Goal: Information Seeking & Learning: Check status

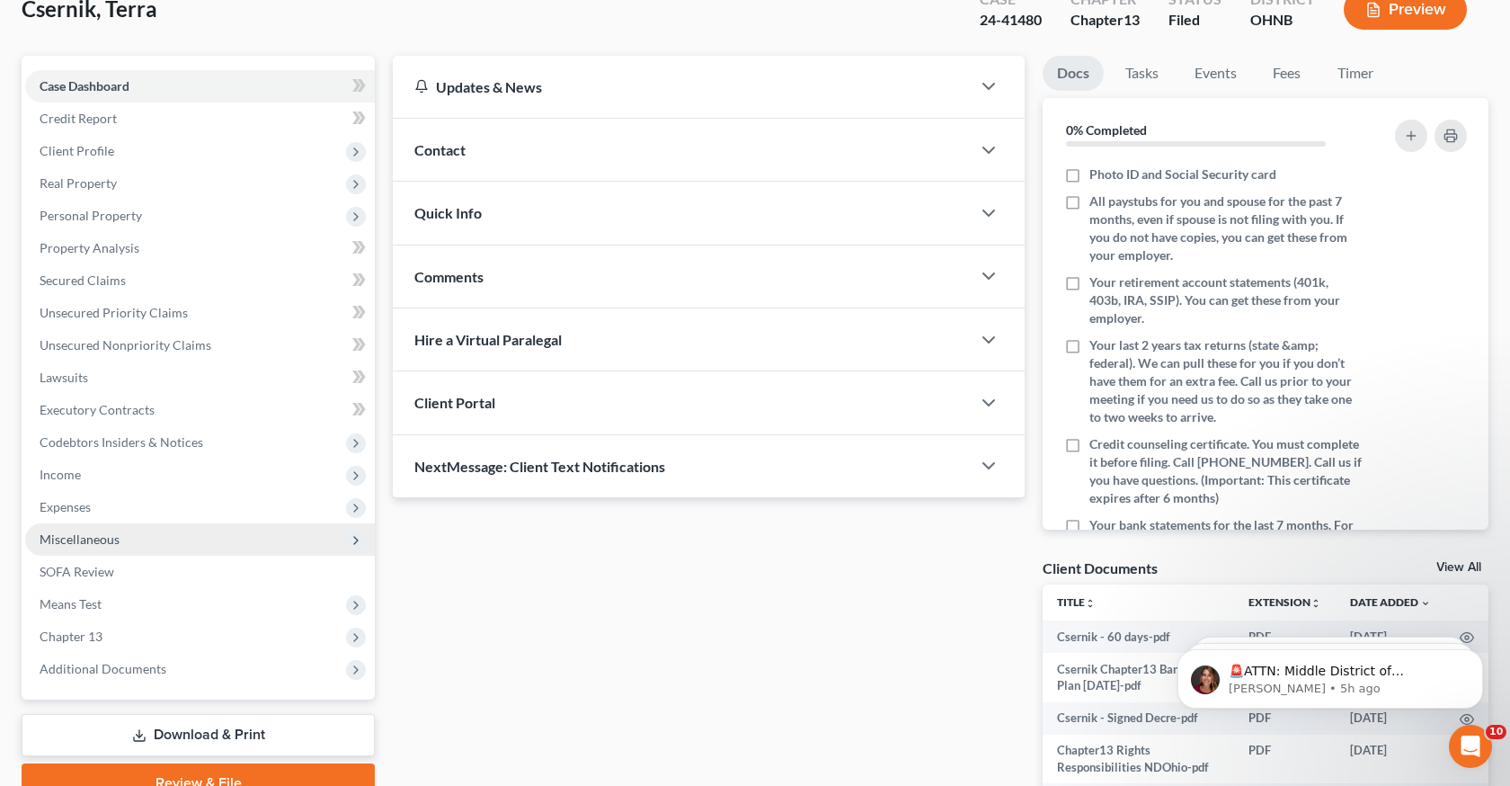
scroll to position [129, 0]
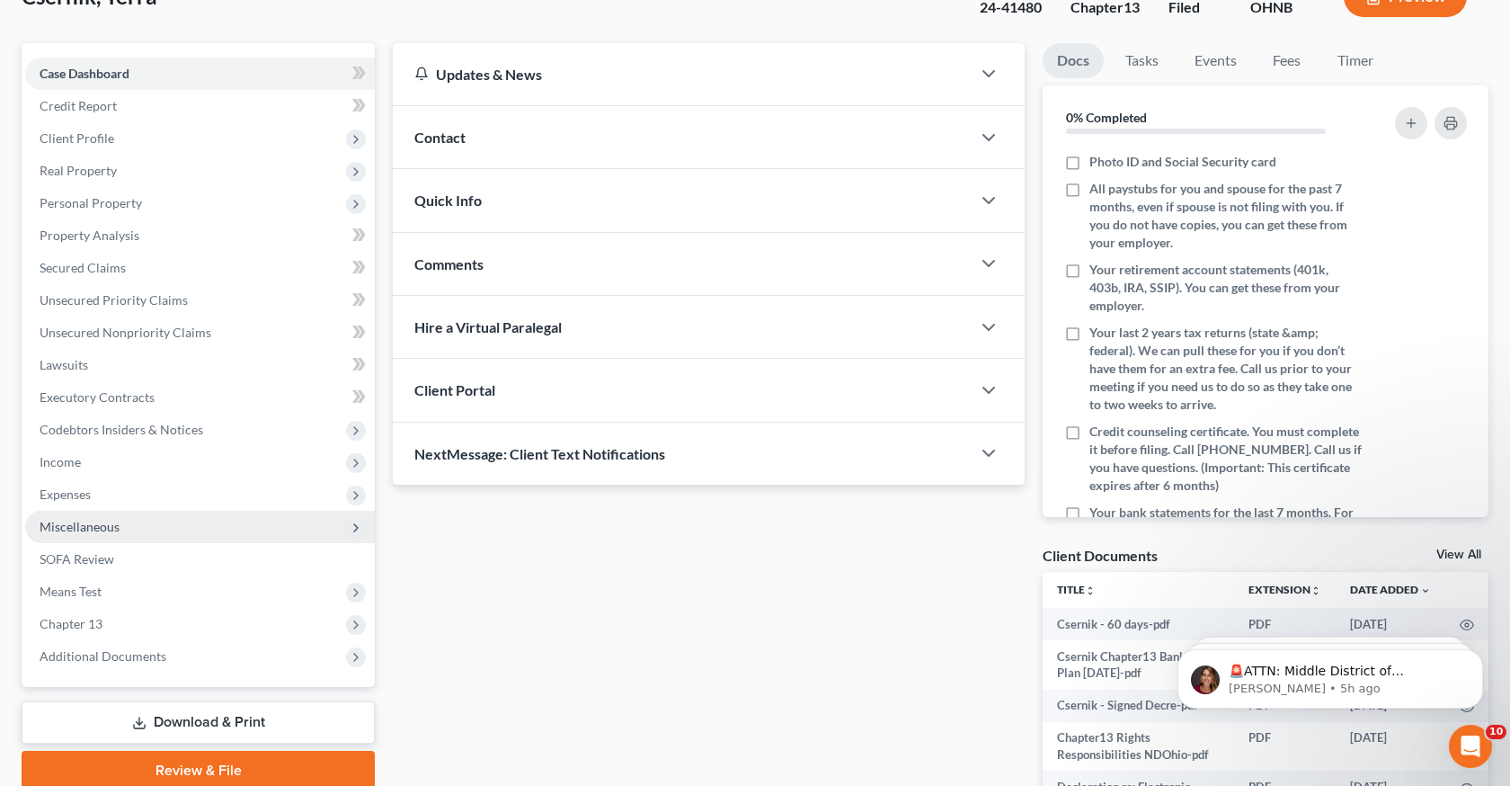
click at [145, 520] on span "Miscellaneous" at bounding box center [200, 527] width 350 height 32
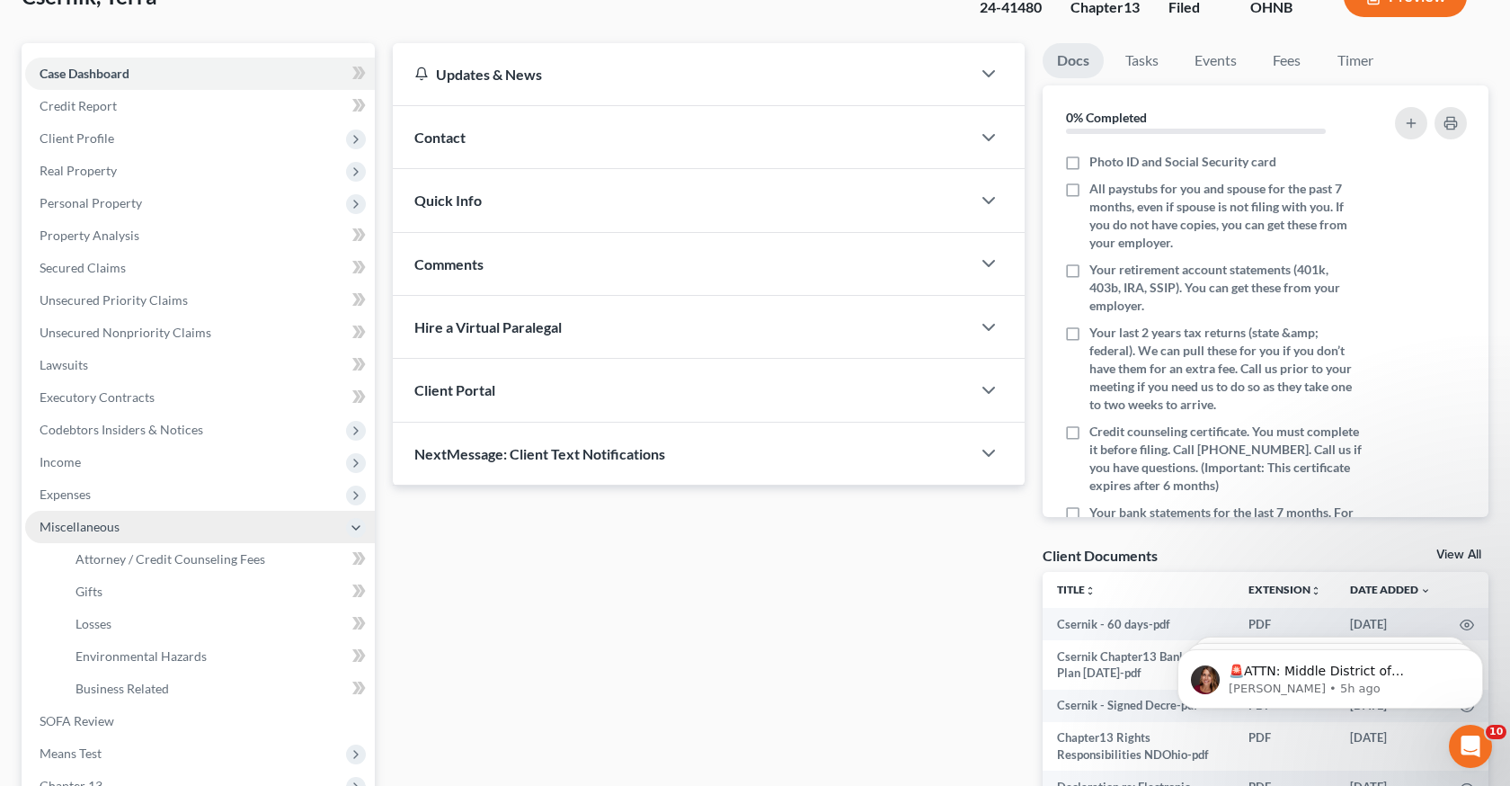
click at [137, 524] on span "Miscellaneous" at bounding box center [200, 527] width 350 height 32
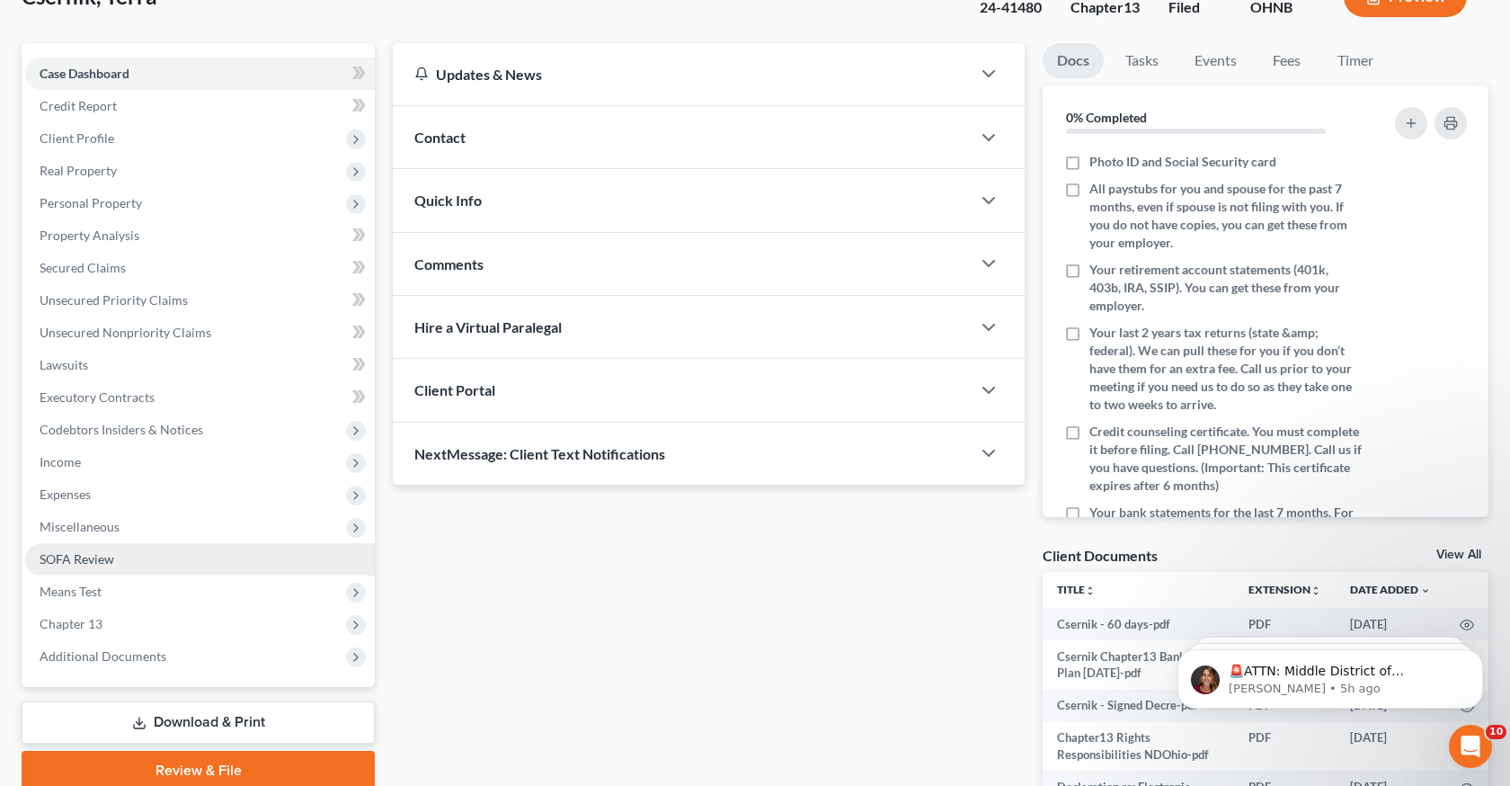
click at [136, 552] on link "SOFA Review" at bounding box center [200, 559] width 350 height 32
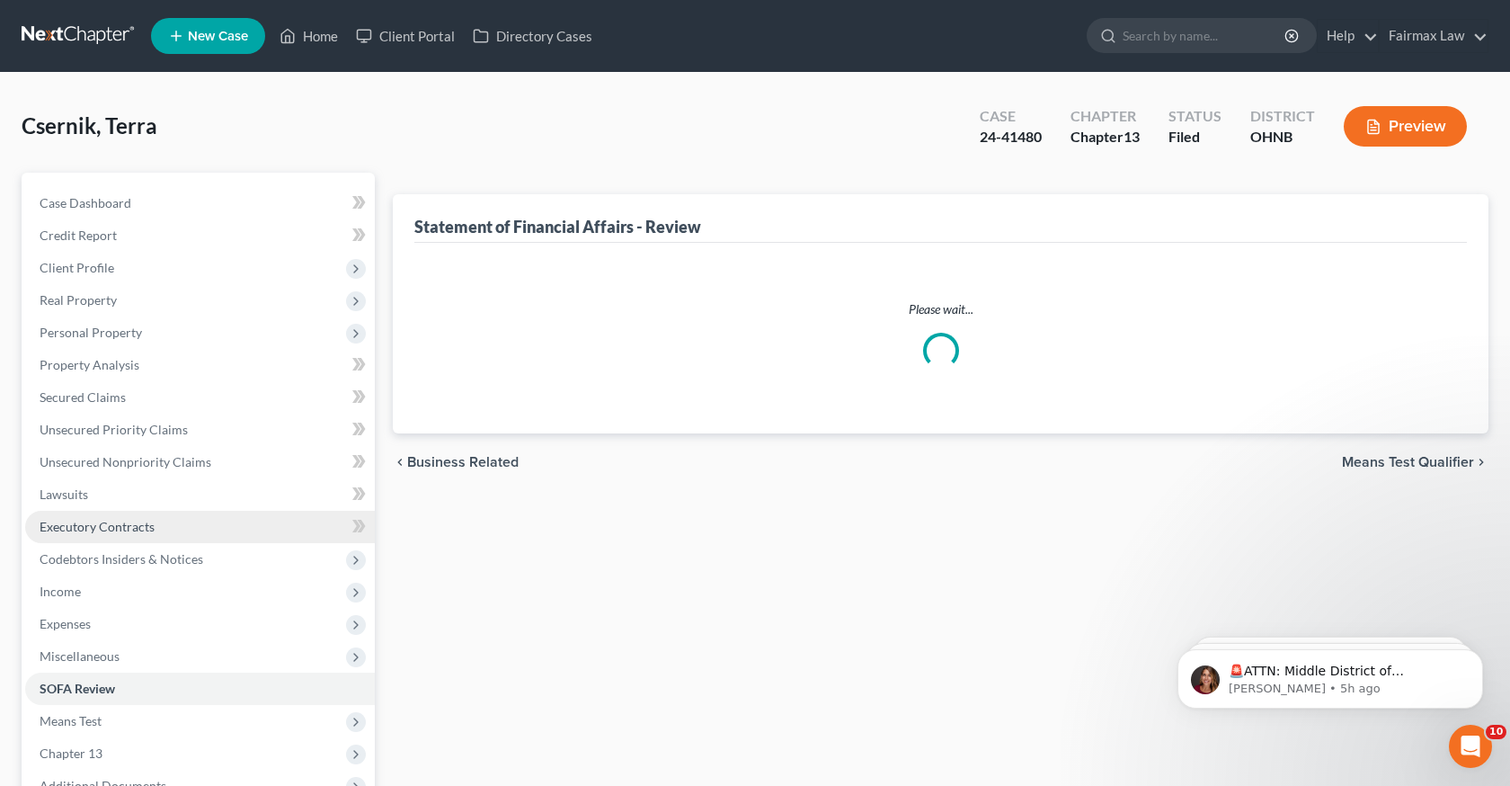
click at [118, 535] on link "Executory Contracts" at bounding box center [200, 527] width 350 height 32
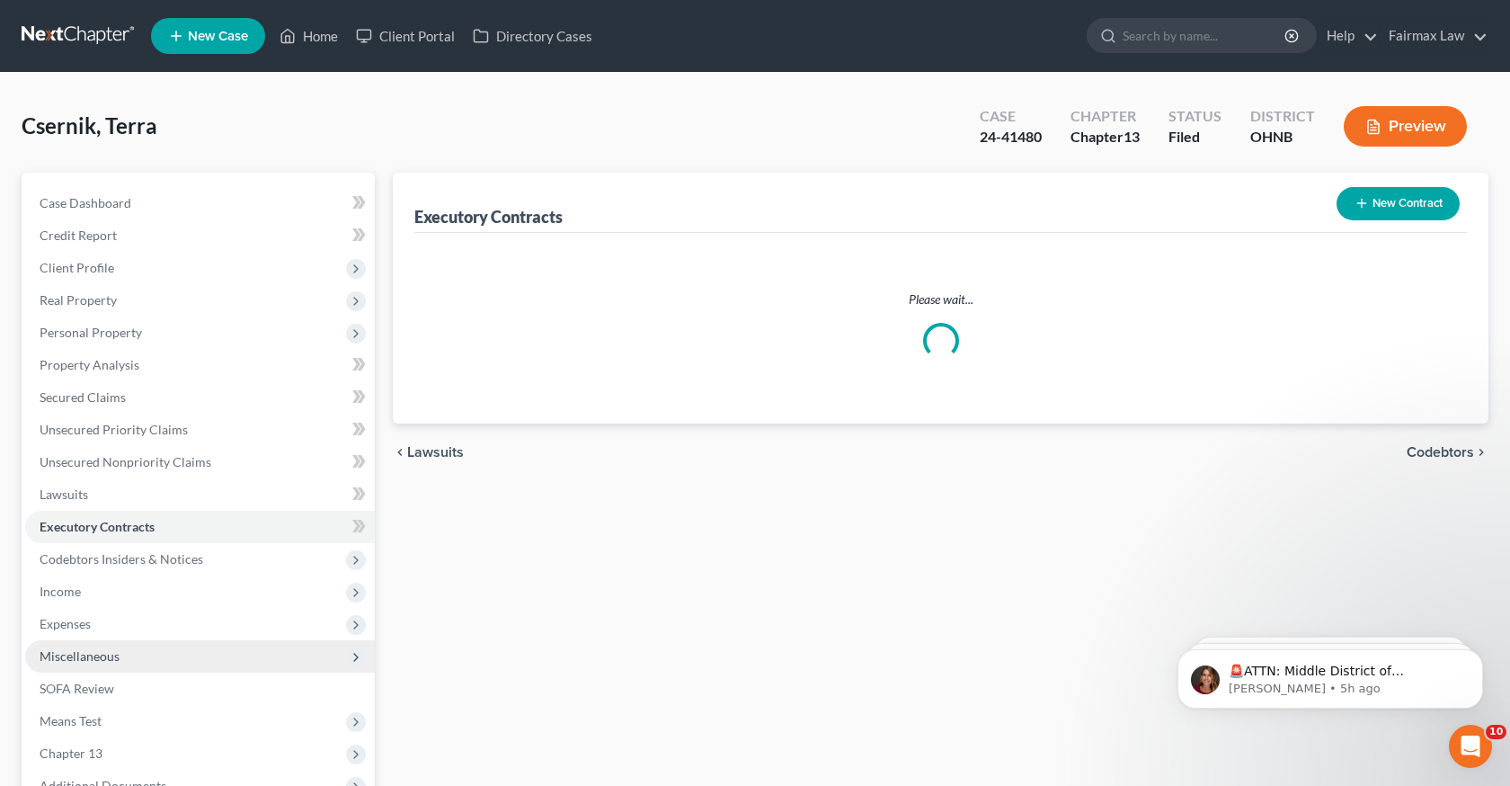
click at [104, 669] on span "Miscellaneous" at bounding box center [200, 656] width 350 height 32
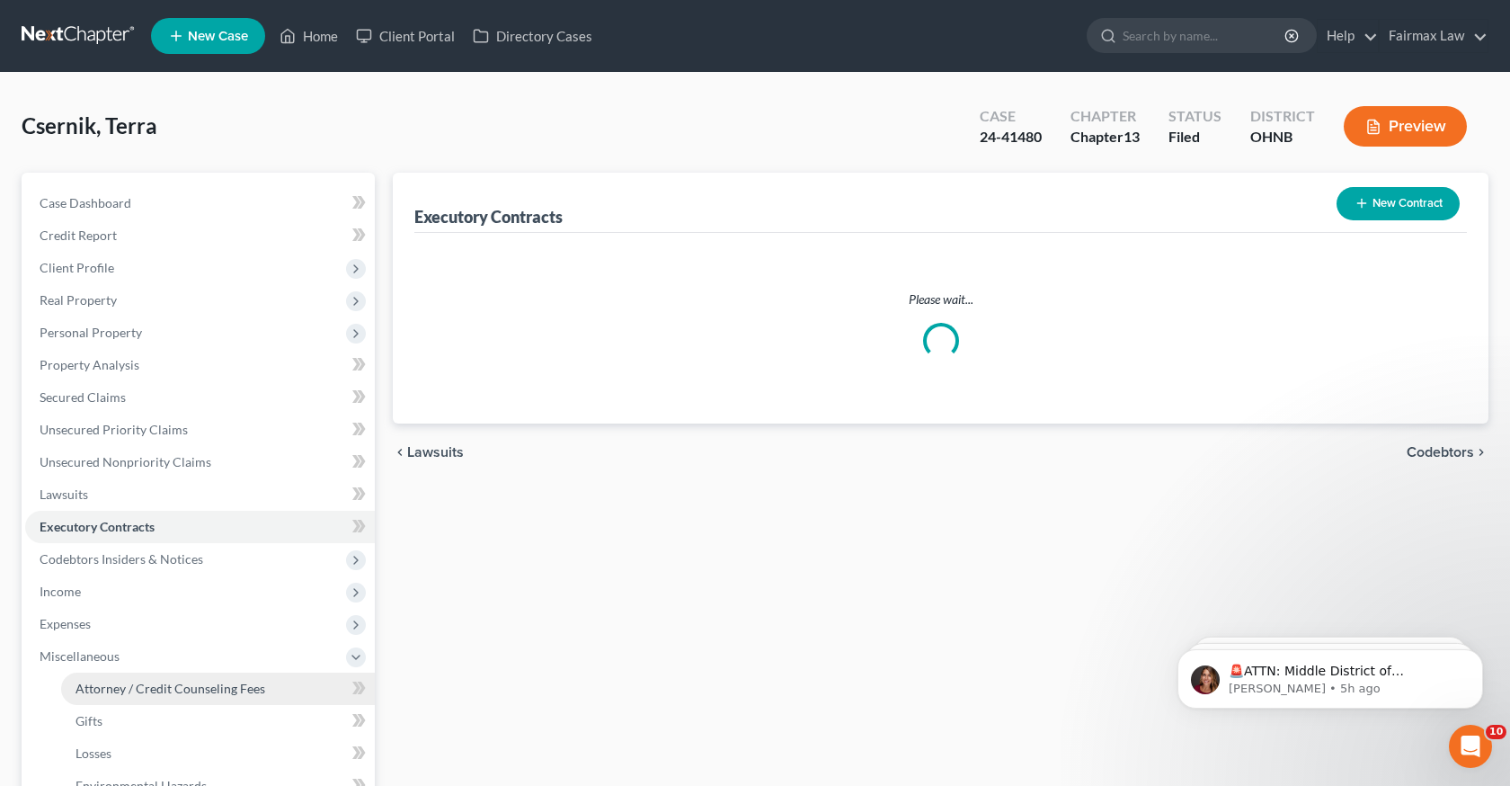
click at [156, 681] on span "Attorney / Credit Counseling Fees" at bounding box center [171, 688] width 190 height 15
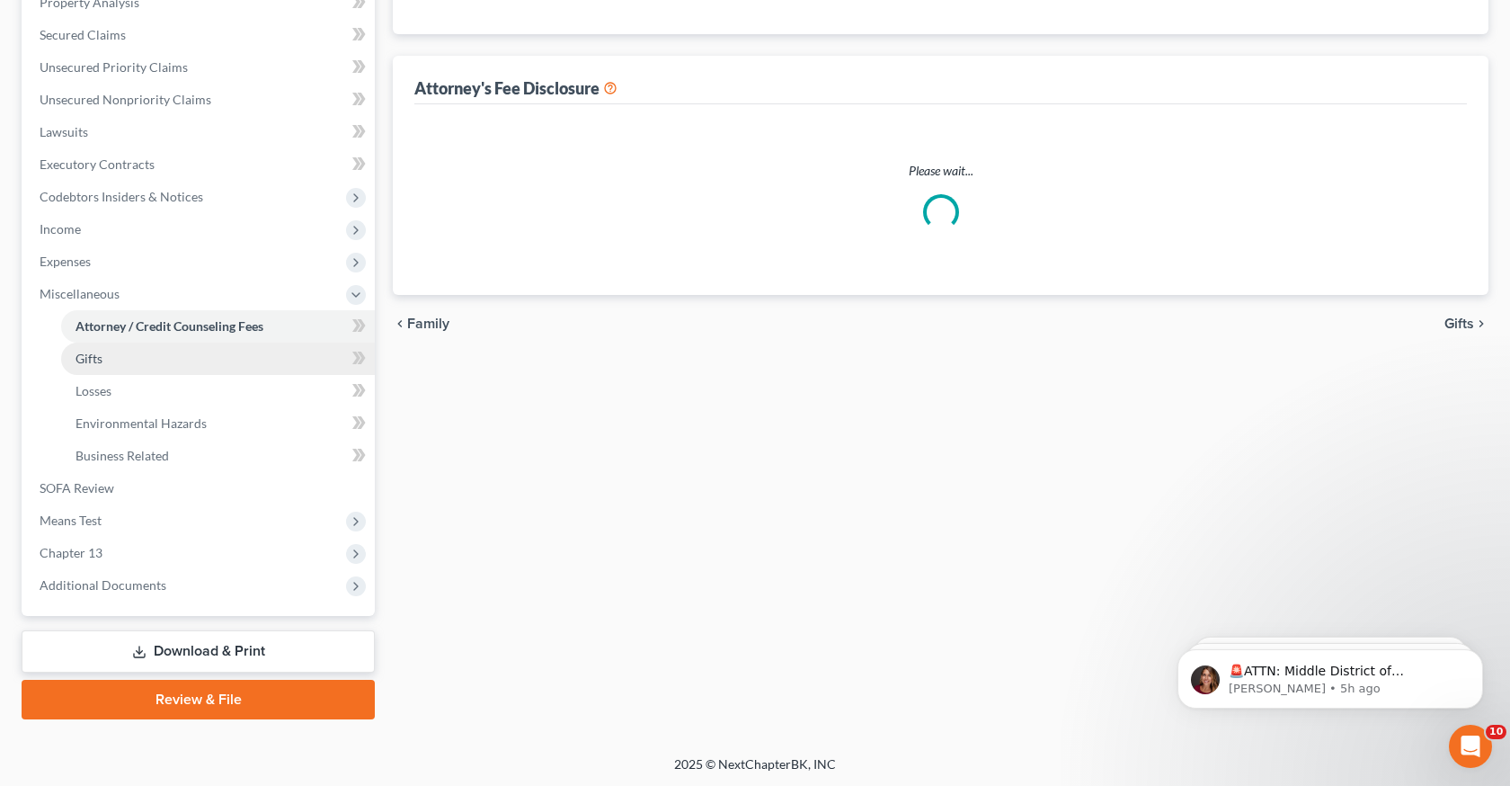
select select "4"
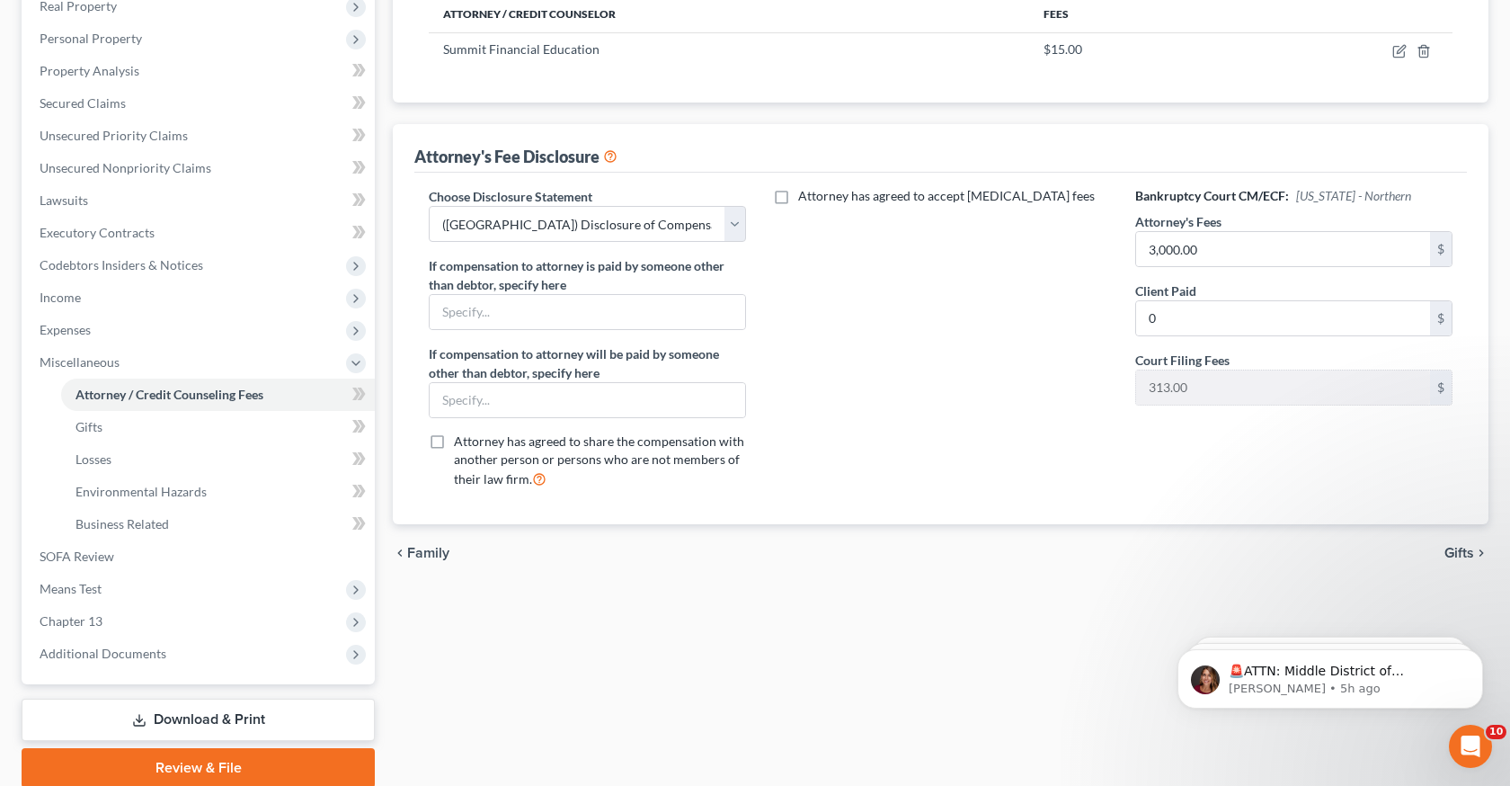
scroll to position [295, 0]
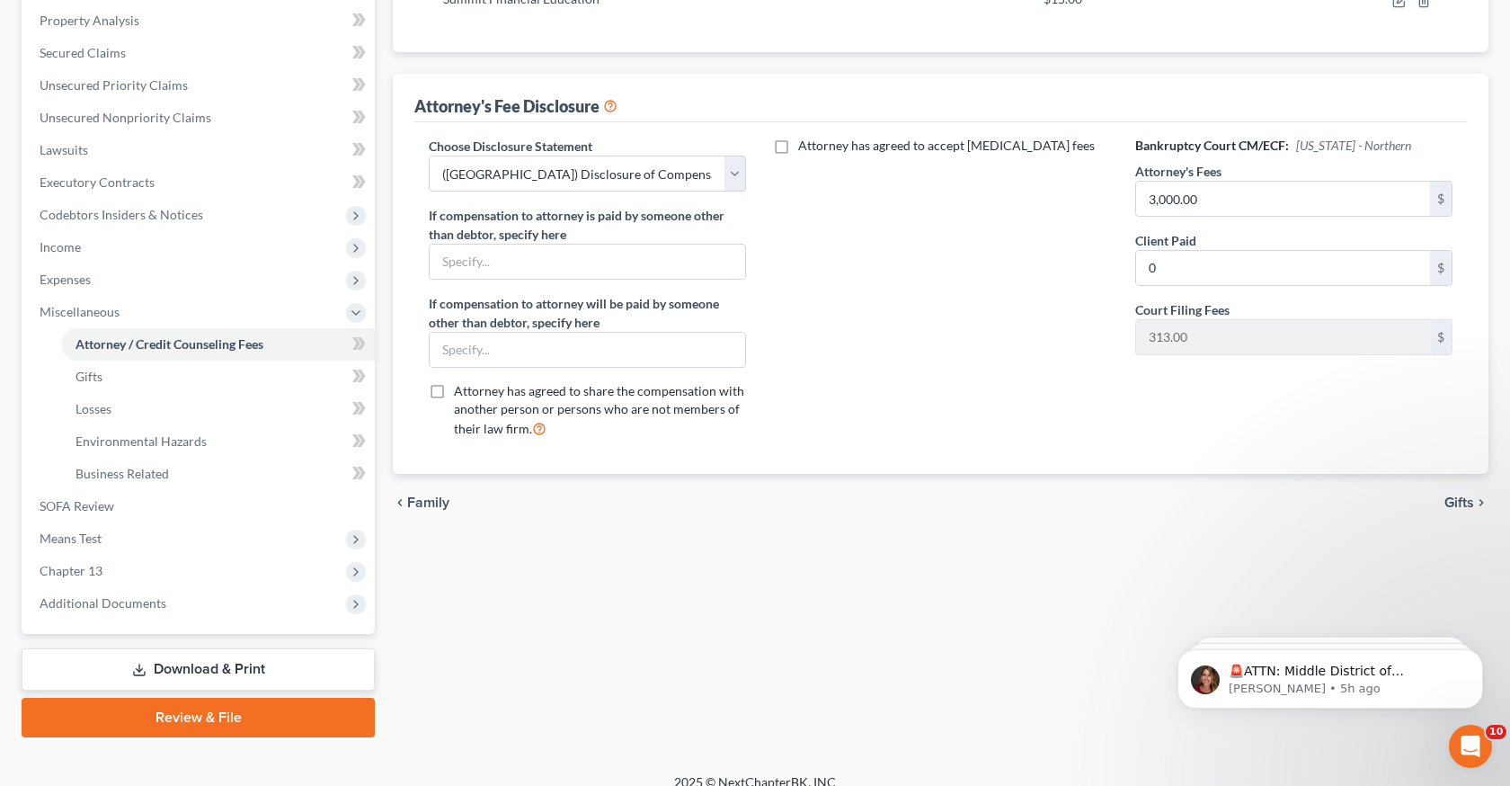
click at [232, 673] on link "Download & Print" at bounding box center [198, 669] width 353 height 42
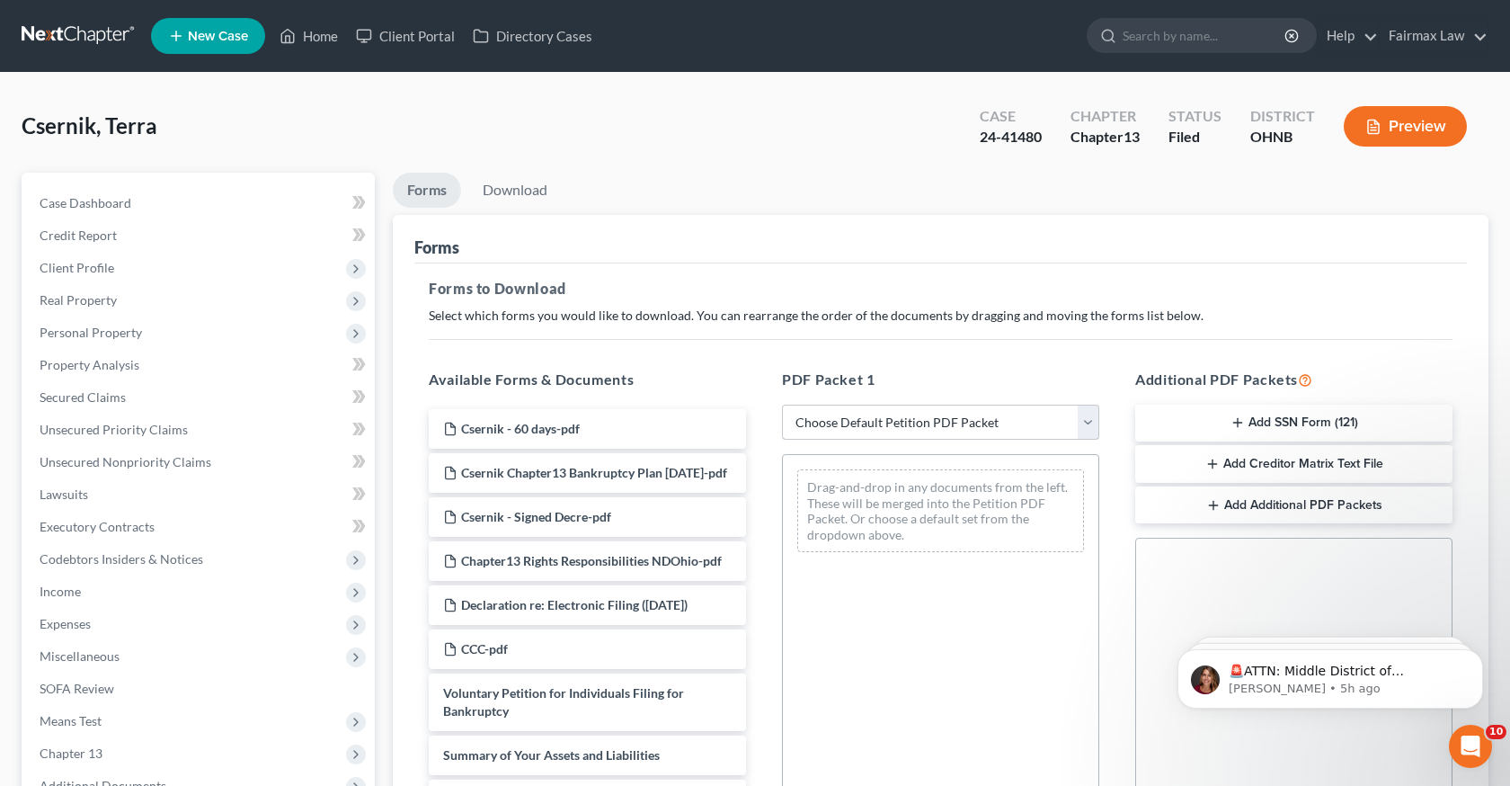
click at [1088, 409] on select "Choose Default Petition PDF Packet Complete Bankruptcy Petition (all forms and …" at bounding box center [940, 423] width 317 height 36
select select "0"
click at [782, 405] on select "Choose Default Petition PDF Packet Complete Bankruptcy Petition (all forms and …" at bounding box center [940, 423] width 317 height 36
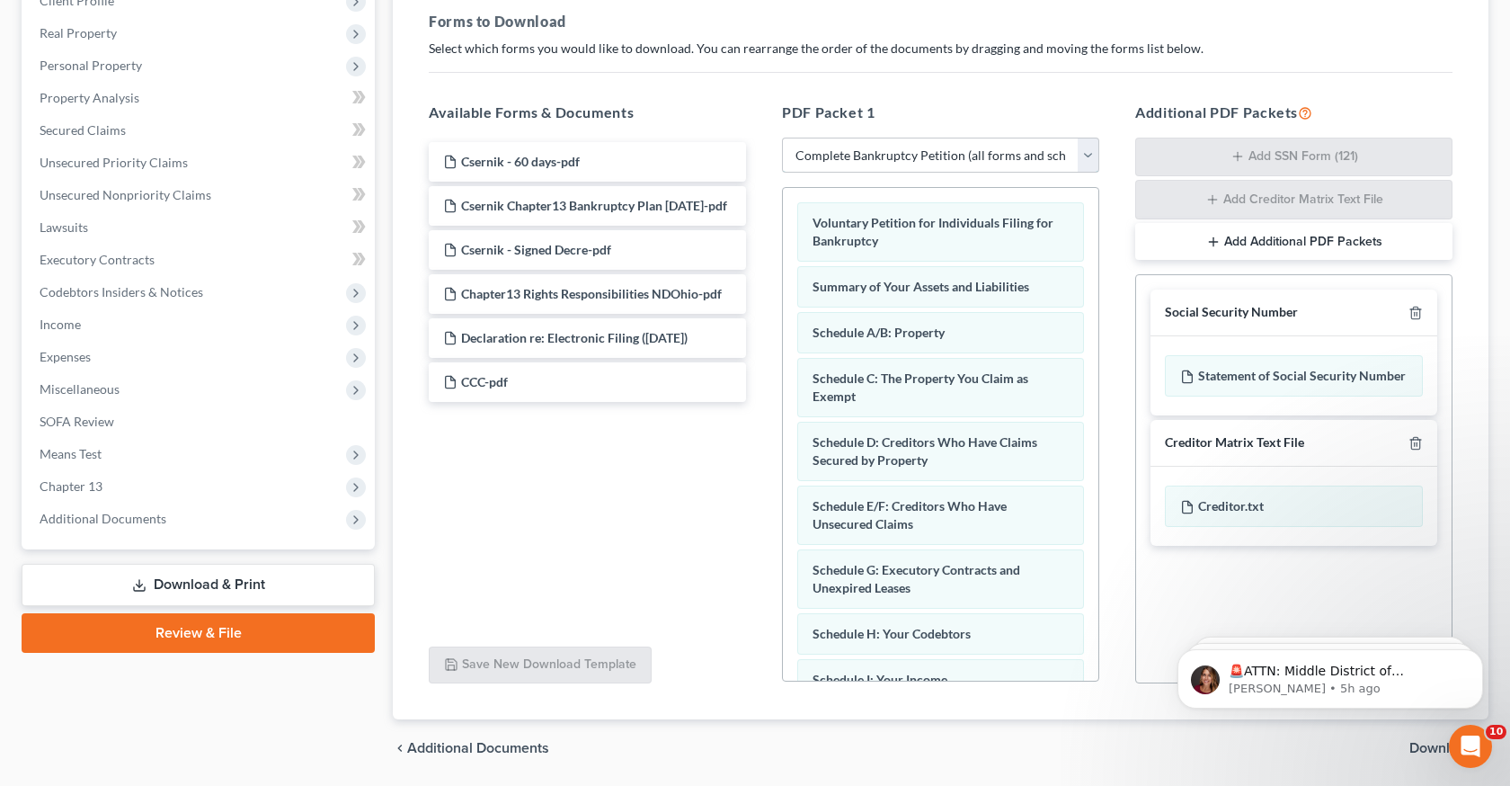
scroll to position [266, 0]
click at [1413, 309] on icon "button" at bounding box center [1415, 314] width 8 height 12
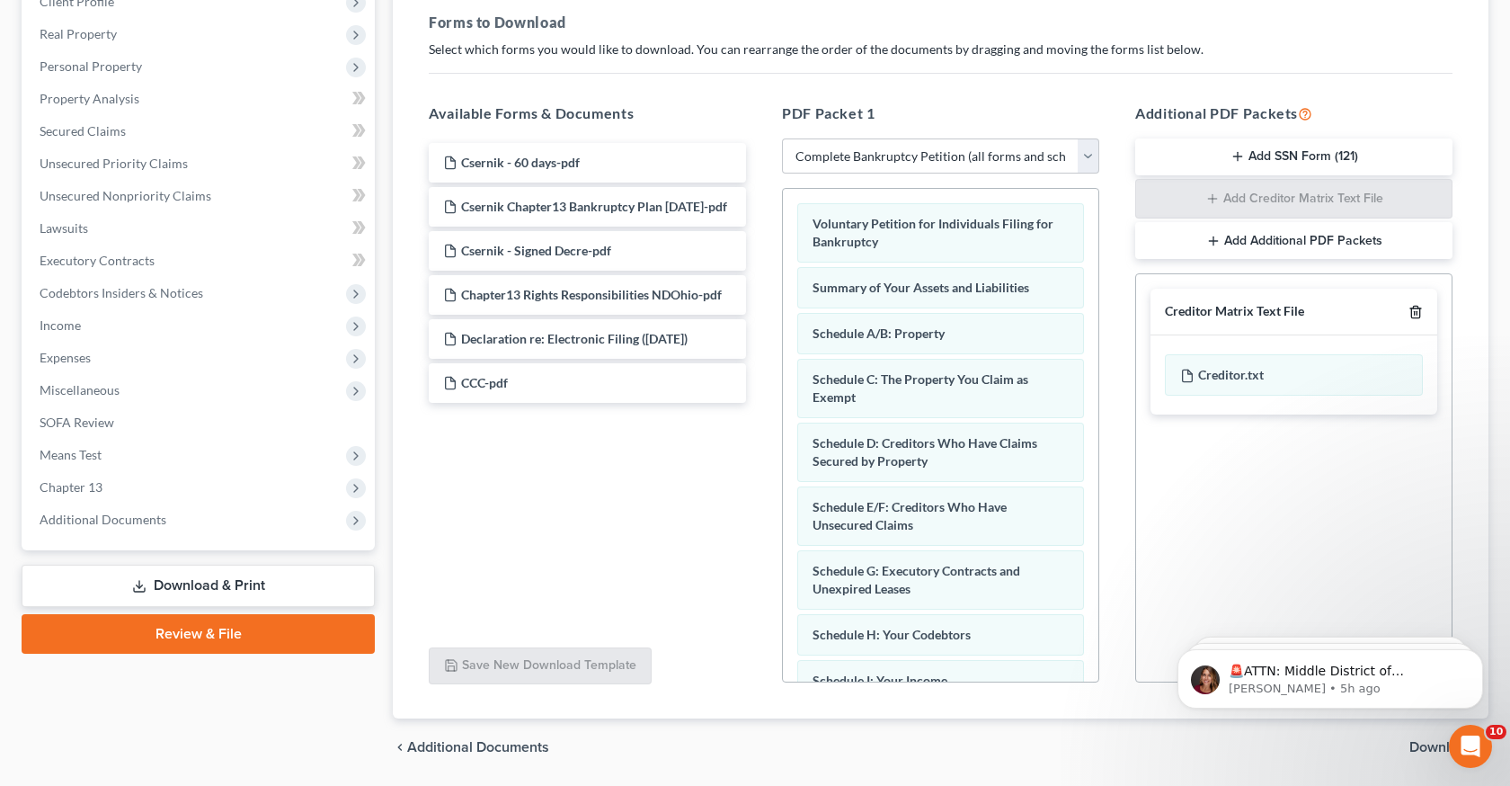
click at [1416, 308] on icon "button" at bounding box center [1416, 312] width 14 height 14
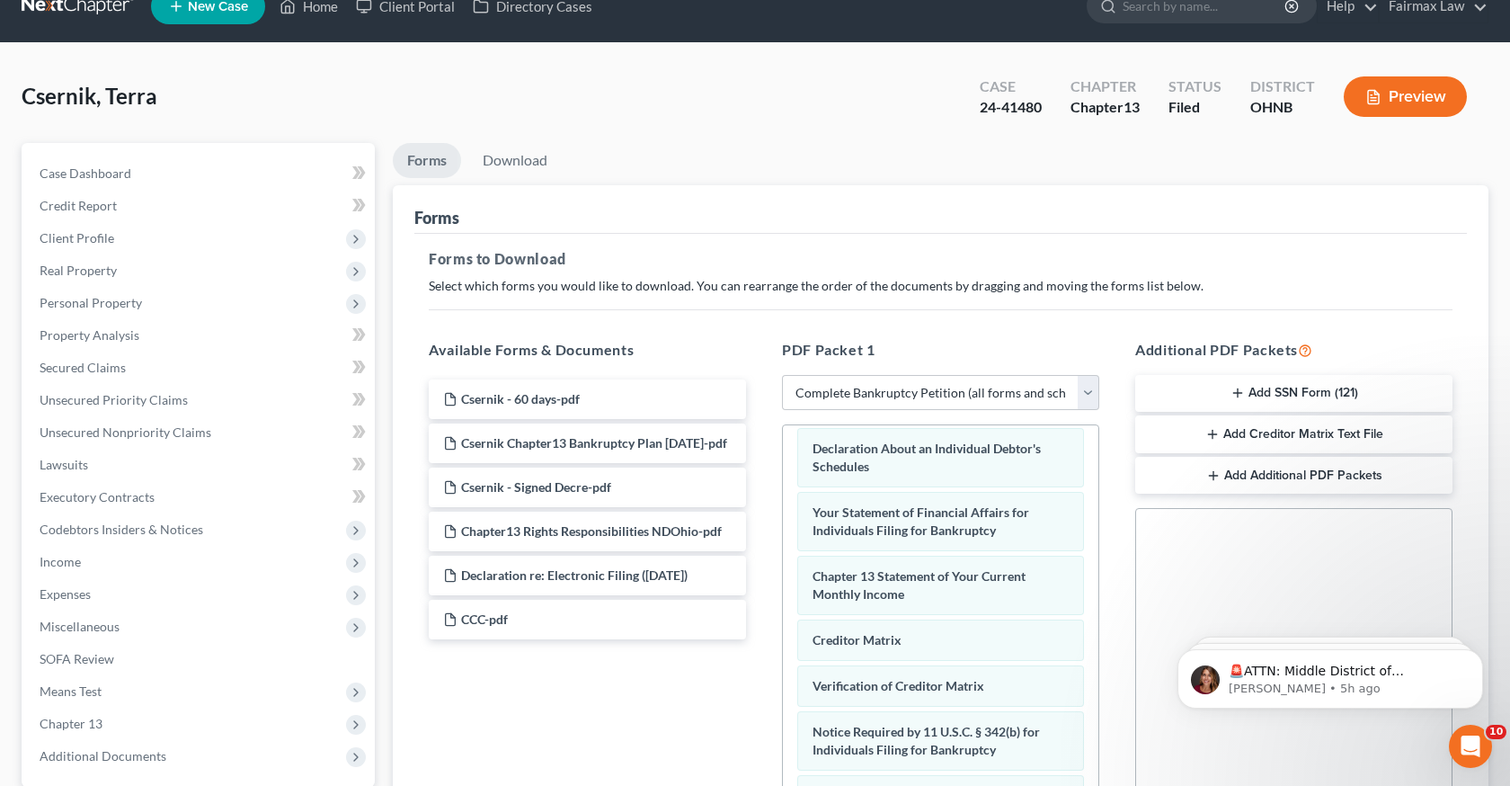
scroll to position [324, 0]
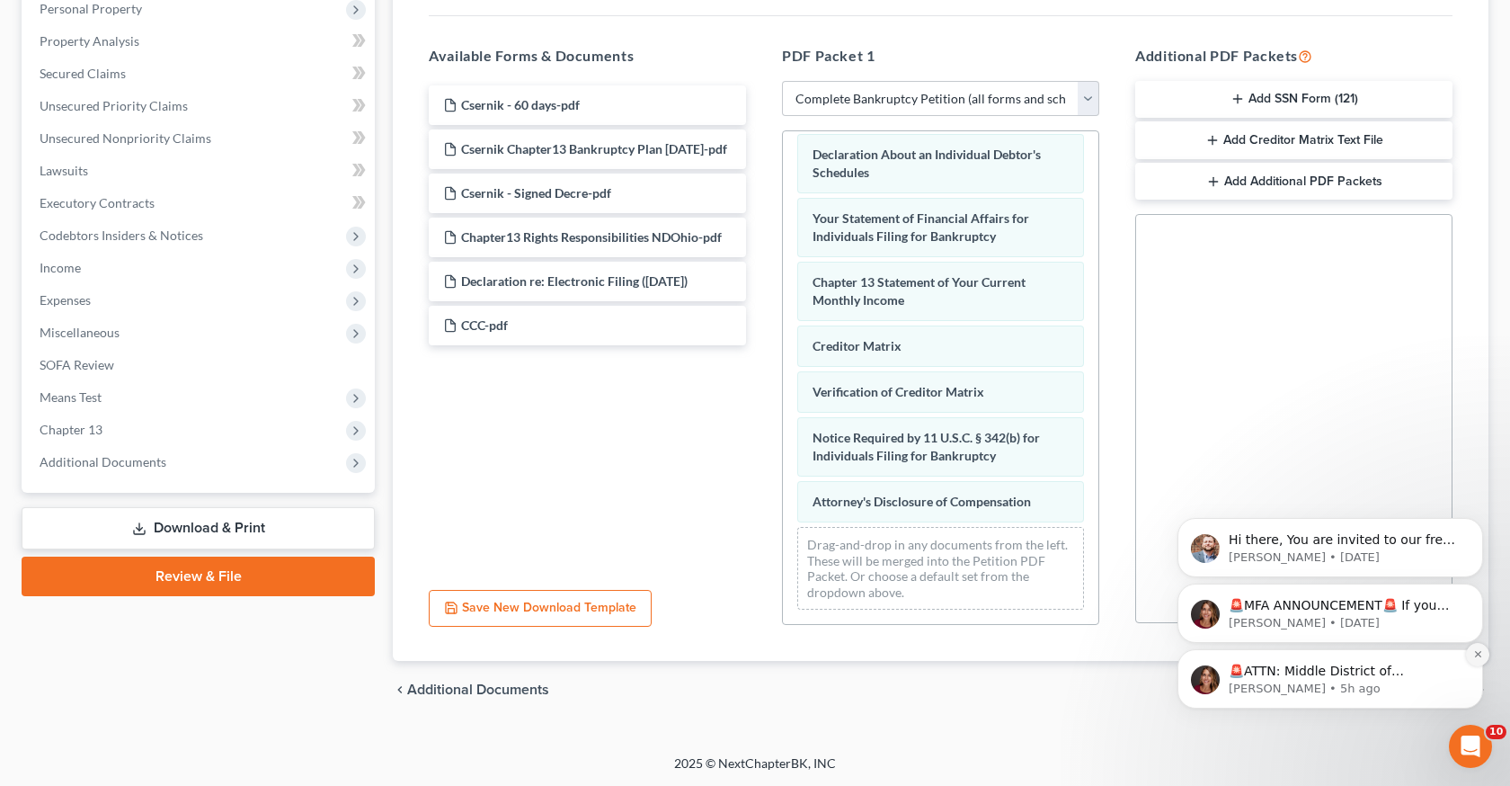
click at [1475, 653] on icon "Dismiss notification" at bounding box center [1478, 654] width 10 height 10
click at [1472, 661] on button "Dismiss notification" at bounding box center [1477, 654] width 23 height 23
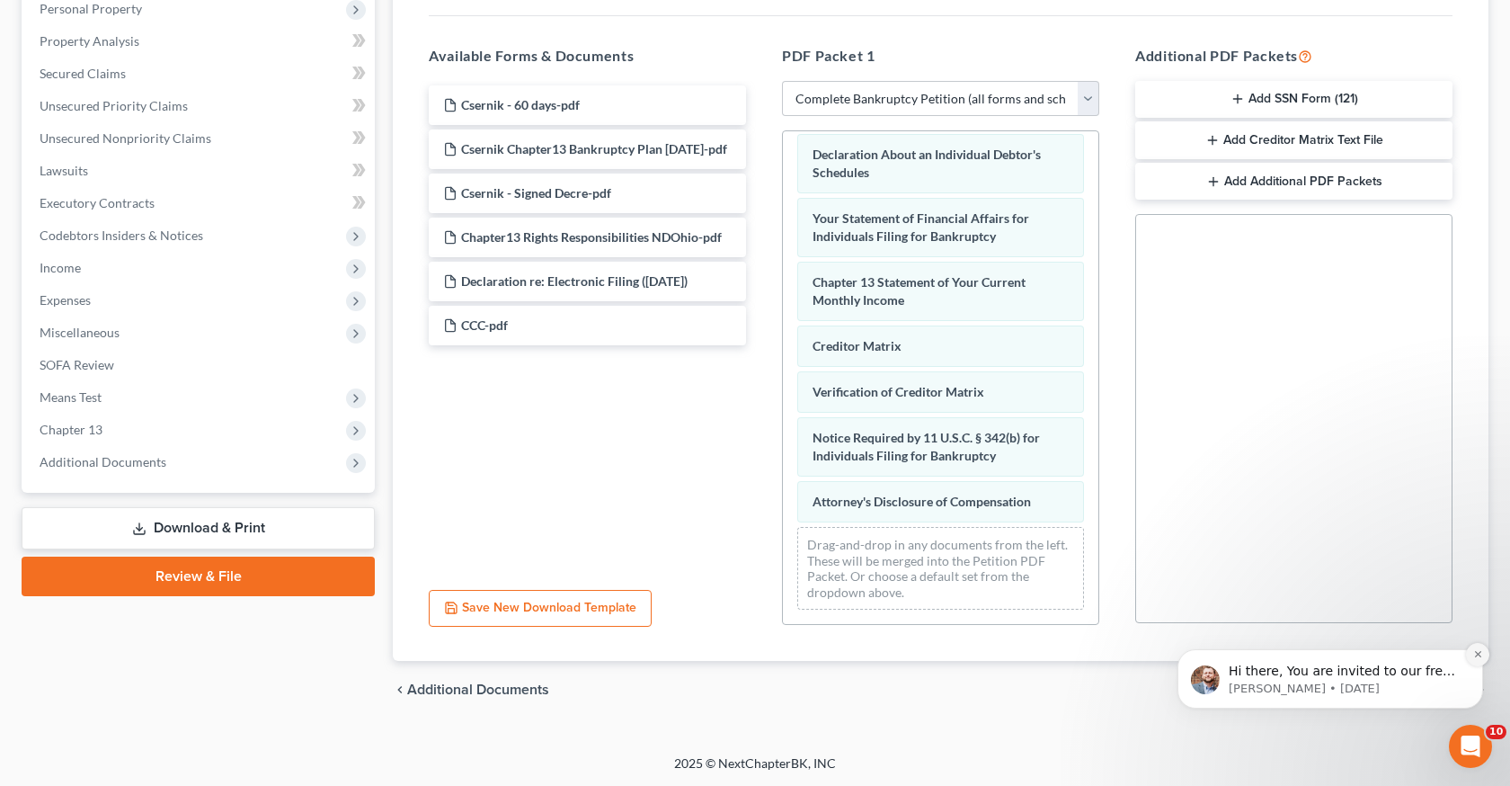
click at [1479, 656] on icon "Dismiss notification" at bounding box center [1478, 654] width 10 height 10
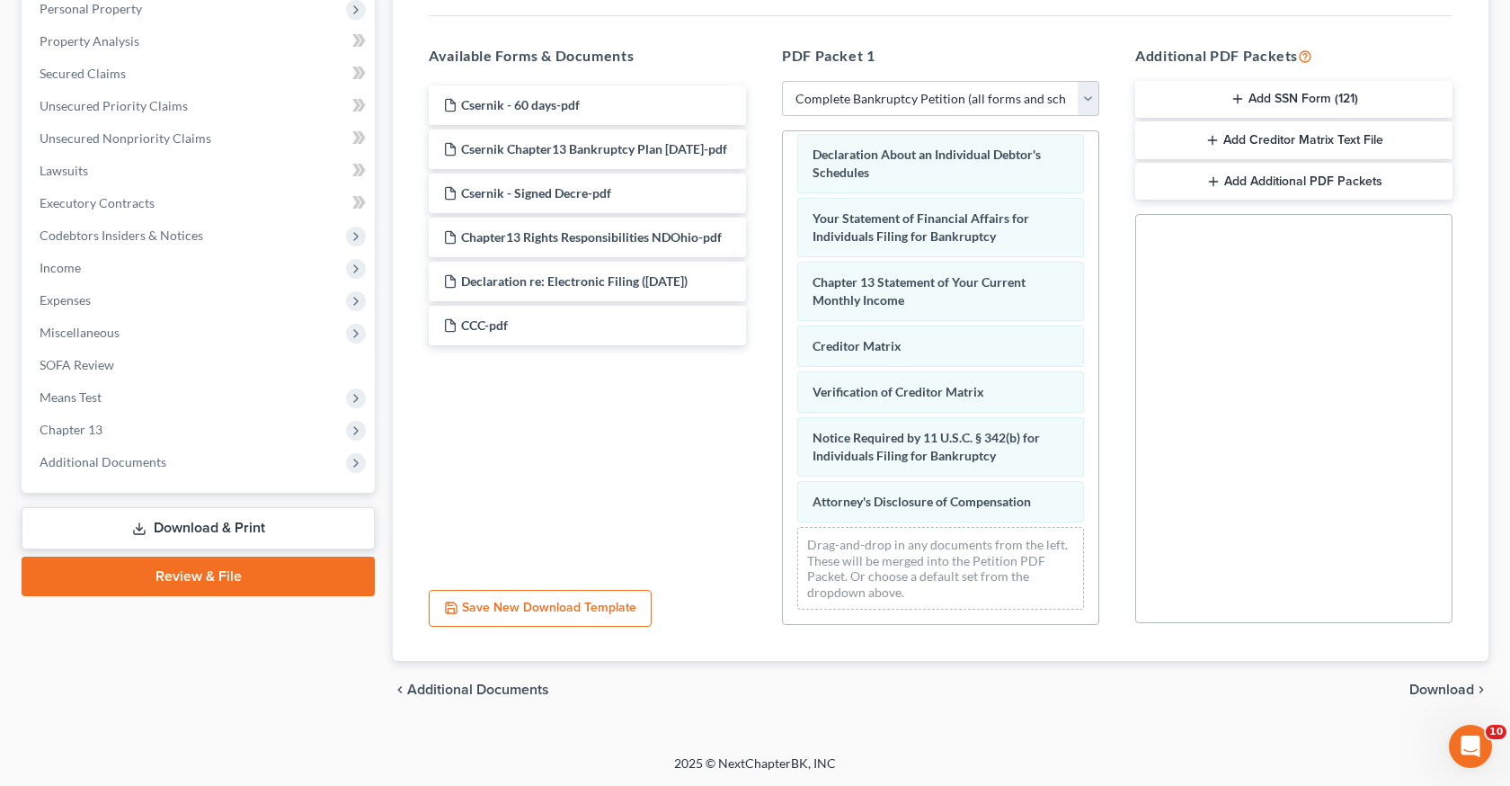
click at [1445, 682] on span "Download" at bounding box center [1442, 689] width 65 height 14
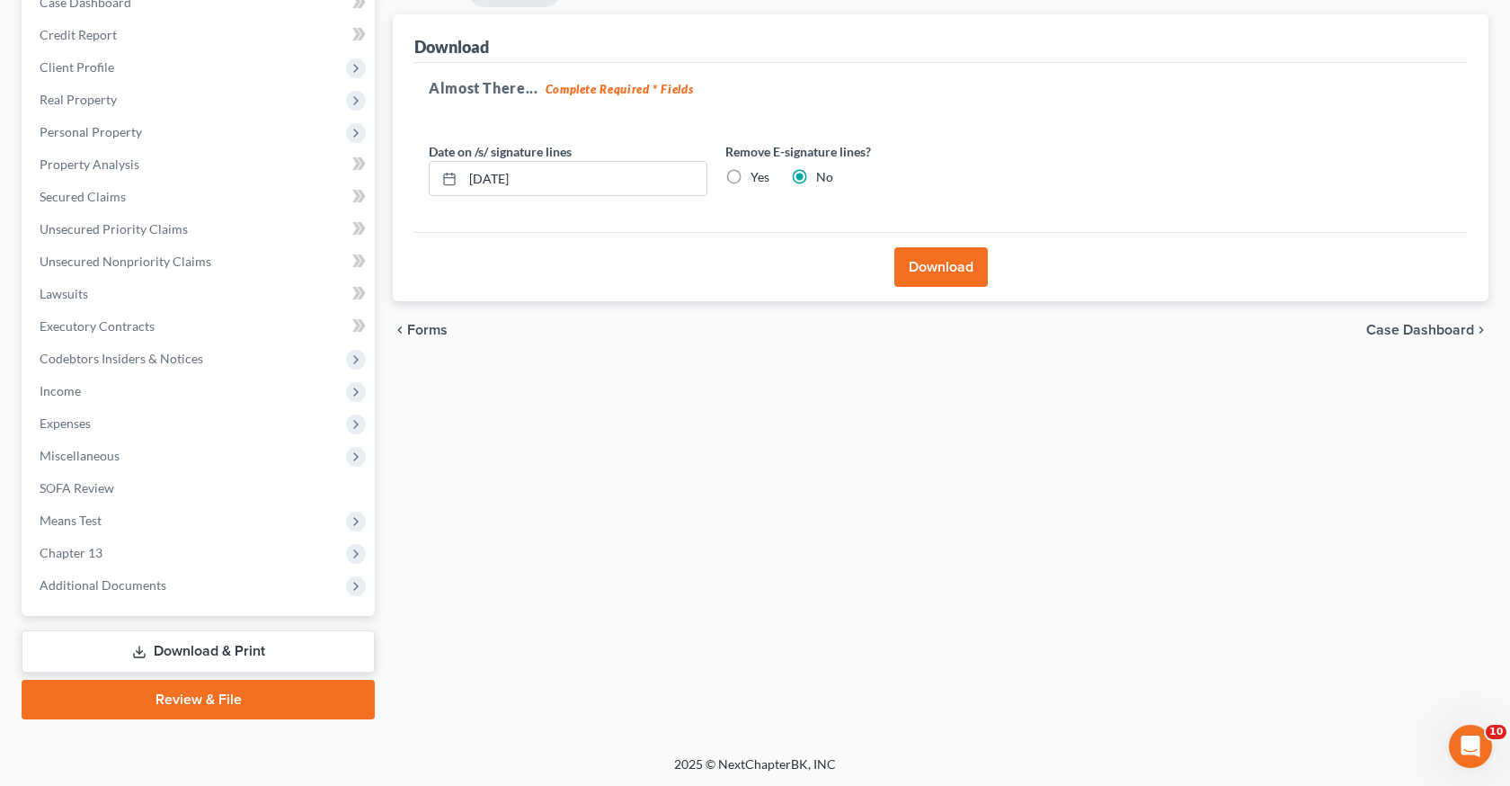
click at [751, 179] on label "Yes" at bounding box center [760, 177] width 19 height 18
click at [758, 179] on input "Yes" at bounding box center [764, 174] width 12 height 12
radio input "true"
radio input "false"
click at [938, 234] on div "Download" at bounding box center [940, 266] width 1053 height 69
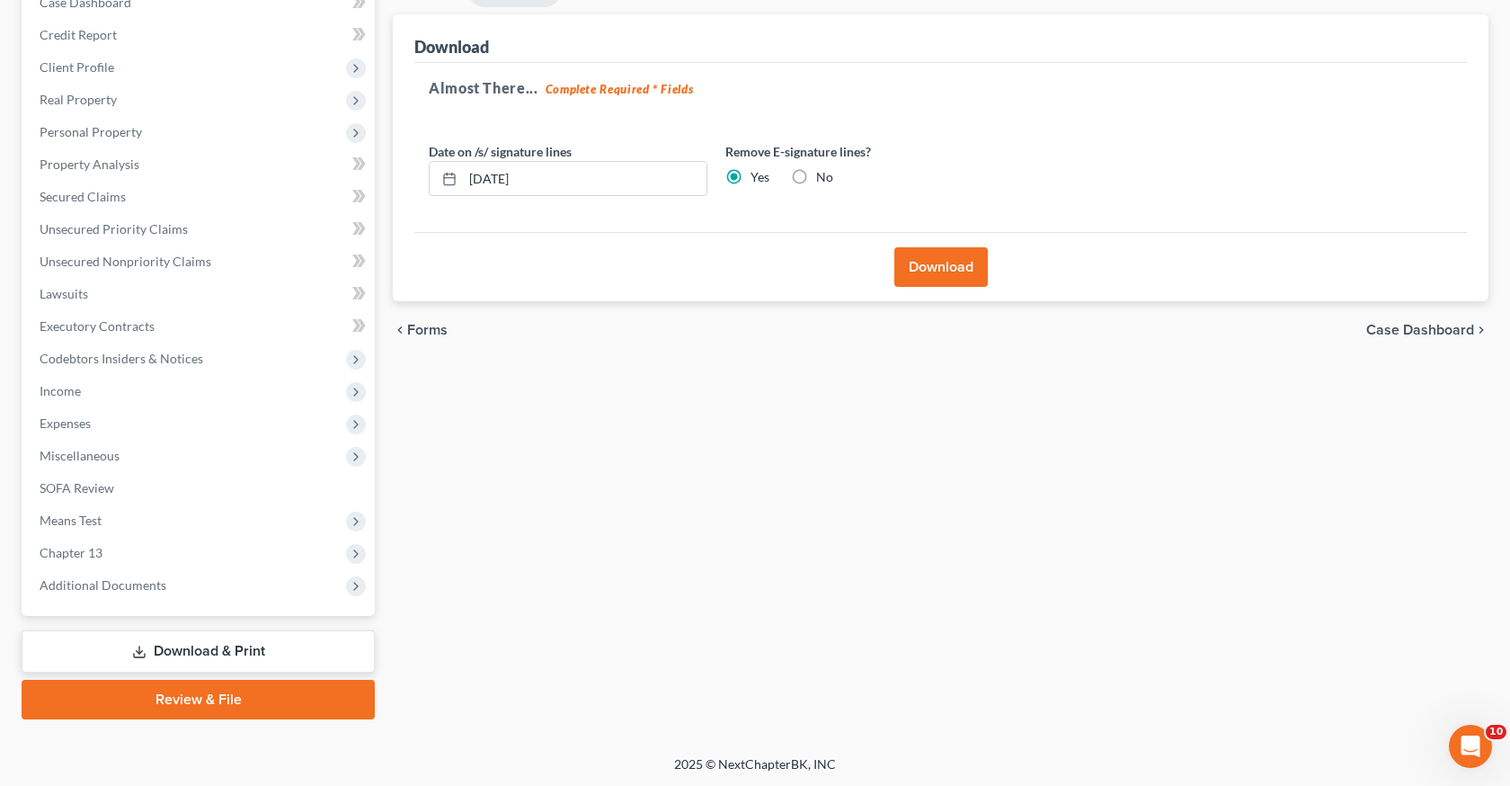
click at [938, 257] on button "Download" at bounding box center [940, 267] width 93 height 40
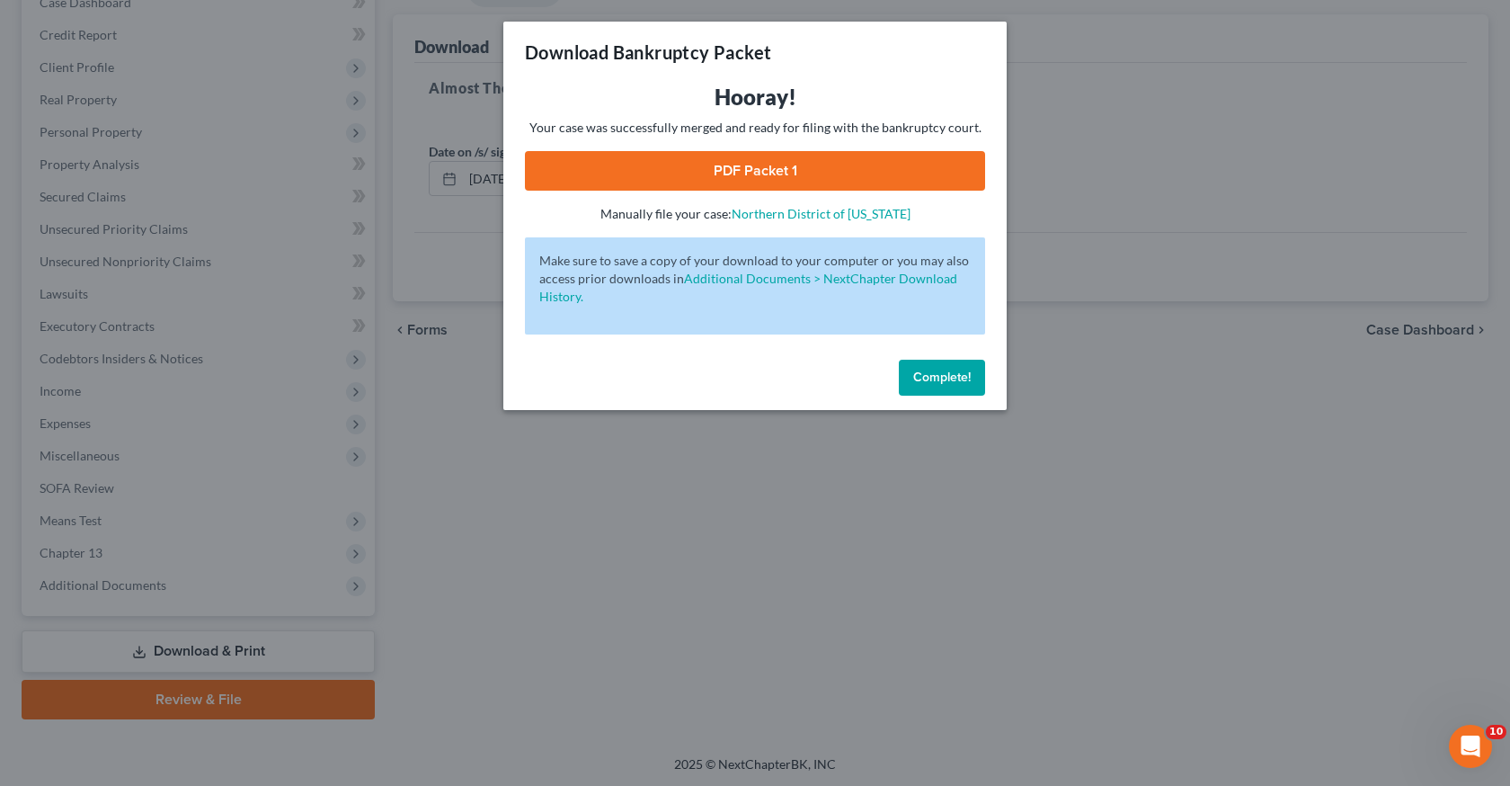
click at [853, 156] on link "PDF Packet 1" at bounding box center [755, 171] width 460 height 40
click at [1104, 118] on div "Download Bankruptcy Packet Hooray! Your case was successfully merged and ready …" at bounding box center [755, 393] width 1510 height 786
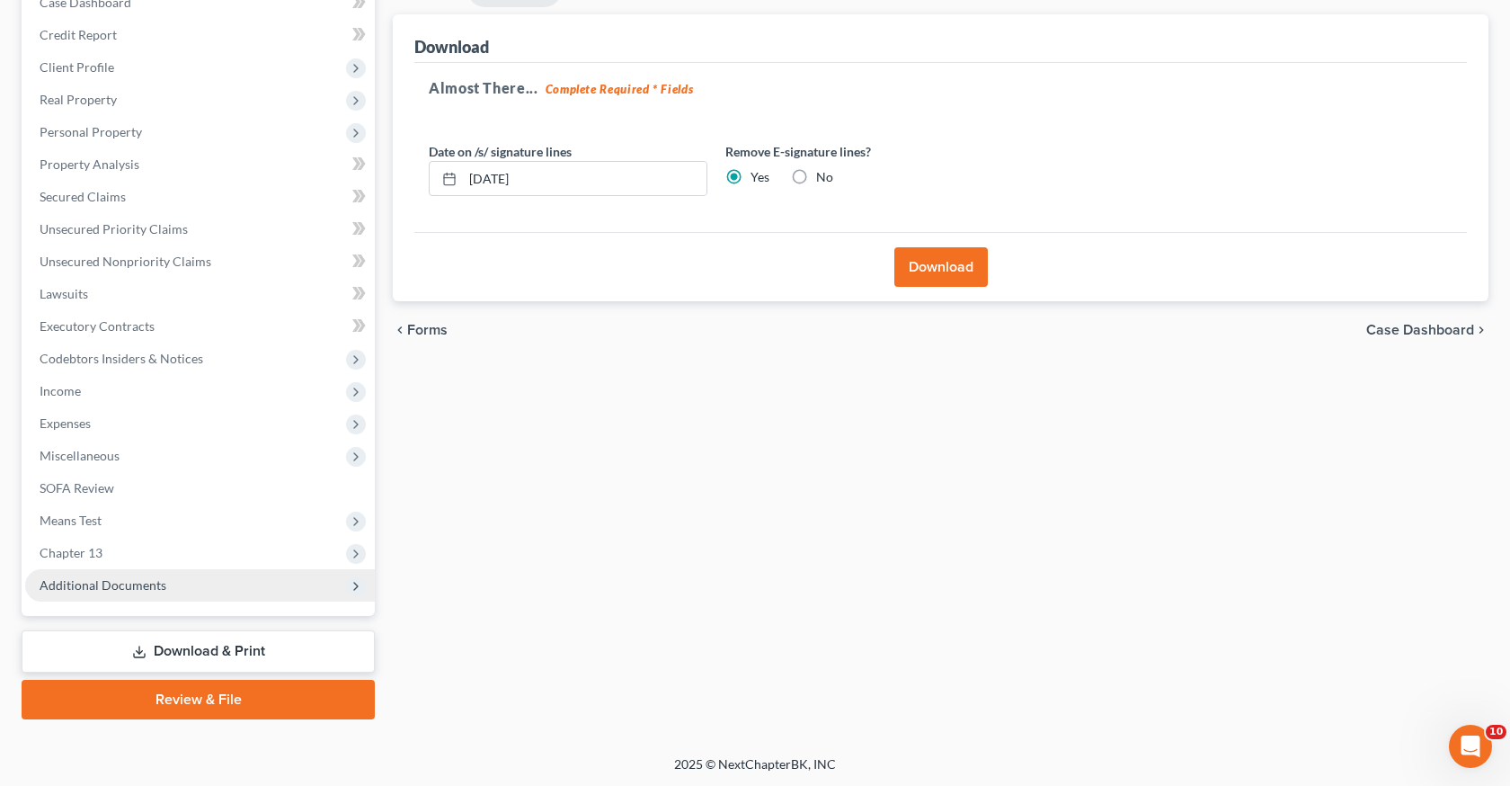
click at [182, 586] on span "Additional Documents" at bounding box center [200, 585] width 350 height 32
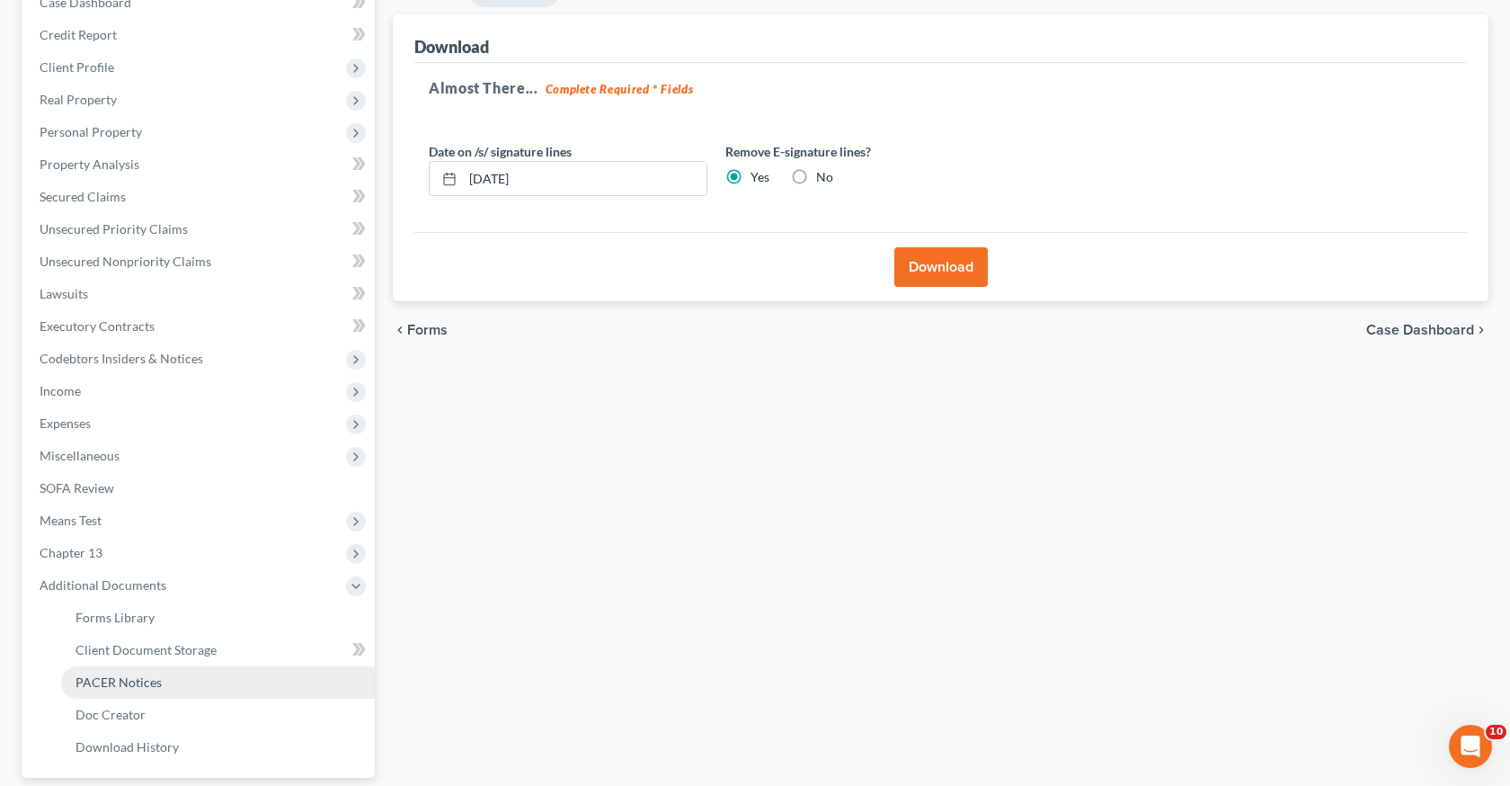
click at [127, 683] on span "PACER Notices" at bounding box center [119, 681] width 86 height 15
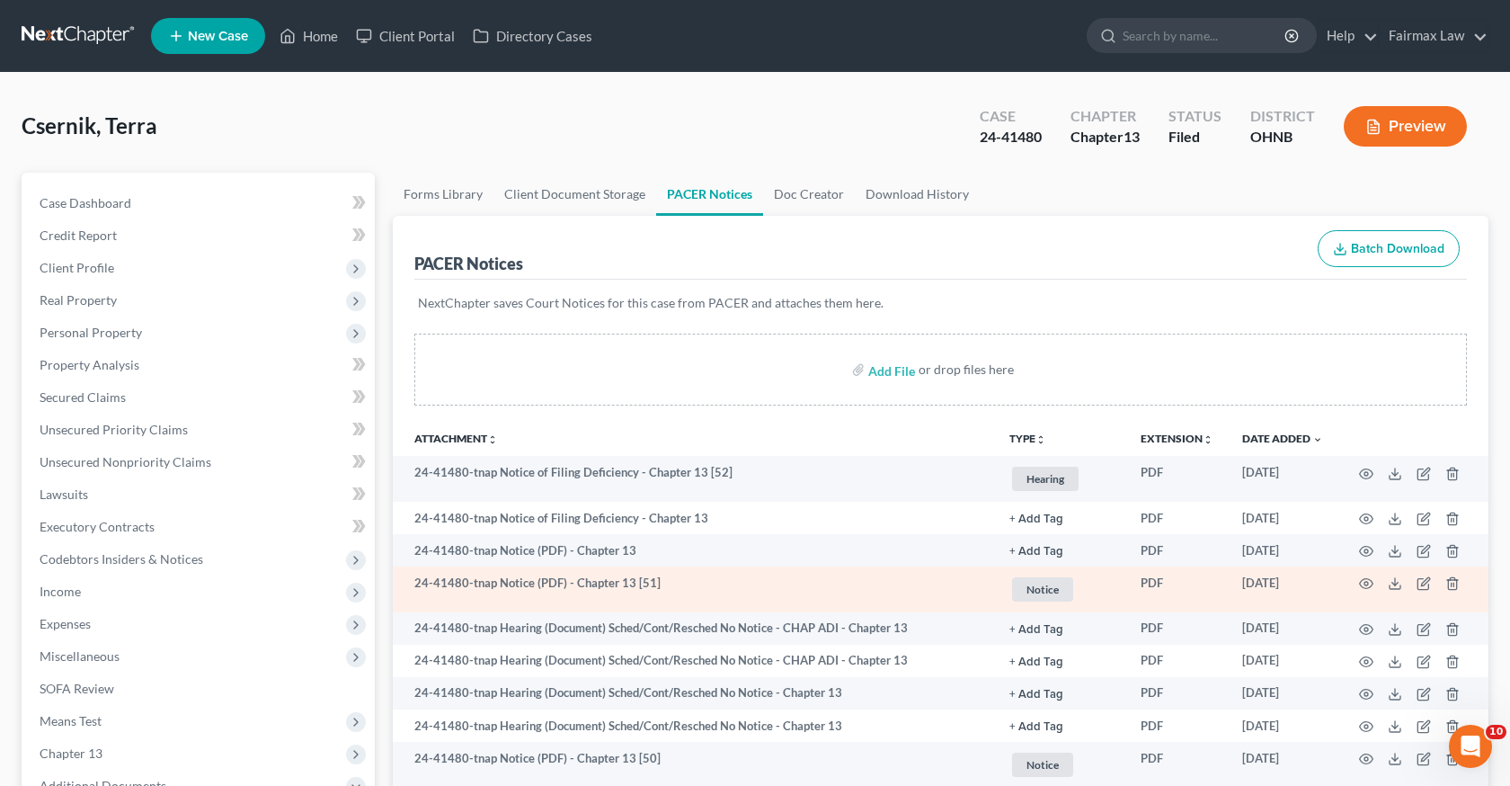
scroll to position [204, 0]
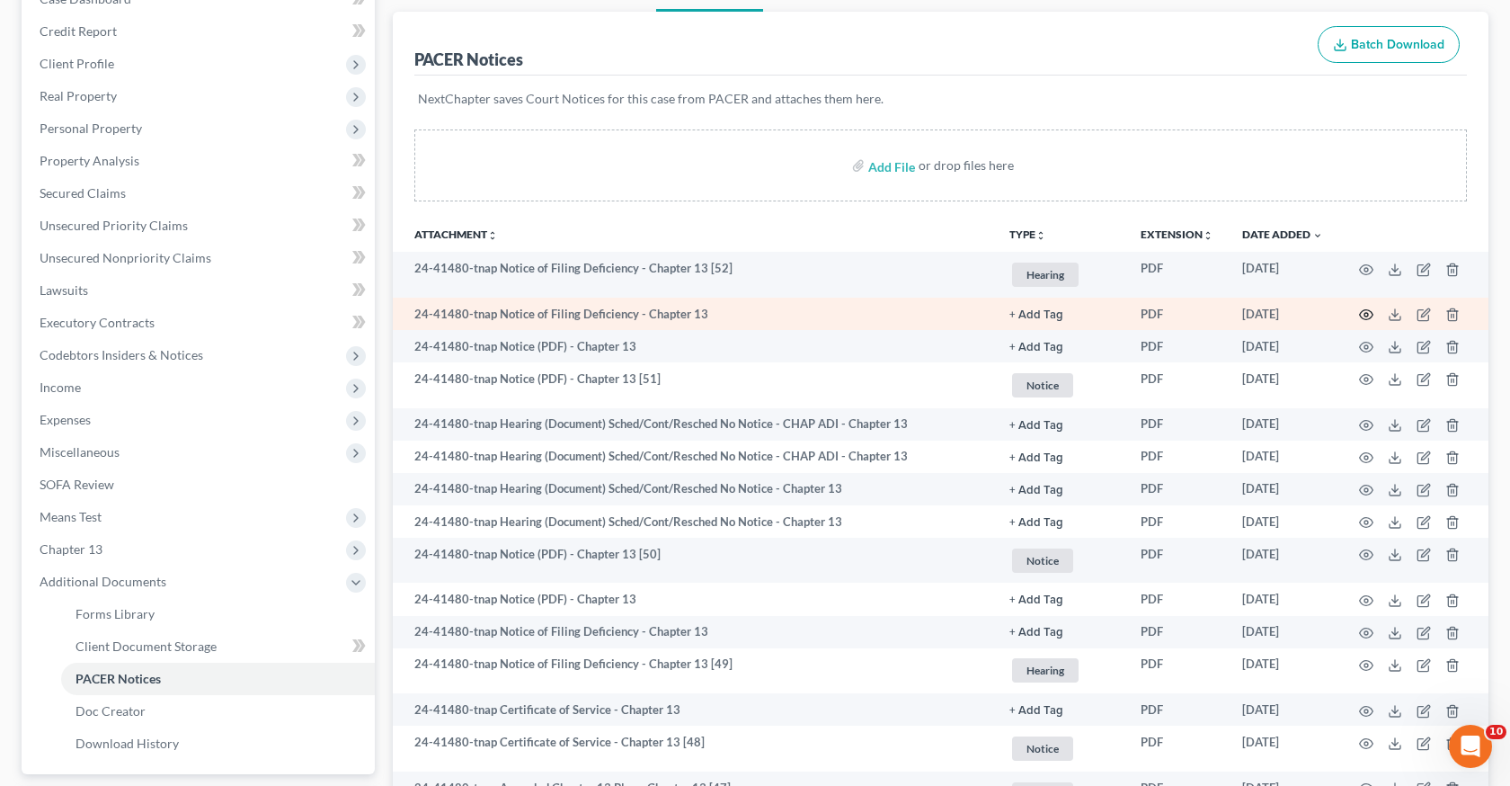
click at [1367, 315] on icon "button" at bounding box center [1366, 314] width 14 height 14
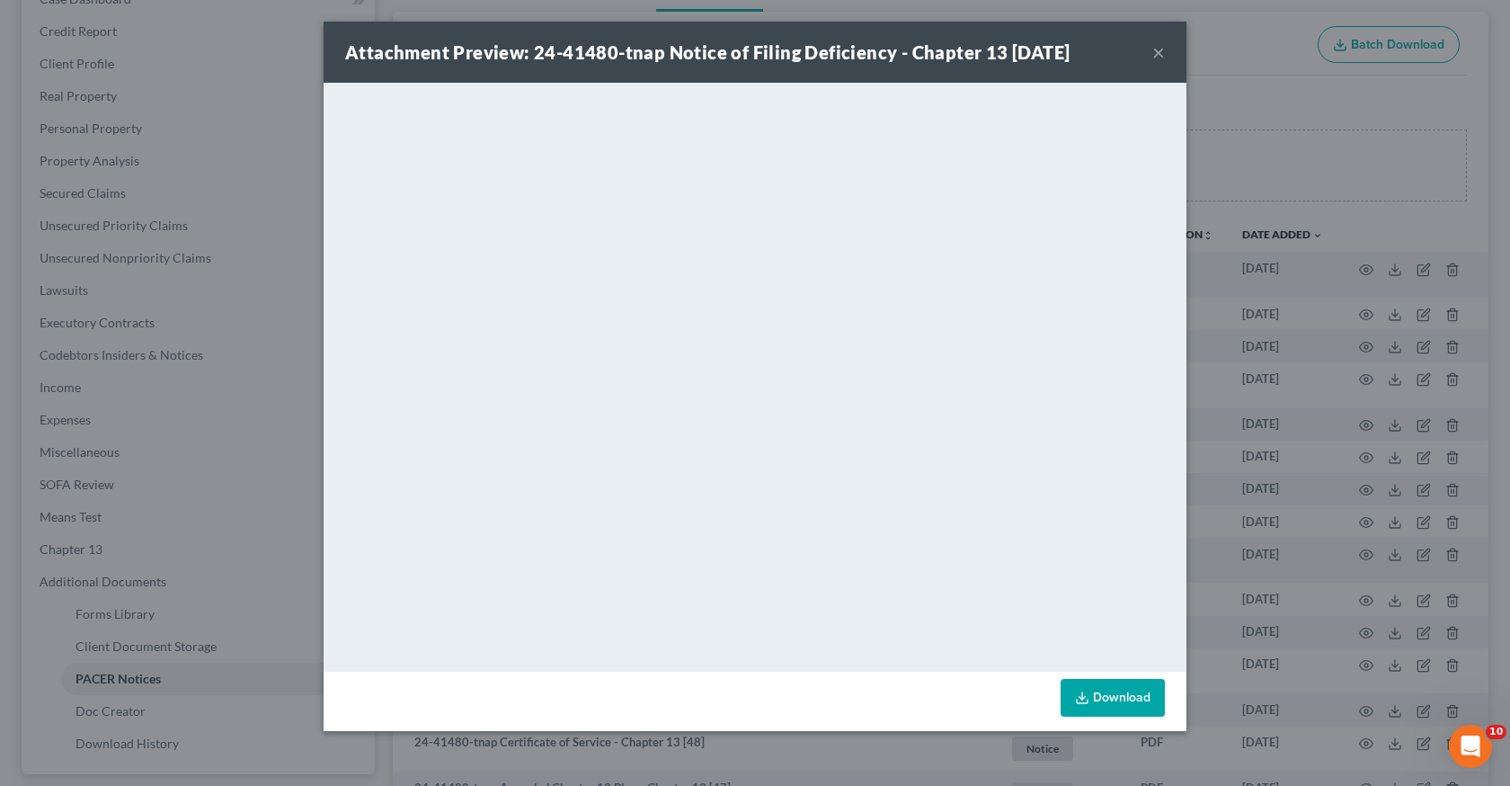
click at [1231, 471] on div "Attachment Preview: 24-41480-tnap Notice of Filing Deficiency - Chapter 13 08/2…" at bounding box center [755, 393] width 1510 height 786
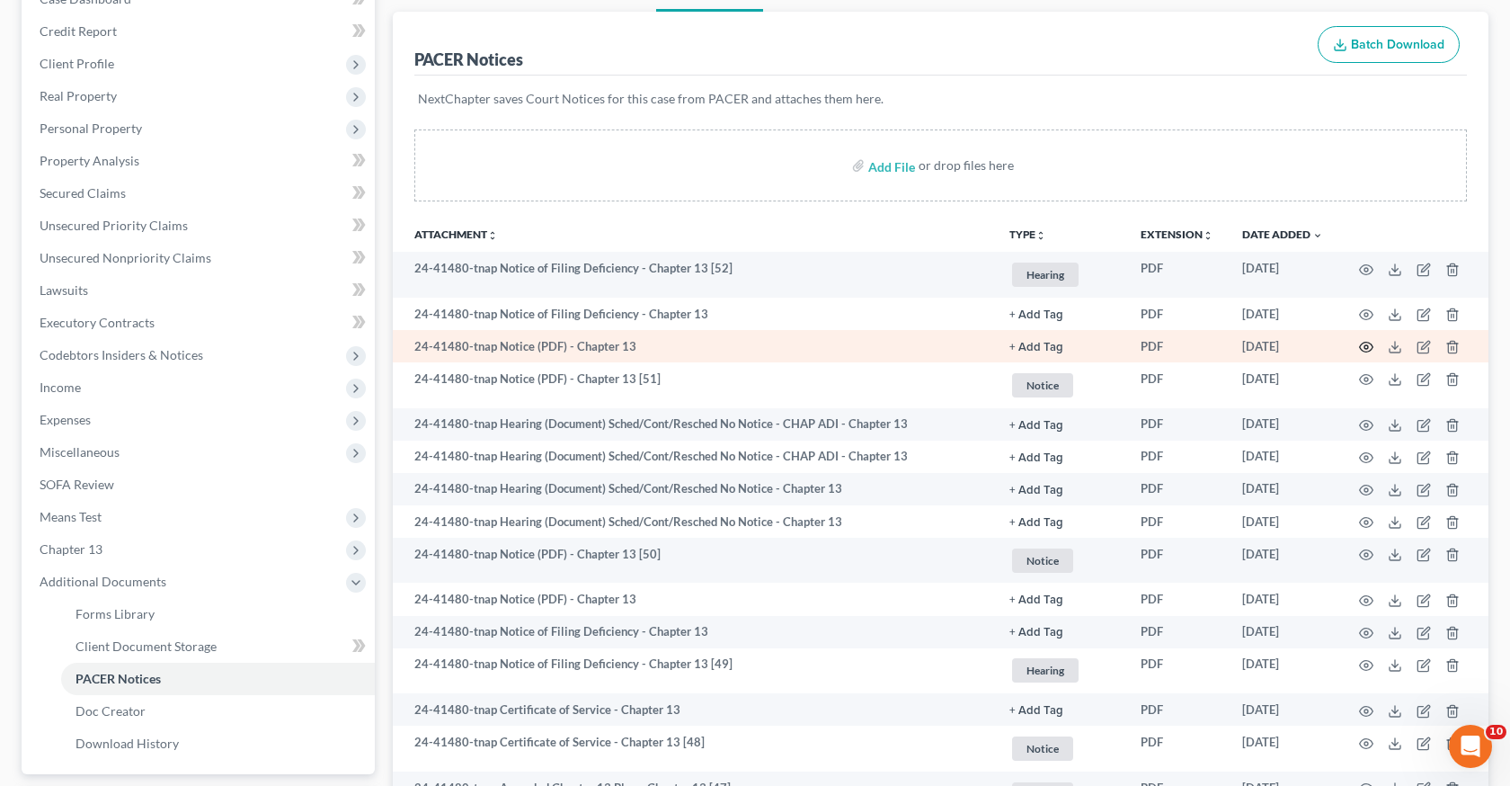
click at [1368, 342] on icon "button" at bounding box center [1366, 347] width 13 height 10
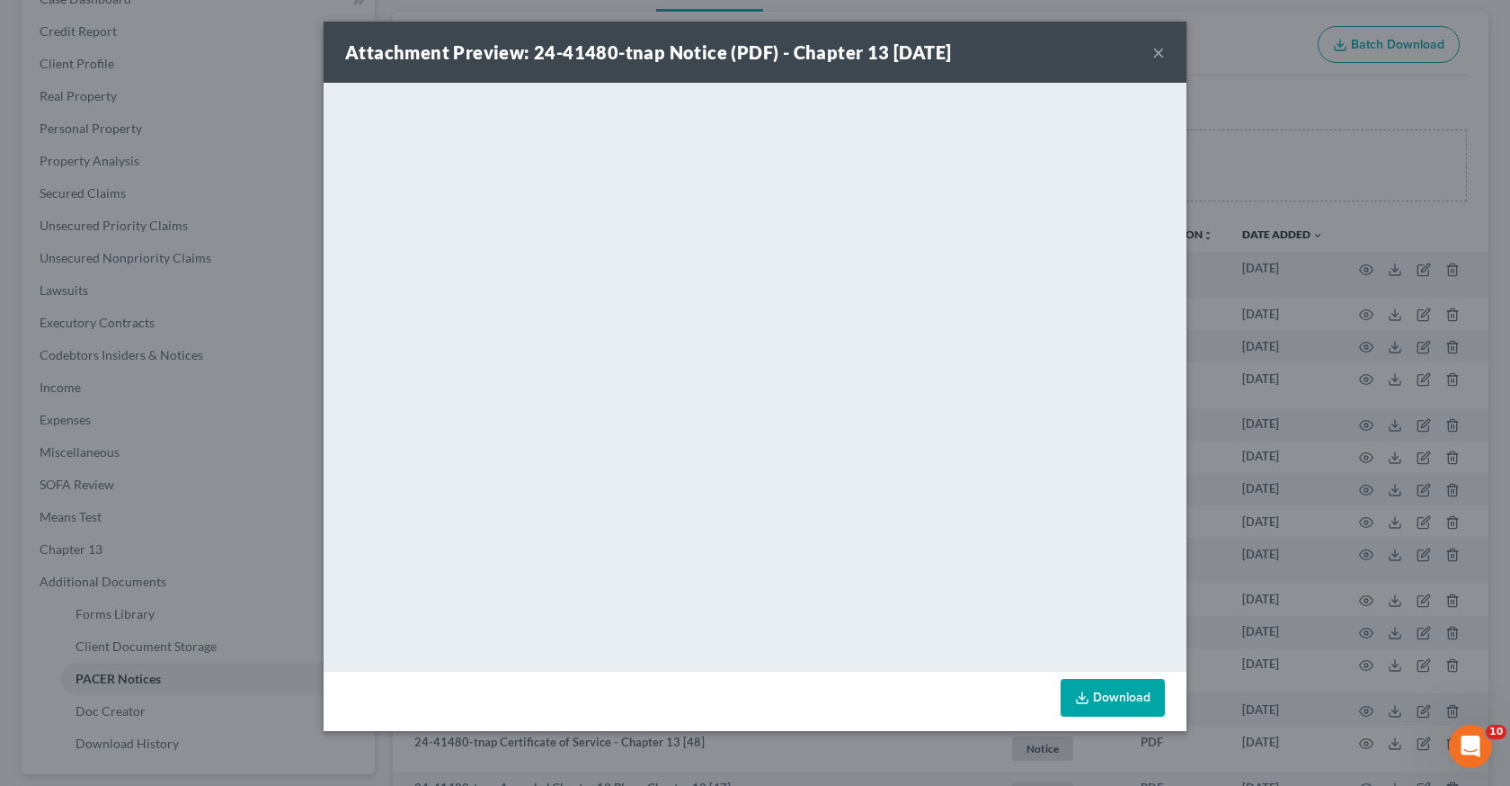
click at [1274, 536] on div "Attachment Preview: 24-41480-tnap Notice (PDF) - Chapter 13 08/19/2025 × <objec…" at bounding box center [755, 393] width 1510 height 786
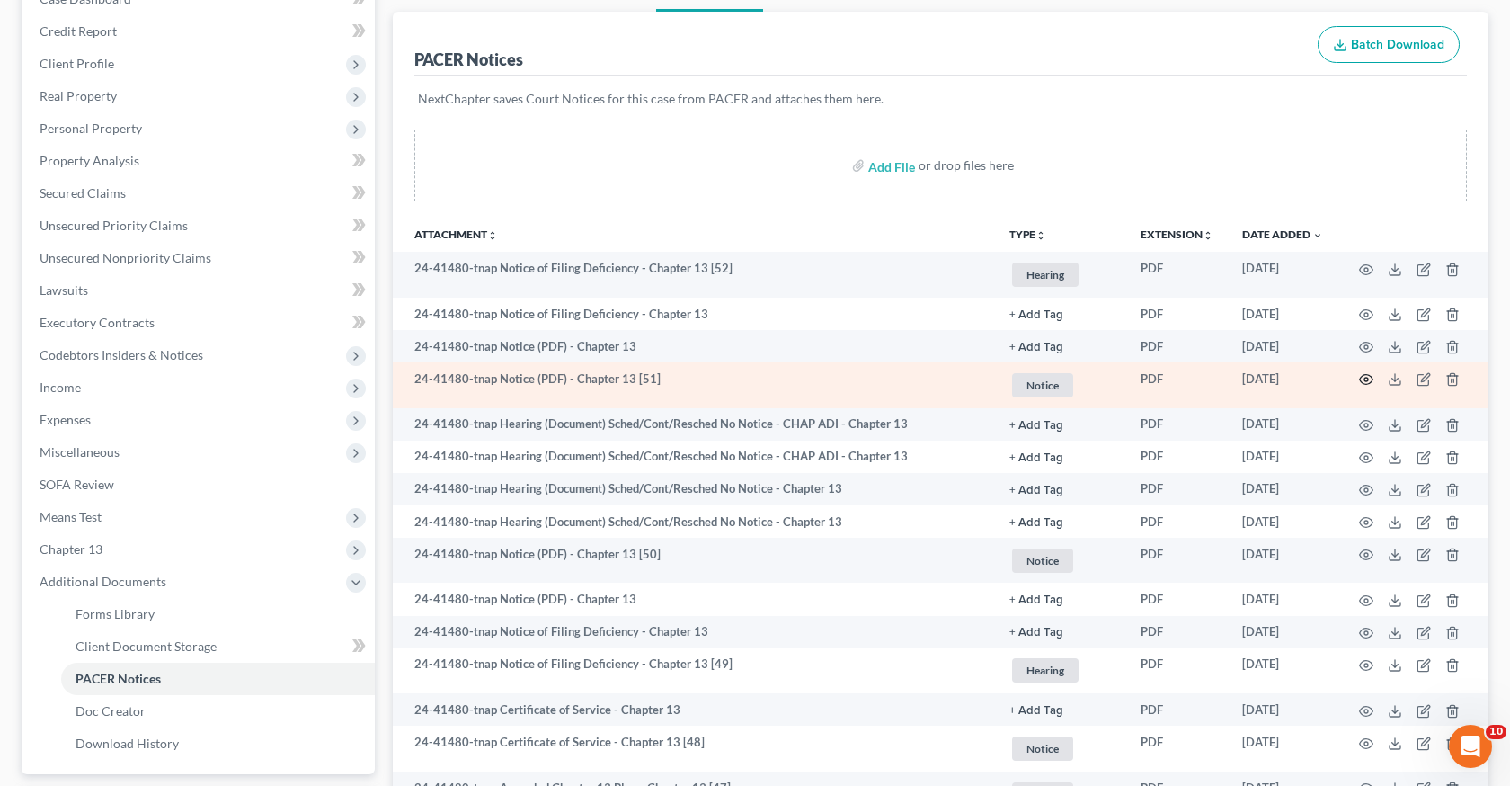
click at [1368, 376] on icon "button" at bounding box center [1366, 379] width 14 height 14
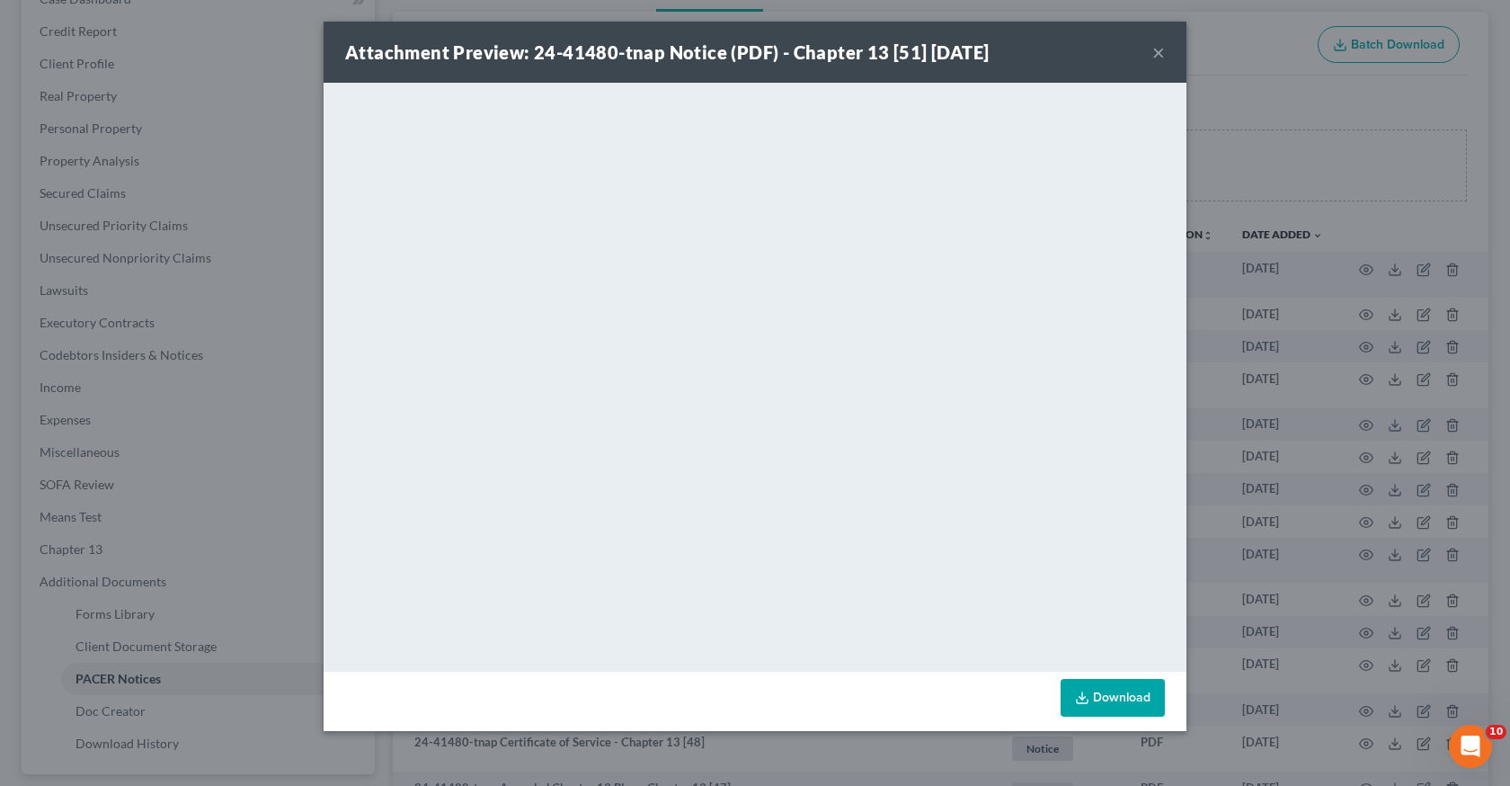
click at [1259, 409] on div "Attachment Preview: 24-41480-tnap Notice (PDF) - Chapter 13 [51] 08/19/2025 × <…" at bounding box center [755, 393] width 1510 height 786
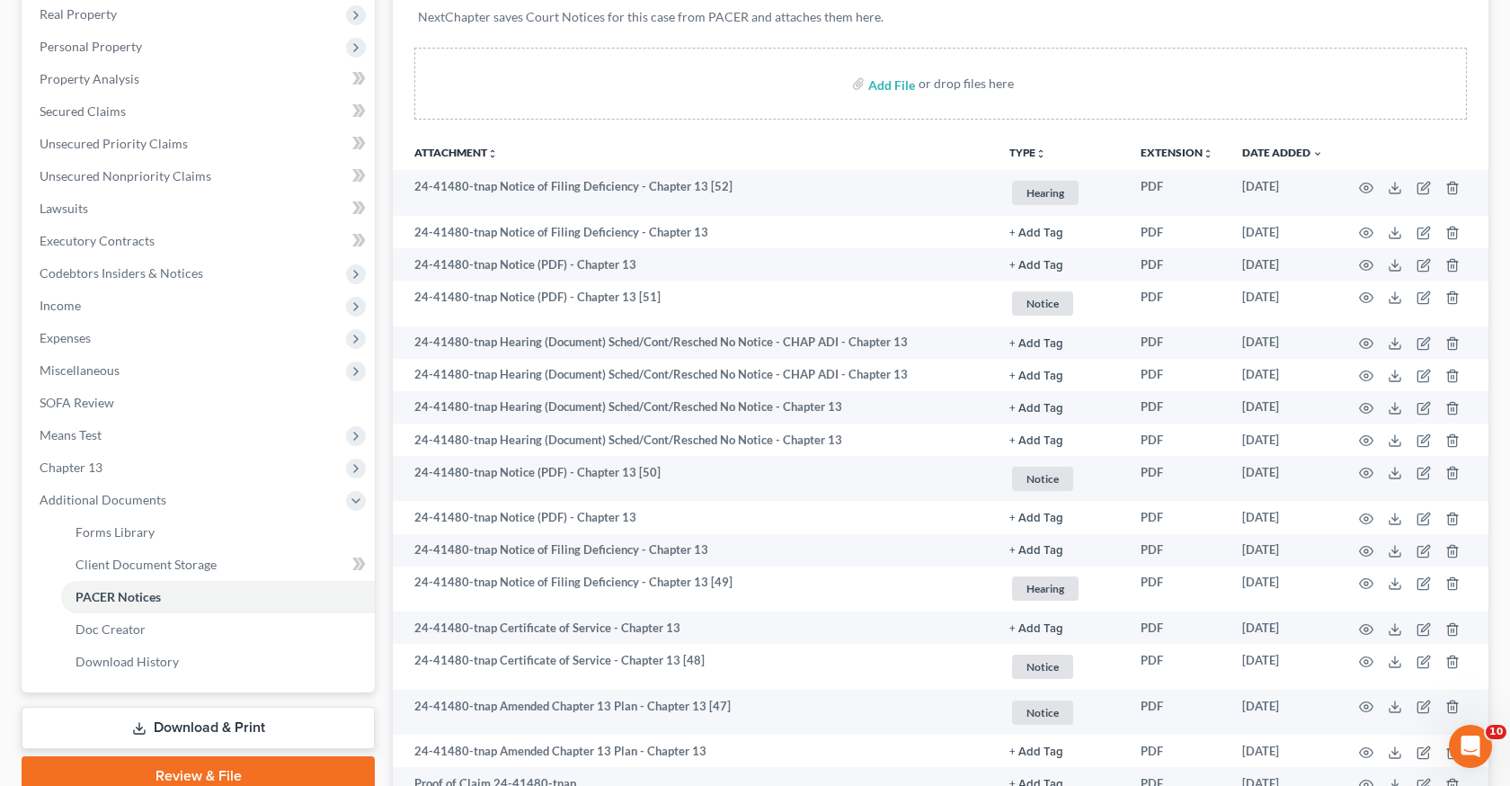
scroll to position [289, 0]
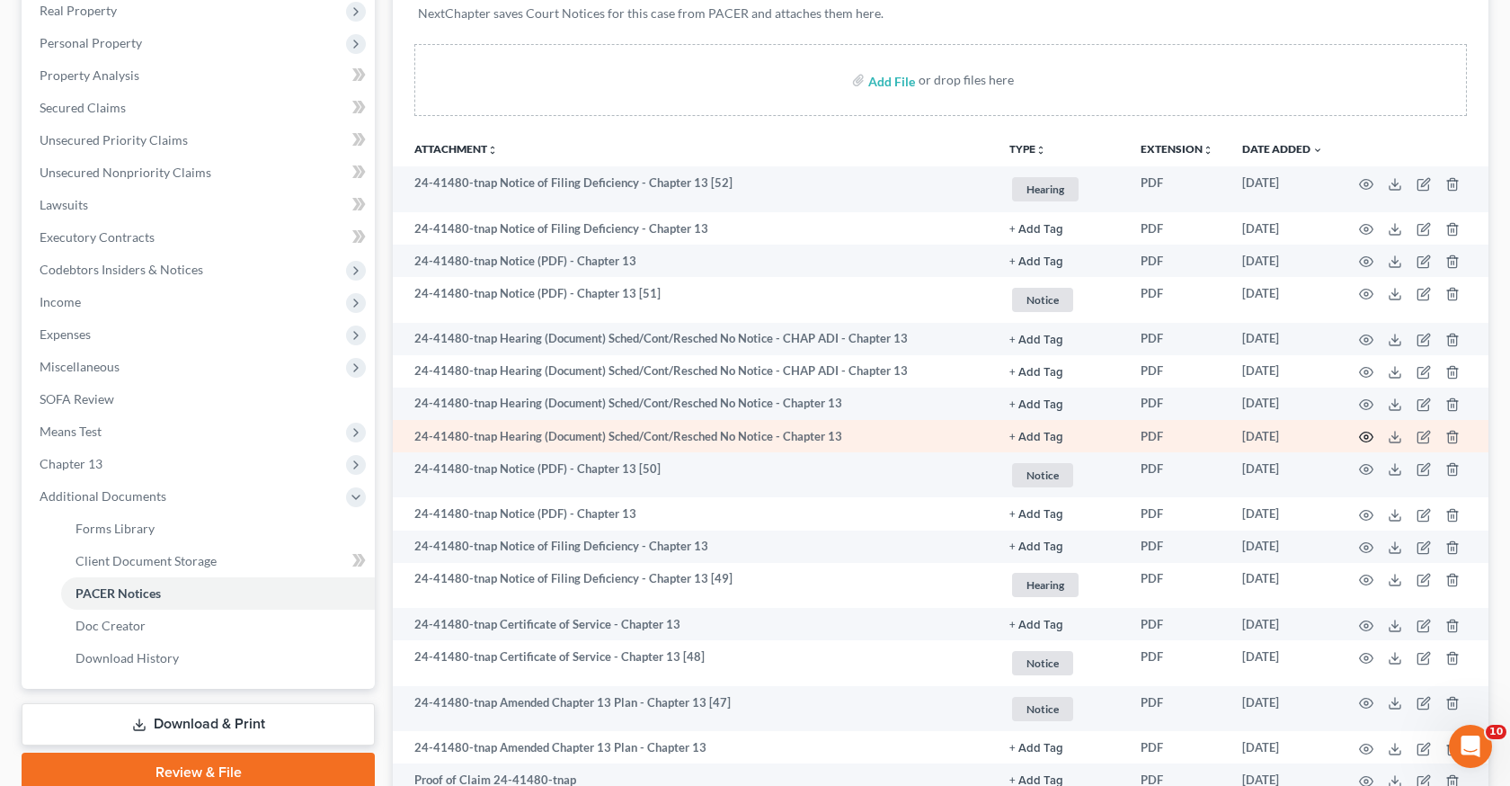
click at [1371, 440] on icon "button" at bounding box center [1366, 437] width 14 height 14
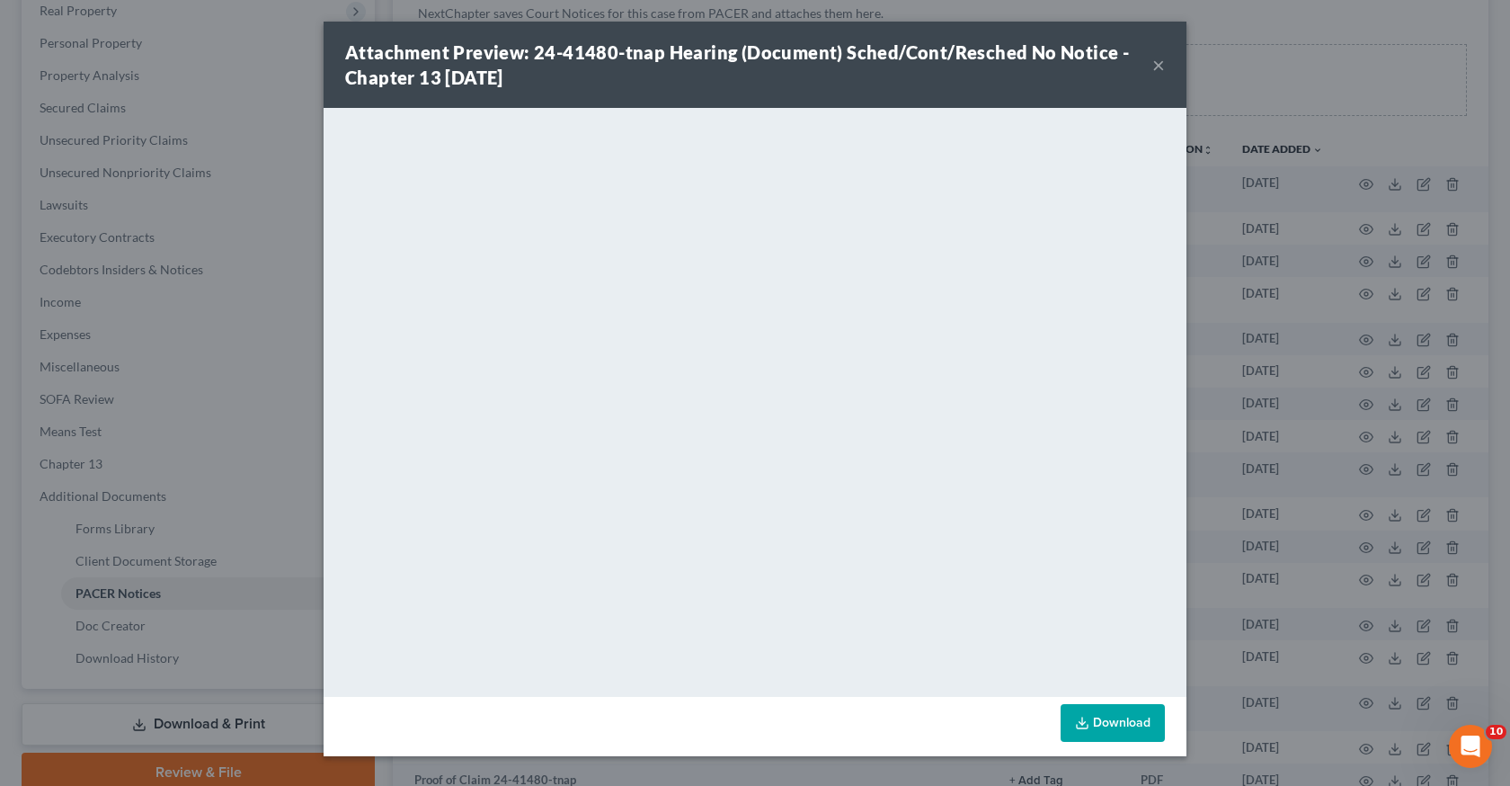
click at [1284, 476] on div "Attachment Preview: 24-41480-tnap Hearing (Document) Sched/Cont/Resched No Noti…" at bounding box center [755, 393] width 1510 height 786
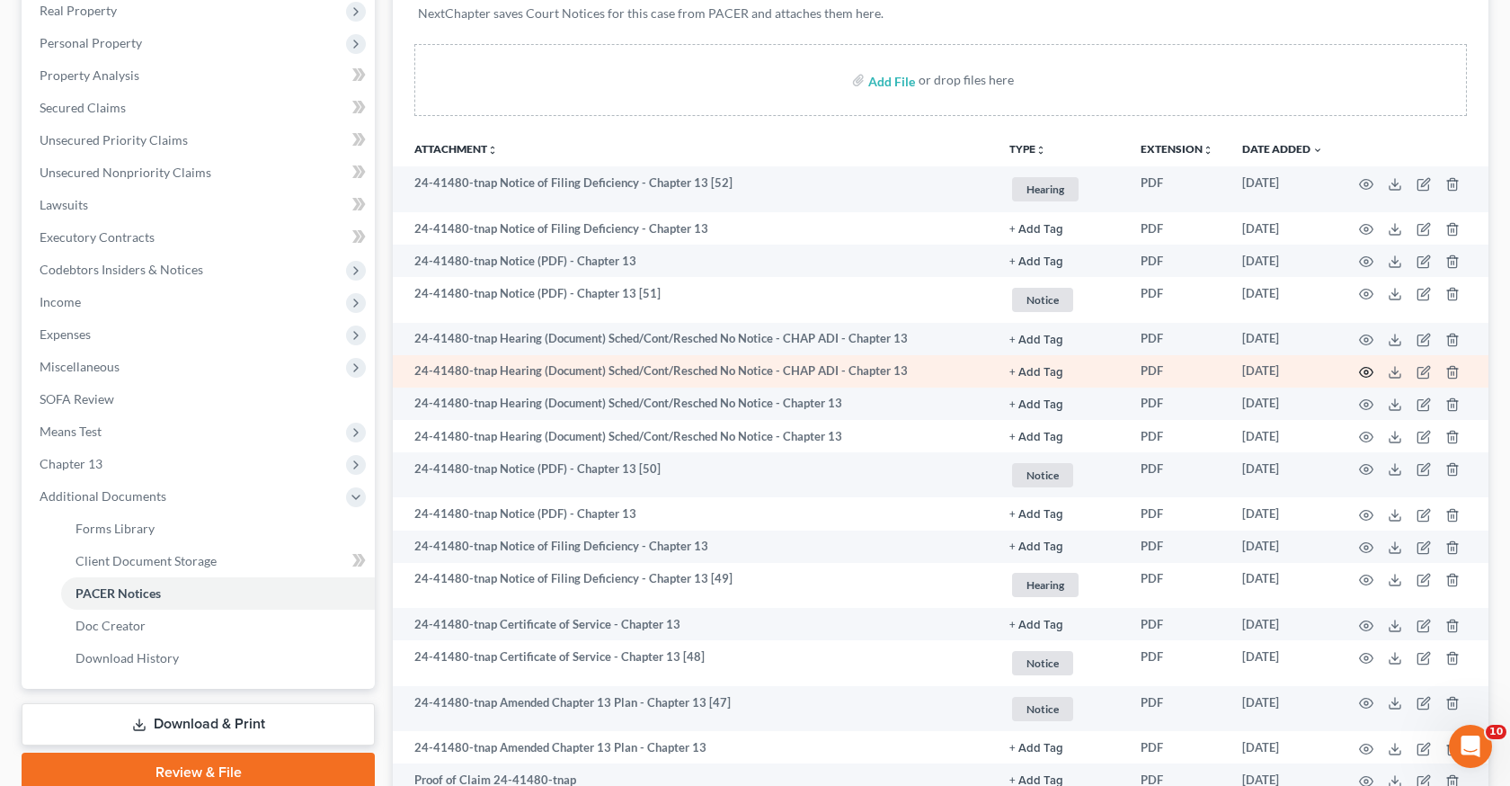
click at [1362, 369] on icon "button" at bounding box center [1366, 372] width 14 height 14
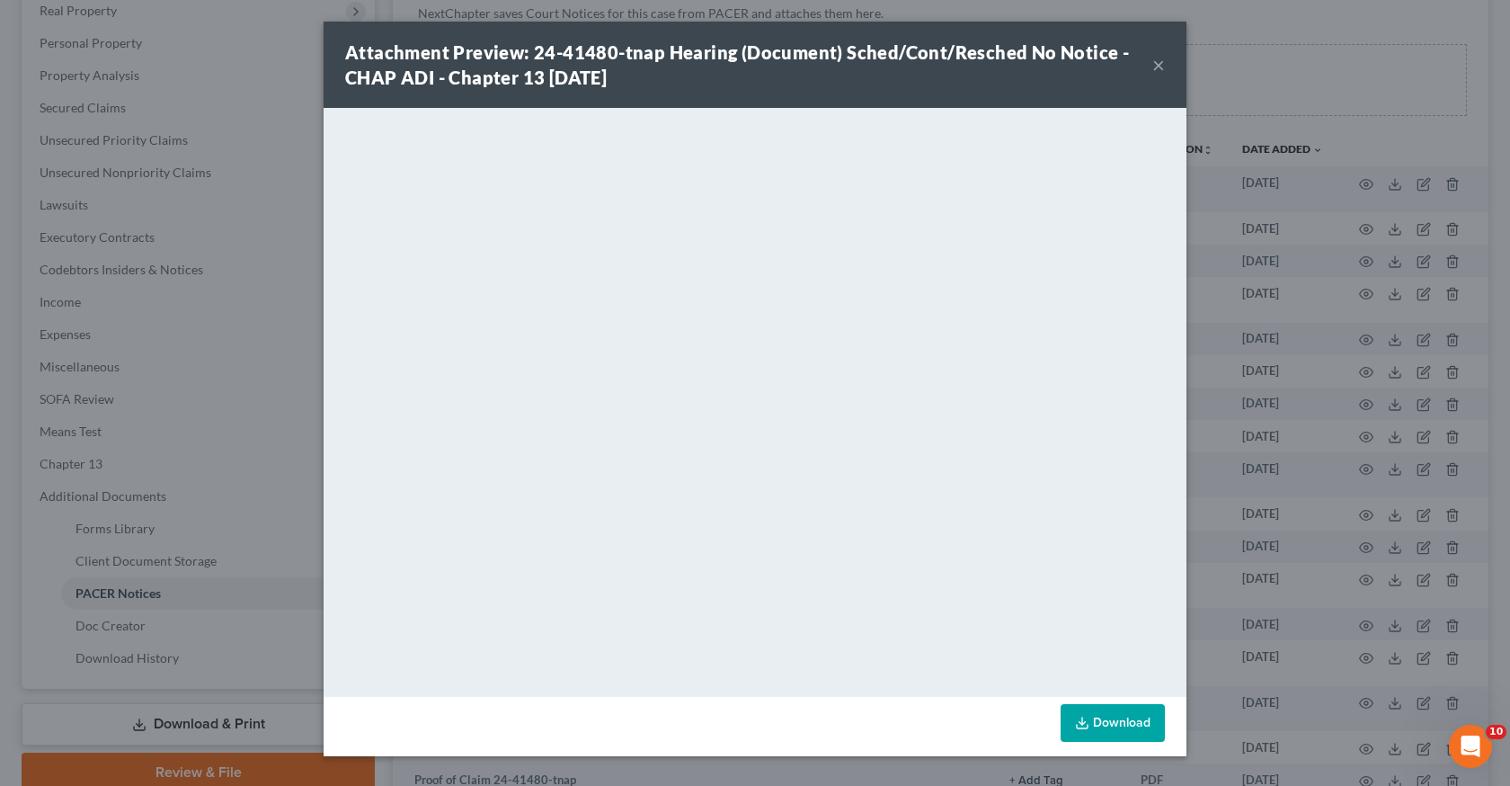
click at [1281, 502] on div "Attachment Preview: 24-41480-tnap Hearing (Document) Sched/Cont/Resched No Noti…" at bounding box center [755, 393] width 1510 height 786
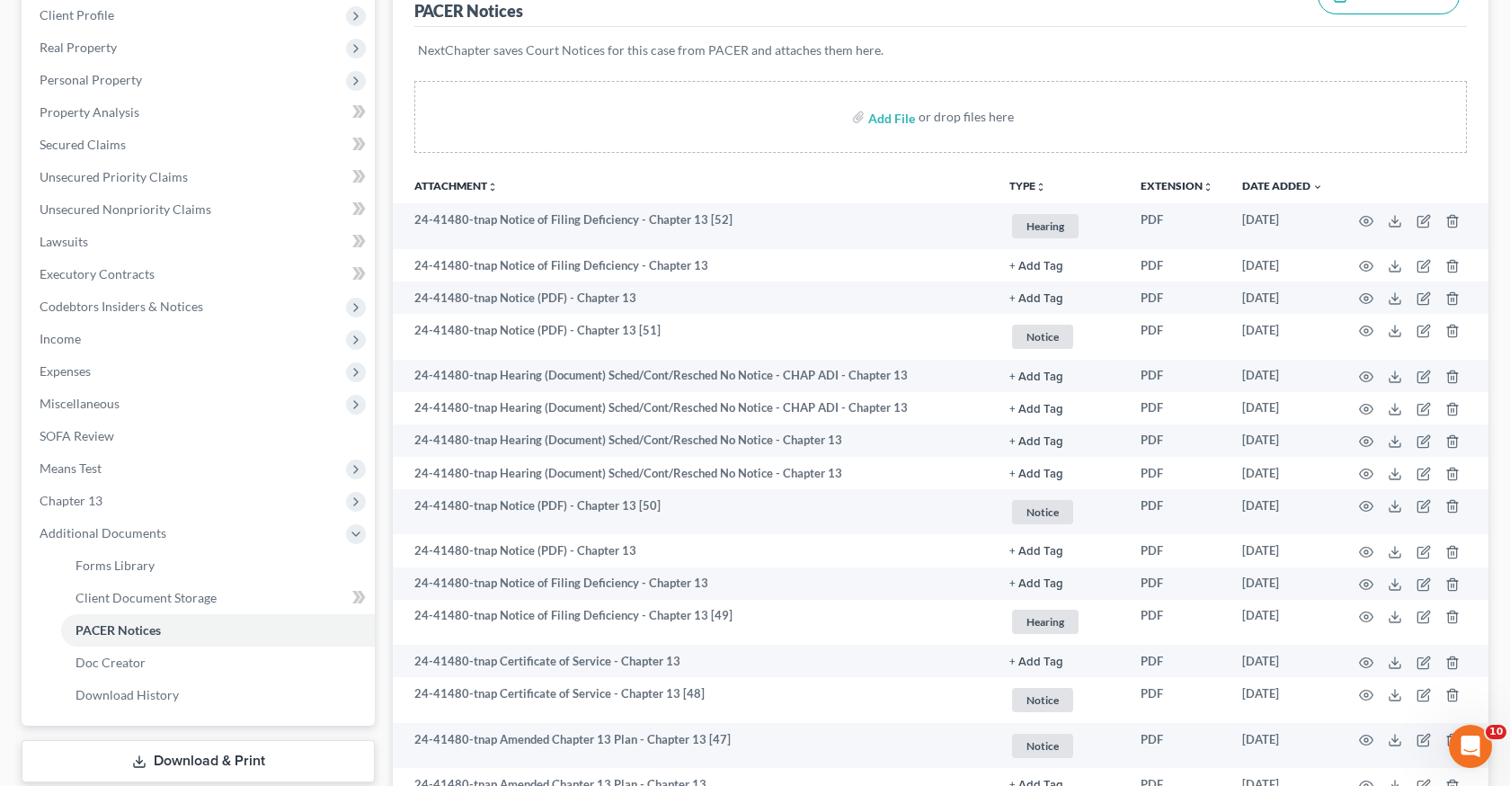
scroll to position [245, 0]
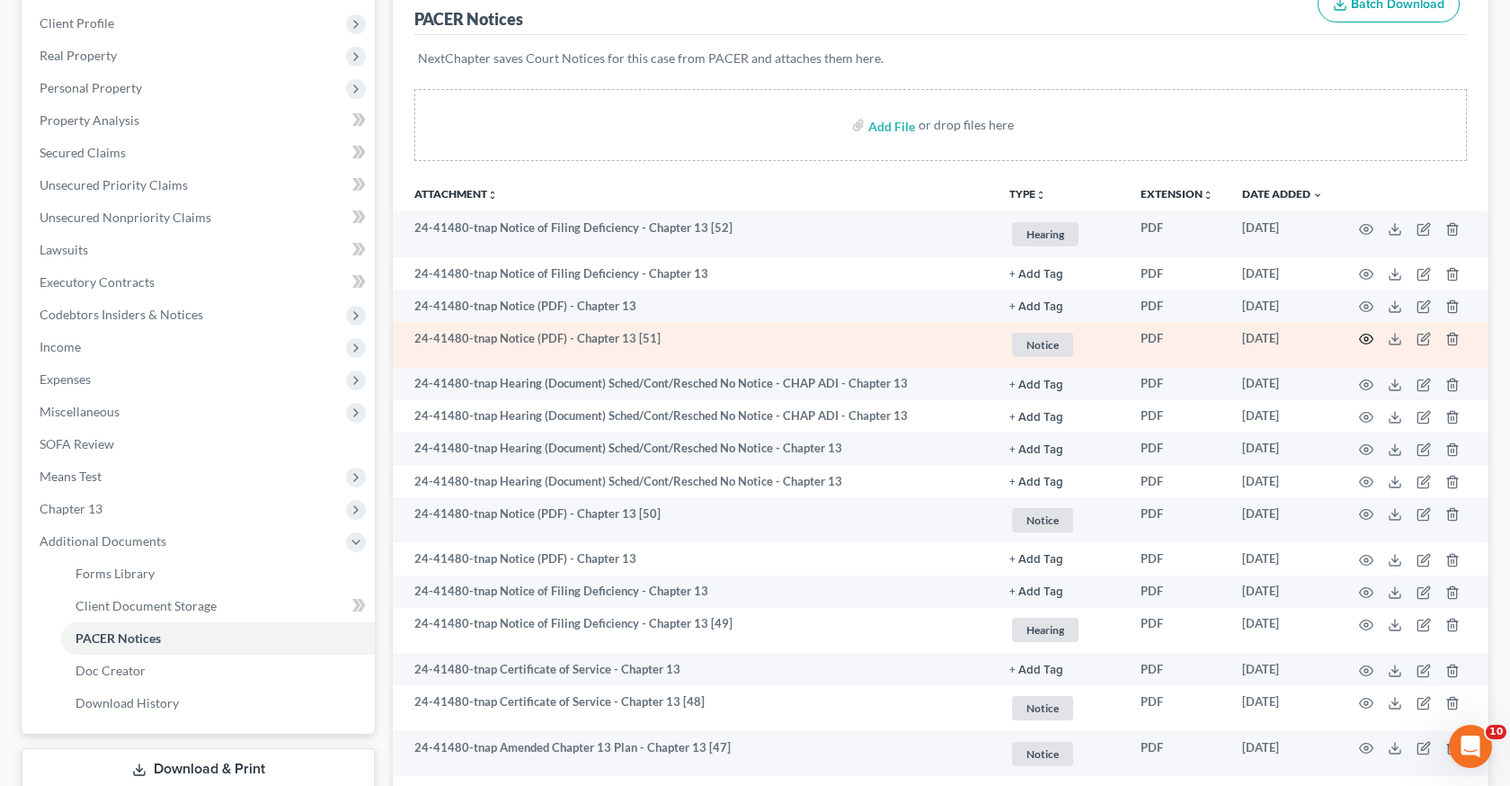
click at [1363, 334] on icon "button" at bounding box center [1366, 339] width 13 height 10
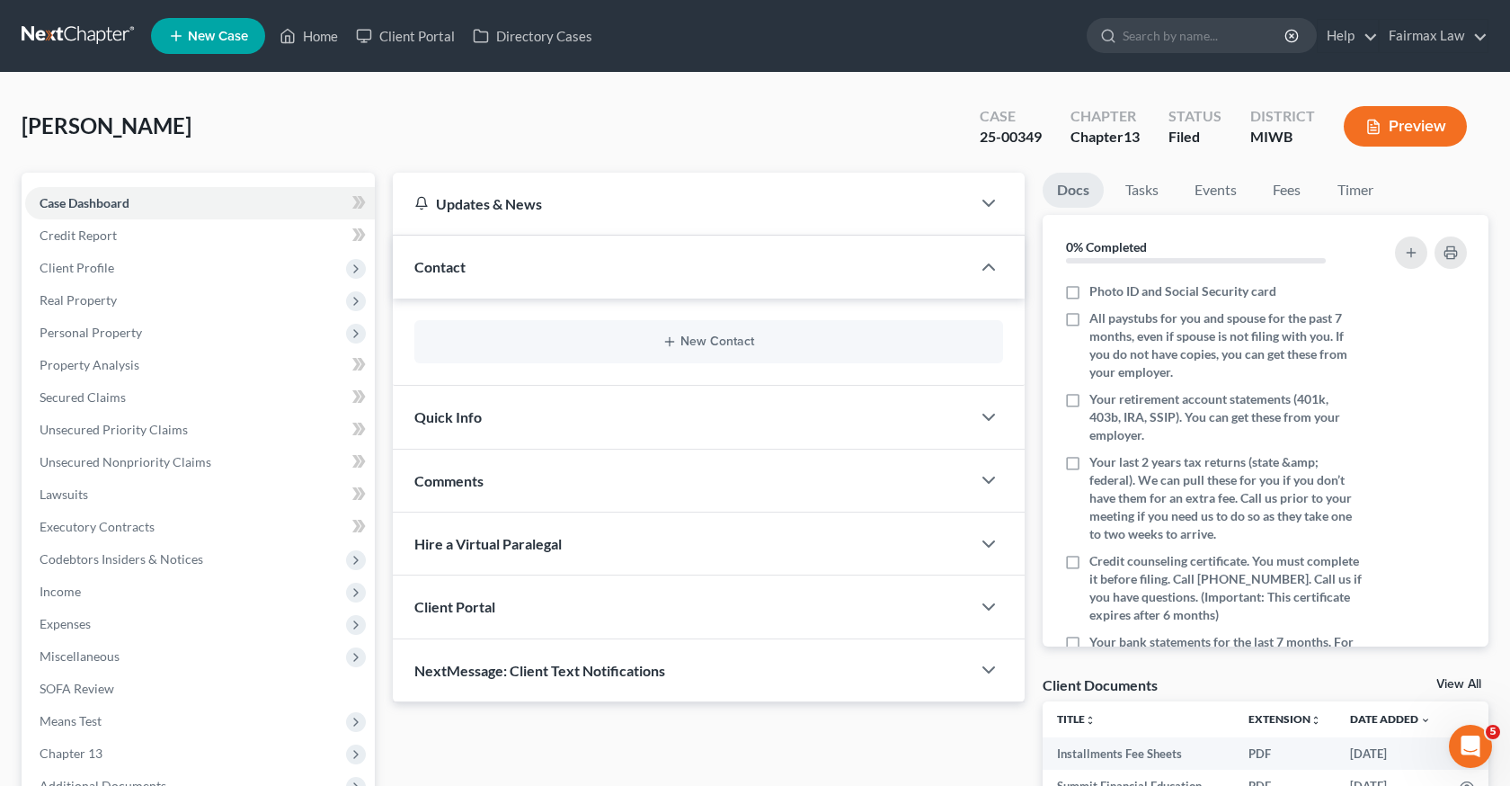
scroll to position [200, 0]
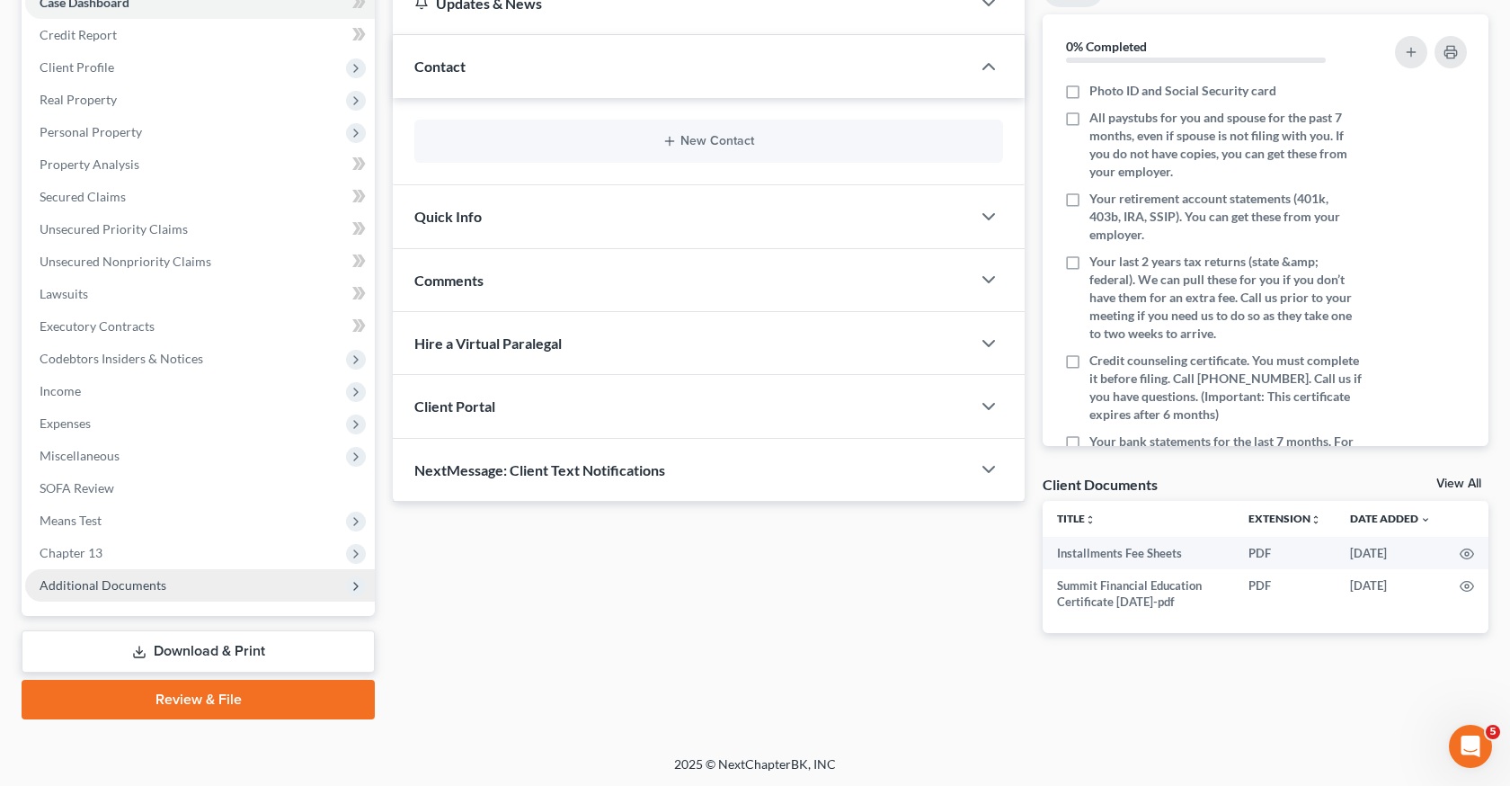
click at [129, 592] on span "Additional Documents" at bounding box center [200, 585] width 350 height 32
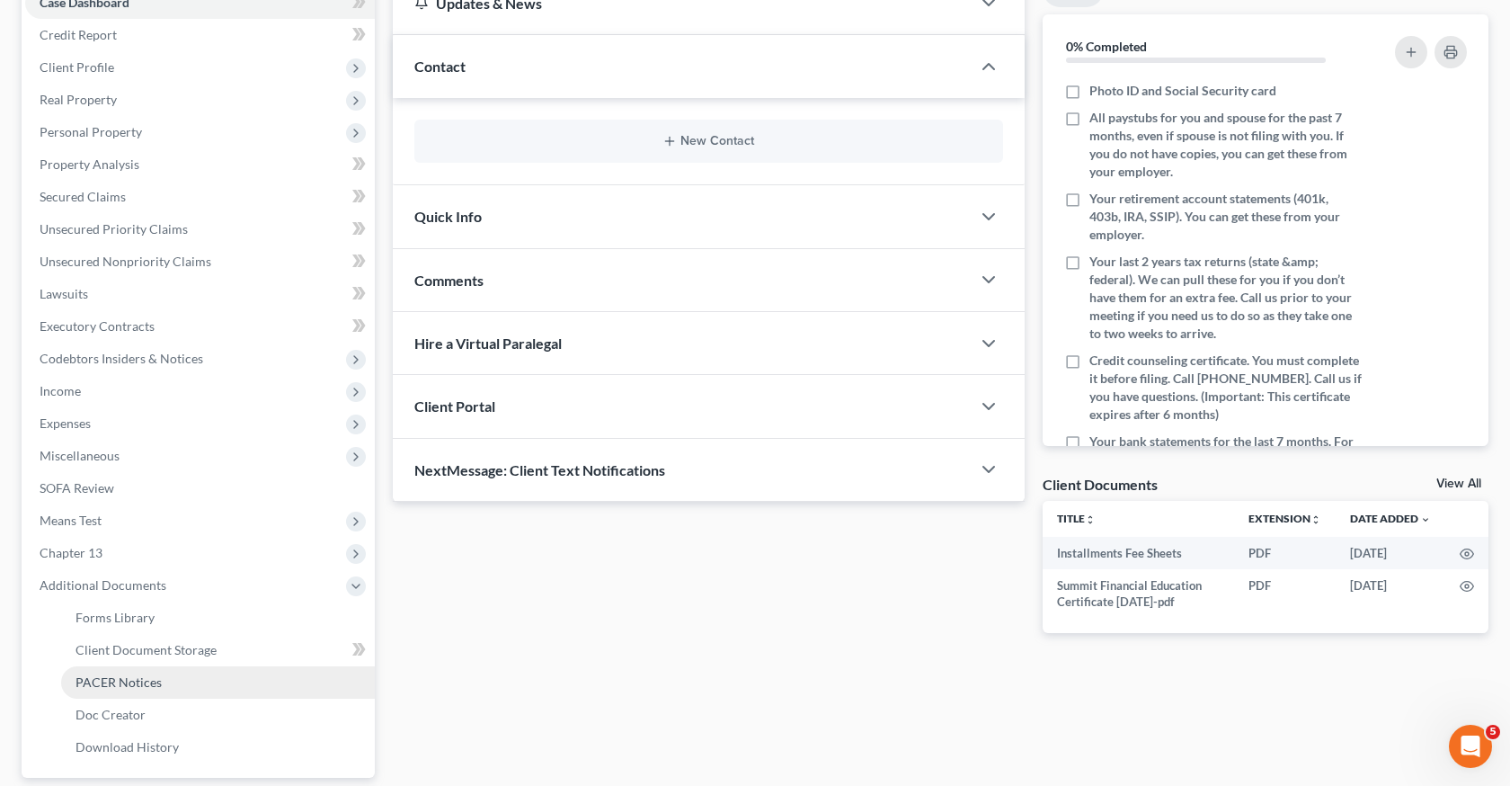
click at [173, 686] on link "PACER Notices" at bounding box center [218, 682] width 314 height 32
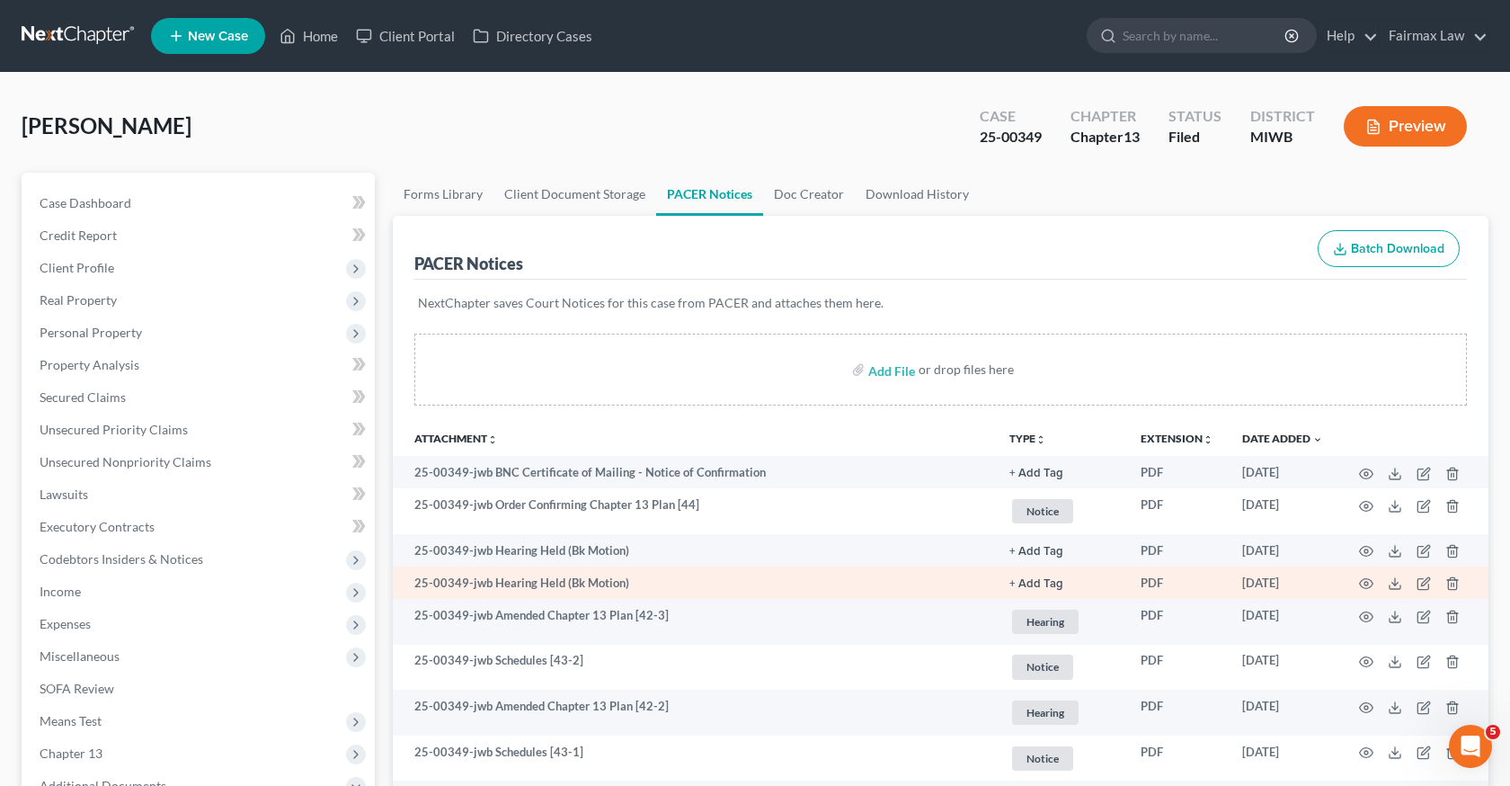
click at [1030, 594] on td "+ Add Tag Select an option or create one 341 Hearing Notice Proof of Claim Rece…" at bounding box center [1060, 582] width 131 height 32
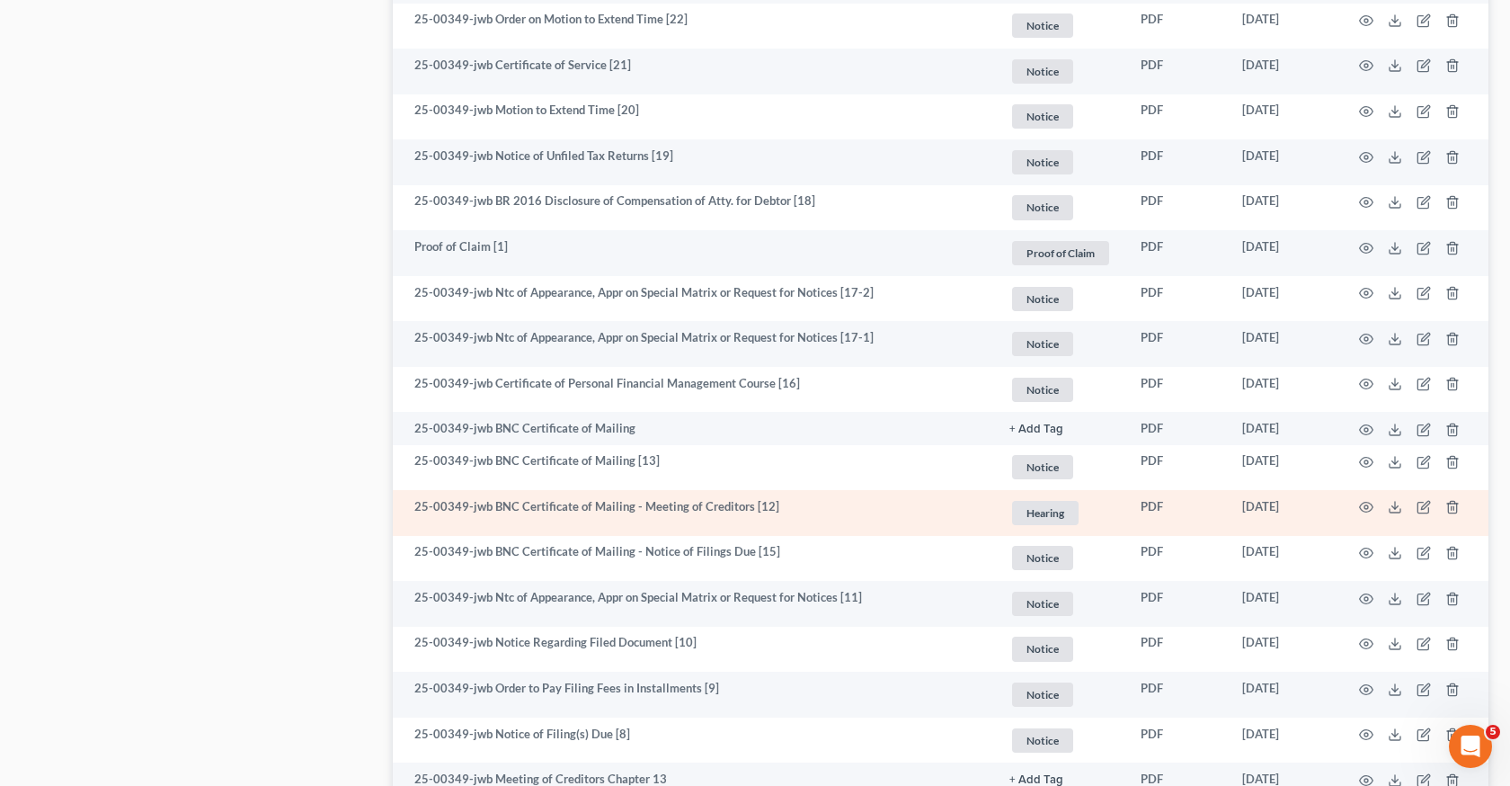
scroll to position [2665, 0]
click at [1367, 509] on circle "button" at bounding box center [1367, 508] width 4 height 4
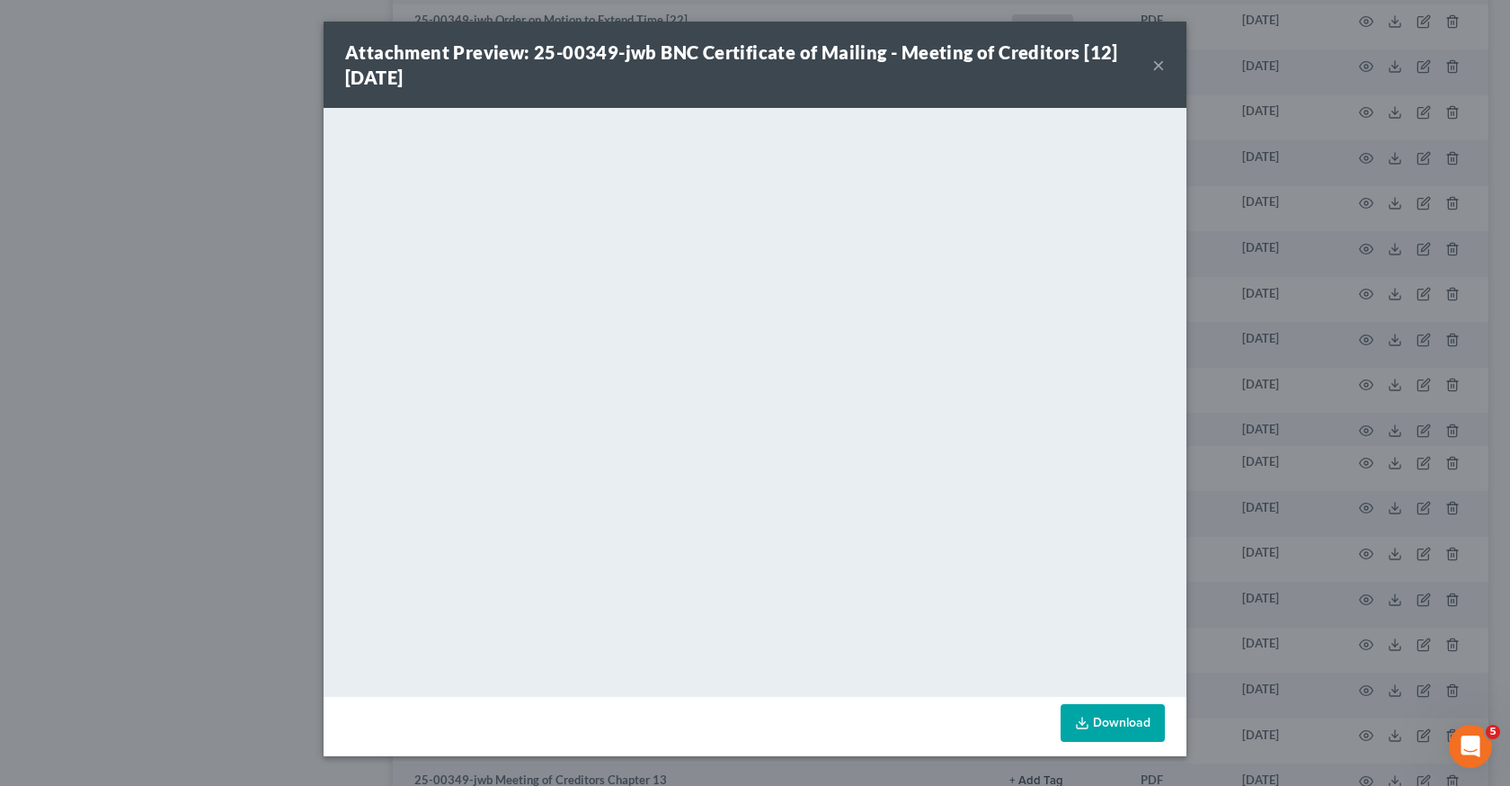
click at [1376, 391] on div "Attachment Preview: 25-00349-jwb BNC Certificate of Mailing - Meeting of Credit…" at bounding box center [755, 393] width 1510 height 786
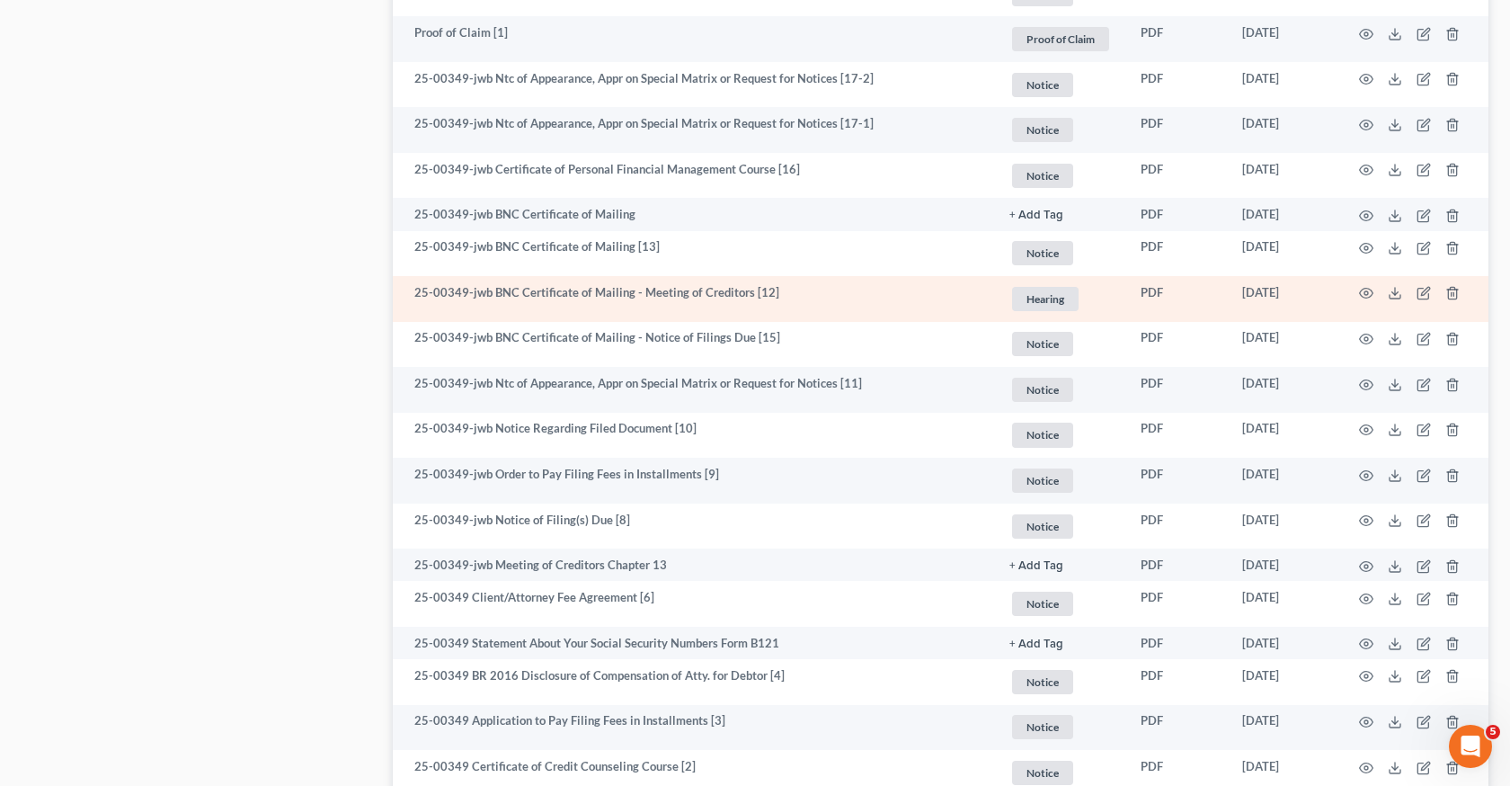
scroll to position [2812, 0]
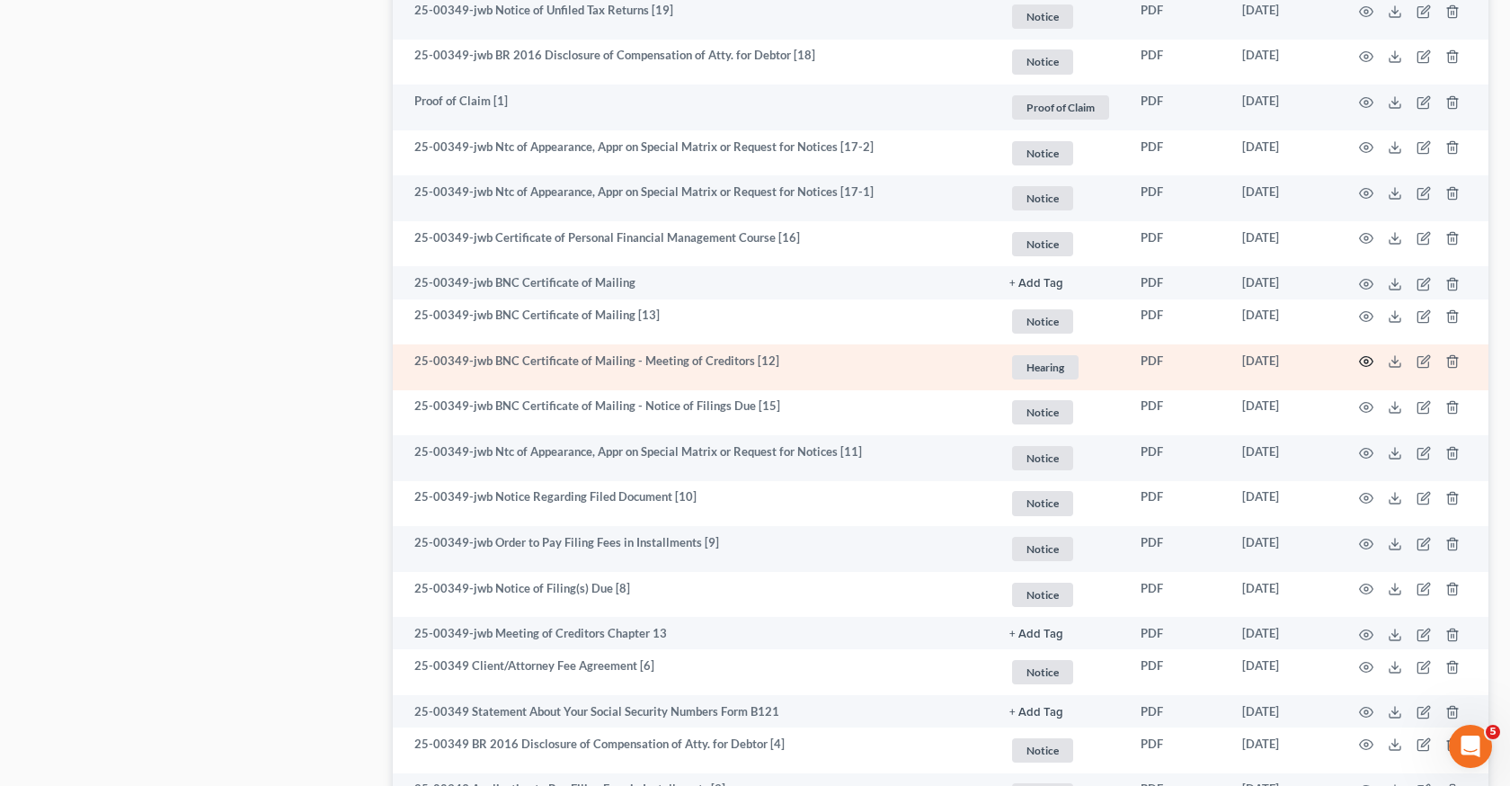
click at [1359, 363] on icon "button" at bounding box center [1366, 361] width 14 height 14
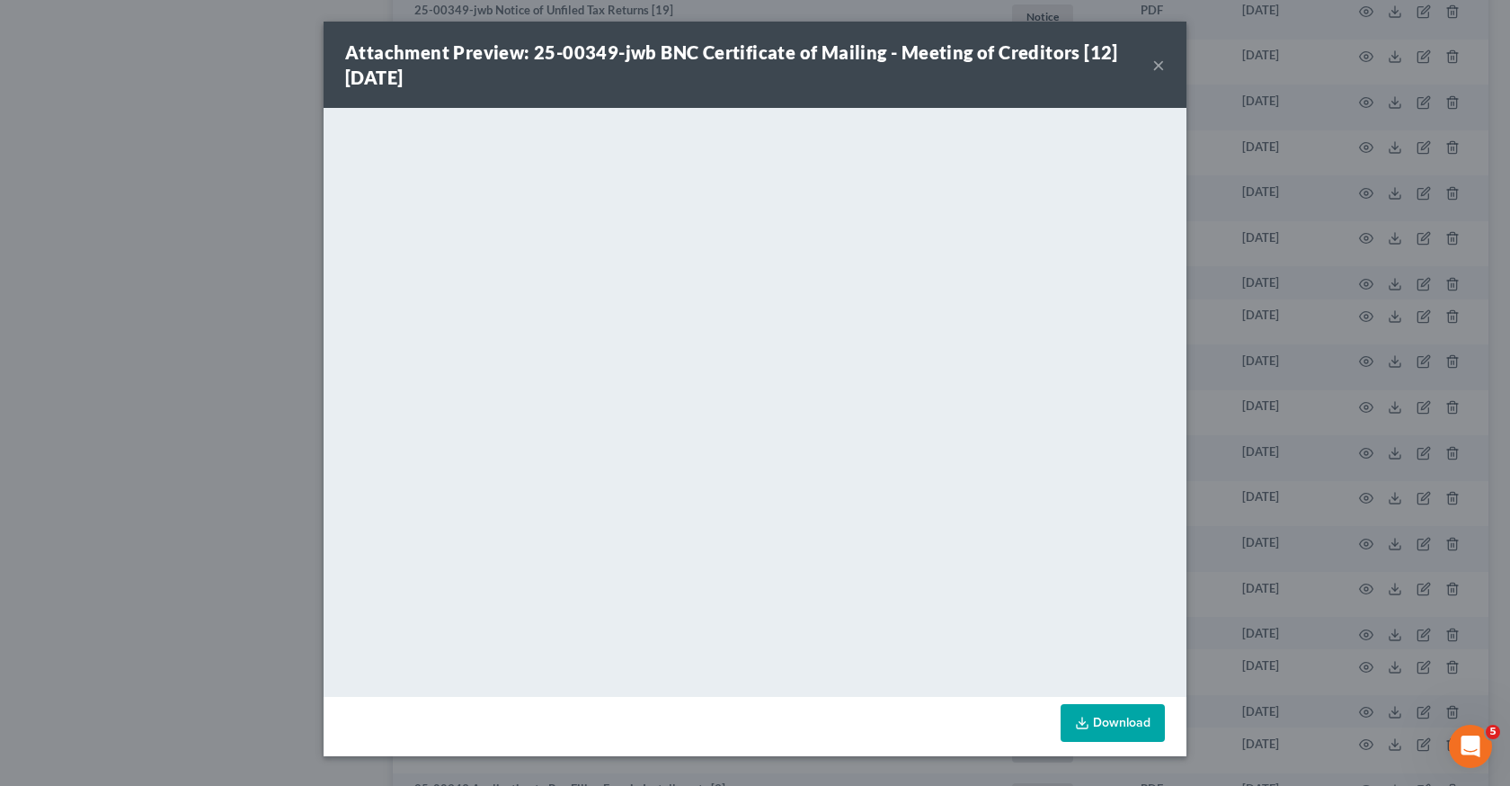
click at [1248, 528] on div "Attachment Preview: 25-00349-jwb BNC Certificate of Mailing - Meeting of Credit…" at bounding box center [755, 393] width 1510 height 786
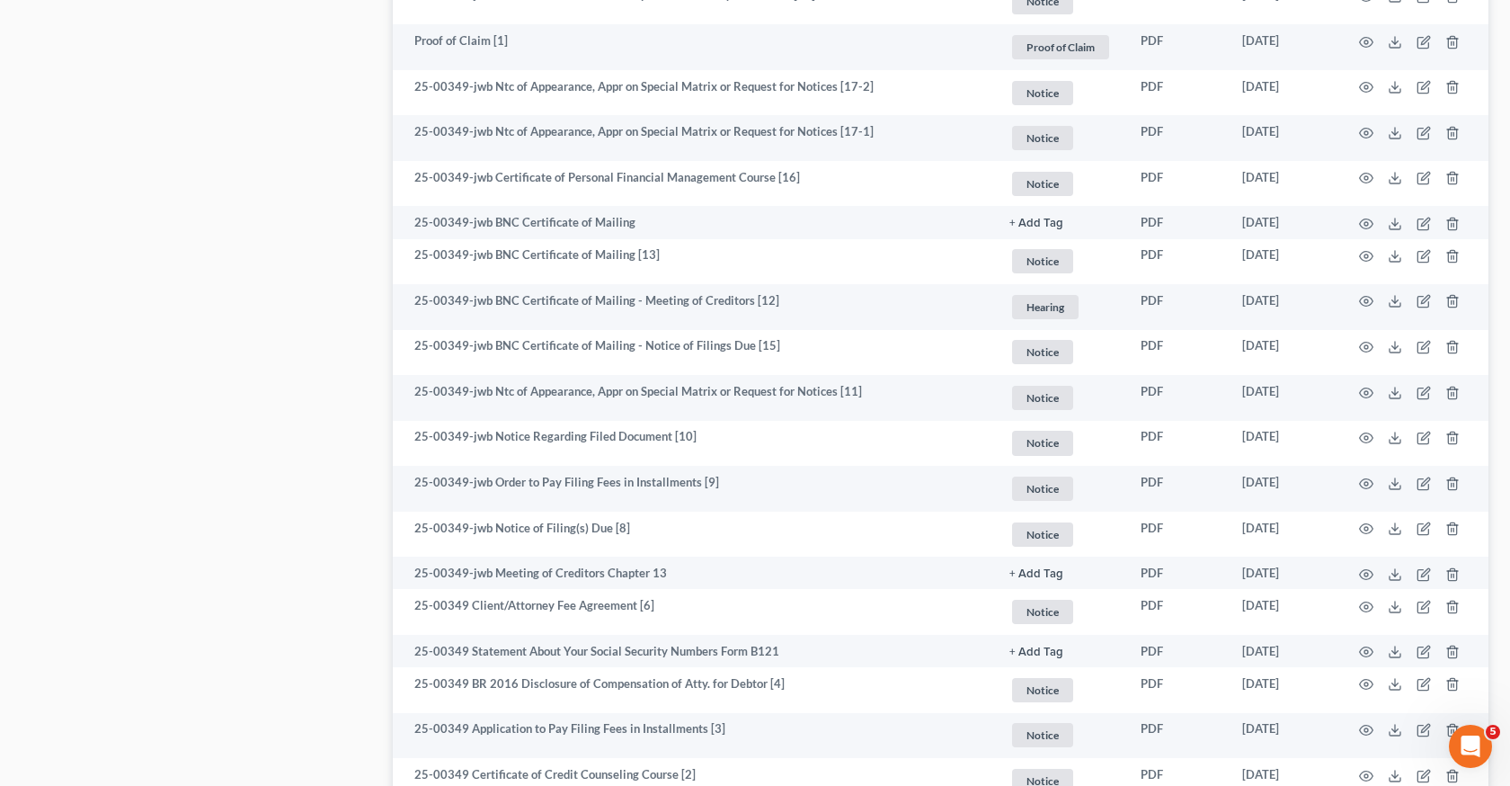
scroll to position [2869, 0]
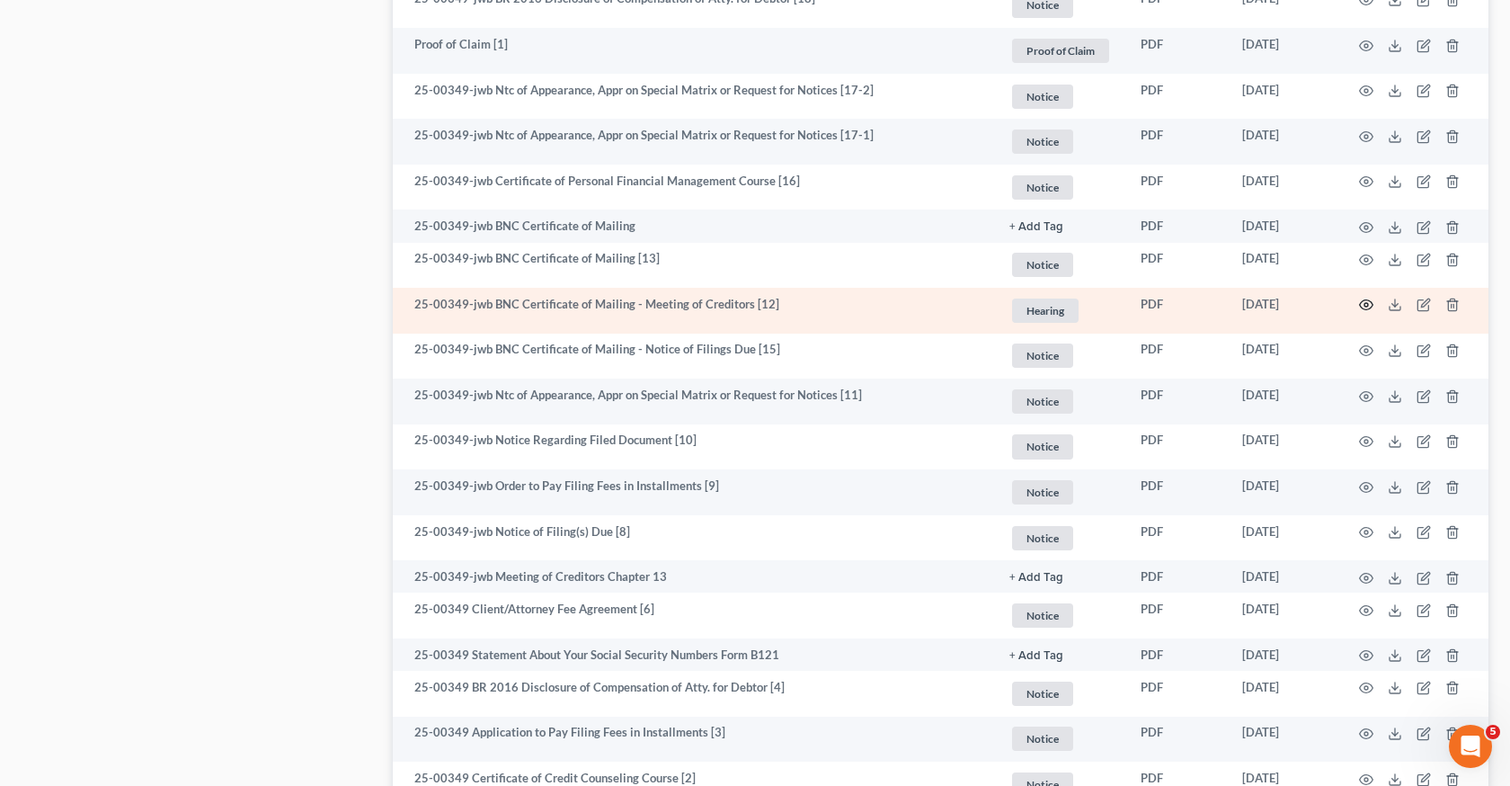
click at [1361, 305] on icon "button" at bounding box center [1366, 305] width 14 height 14
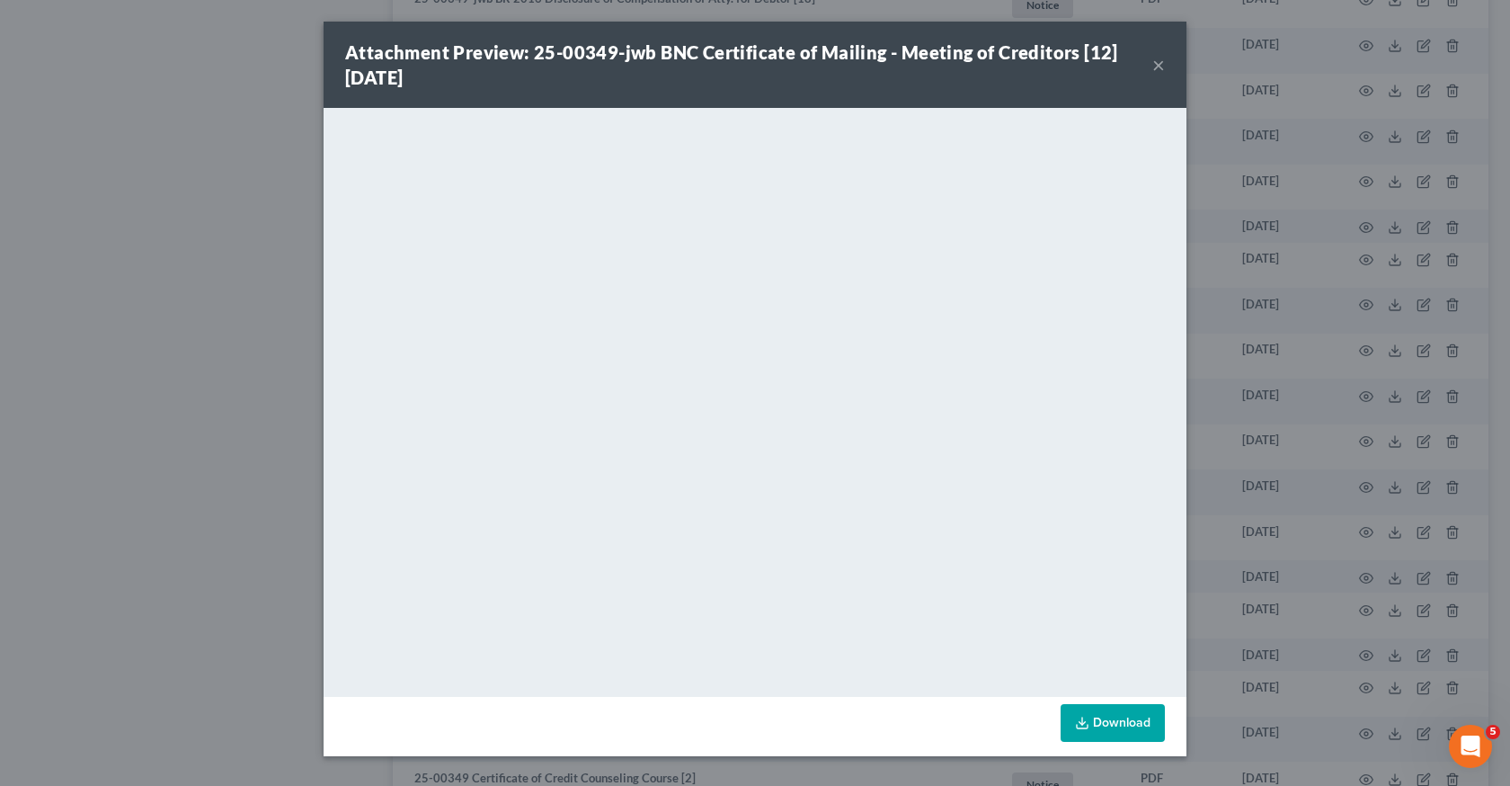
click at [1223, 369] on div "Attachment Preview: 25-00349-jwb BNC Certificate of Mailing - Meeting of Credit…" at bounding box center [755, 393] width 1510 height 786
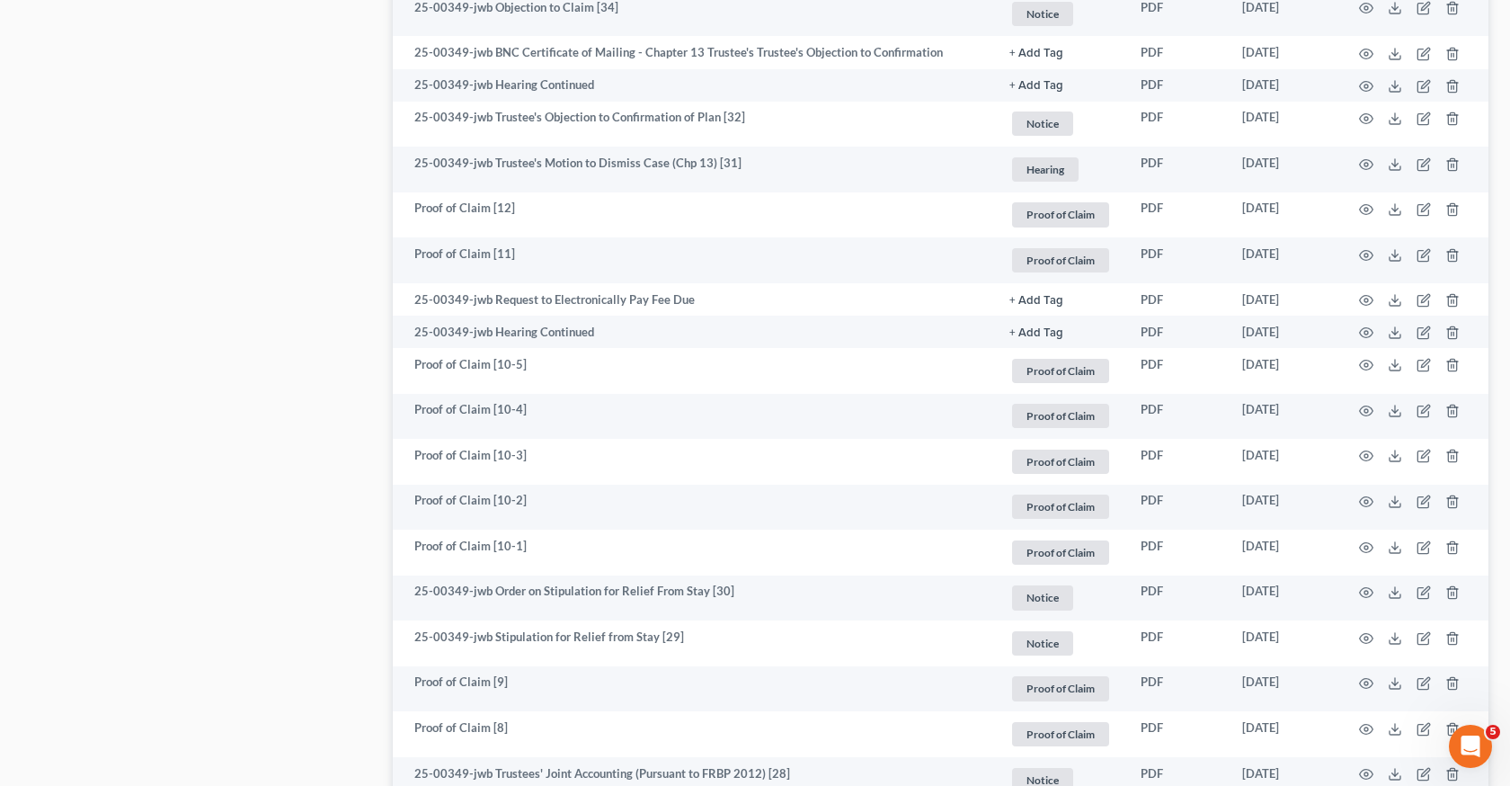
scroll to position [1331, 0]
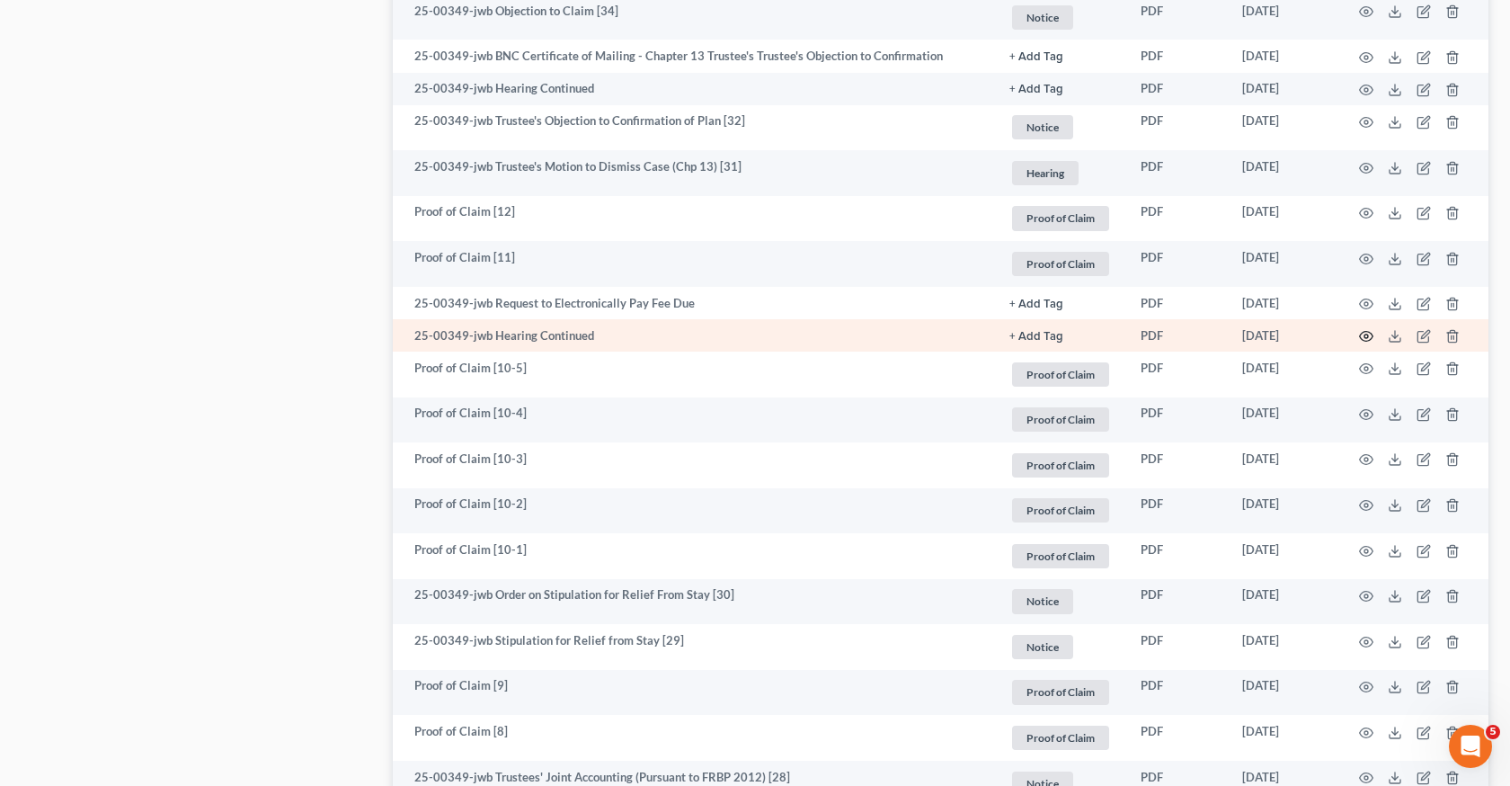
click at [1366, 334] on circle "button" at bounding box center [1367, 336] width 4 height 4
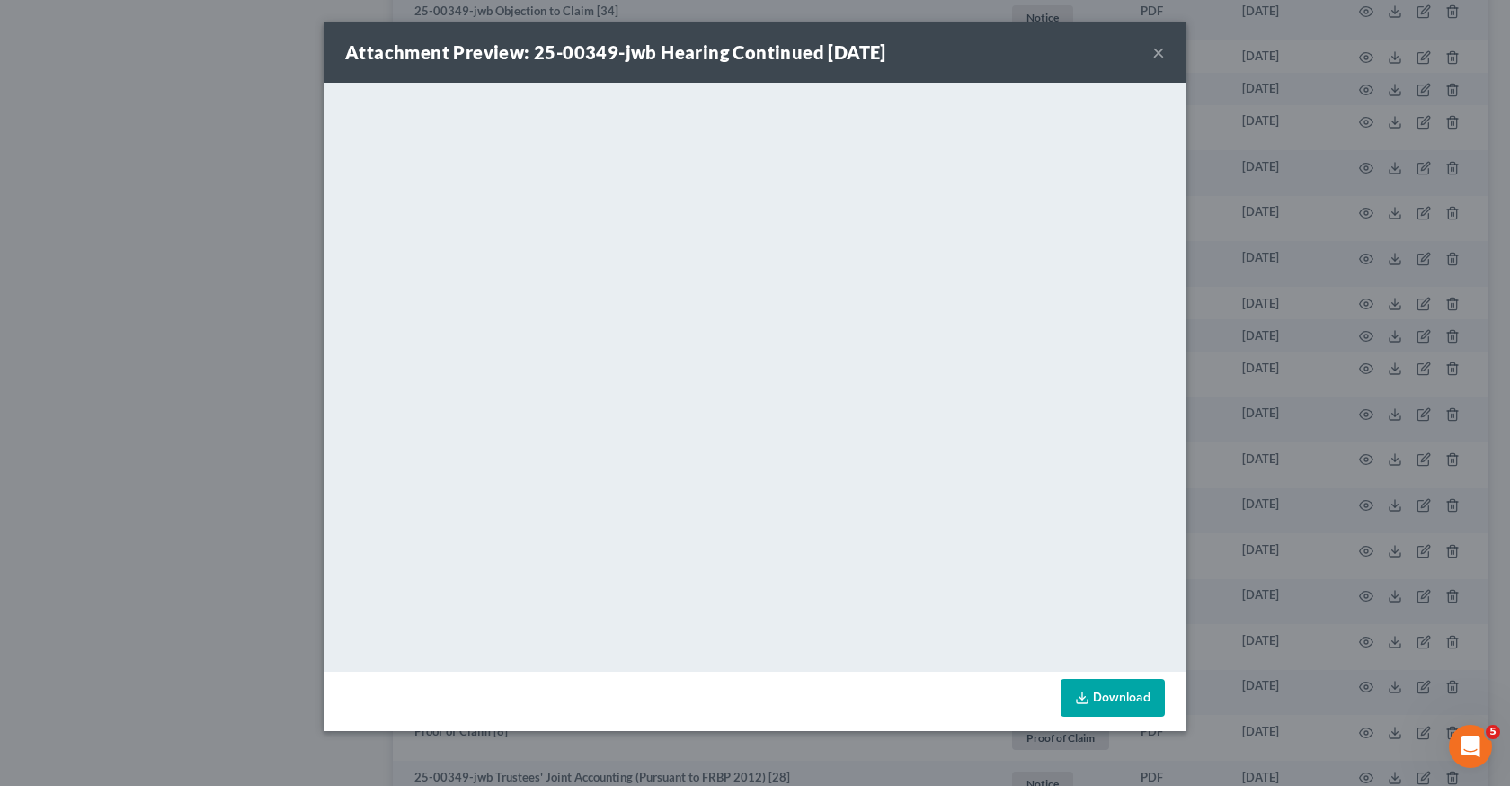
click at [1232, 418] on div "Attachment Preview: 25-00349-jwb Hearing Continued 04/23/2025 × <object ng-attr…" at bounding box center [755, 393] width 1510 height 786
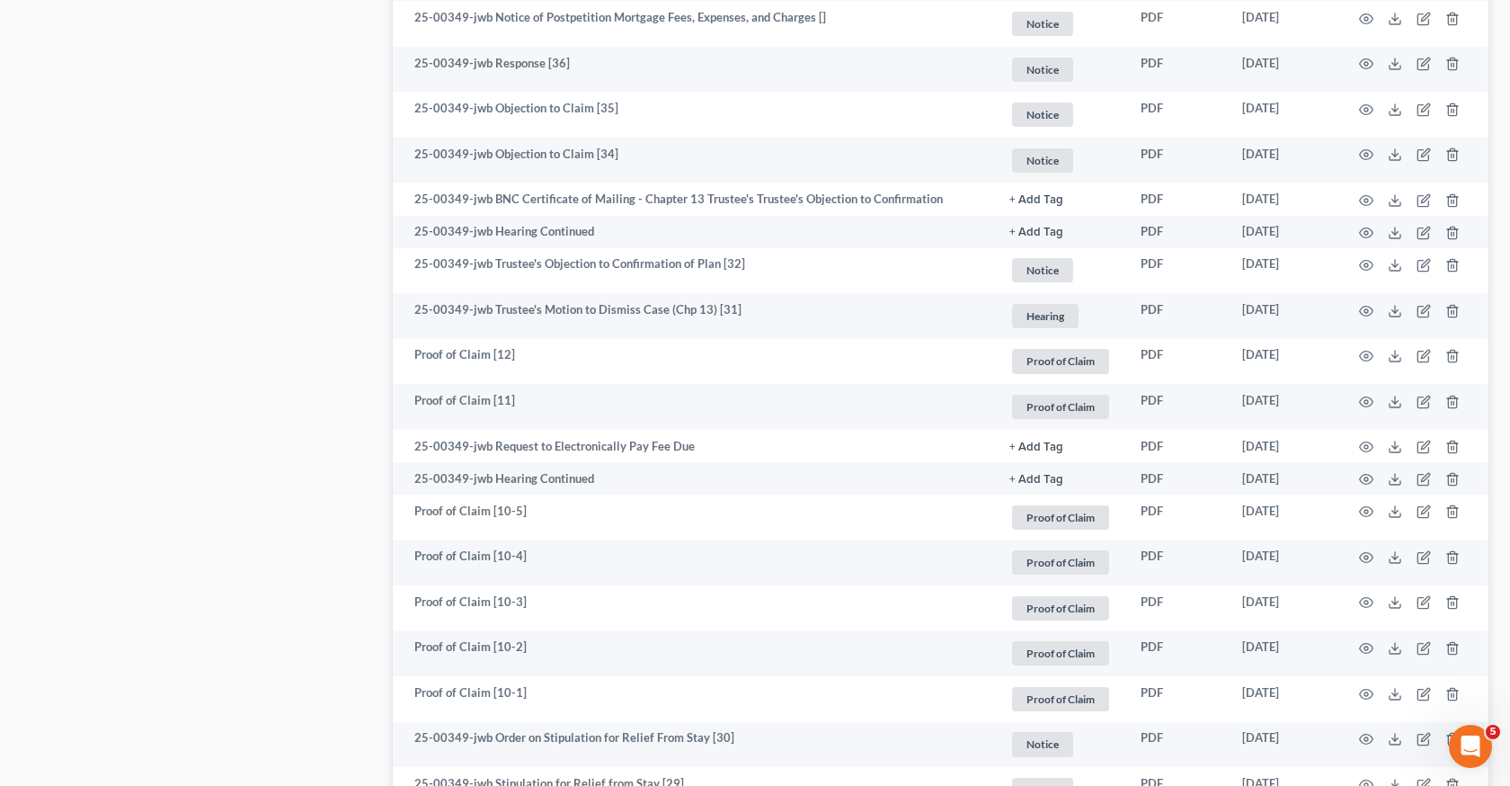
scroll to position [1078, 0]
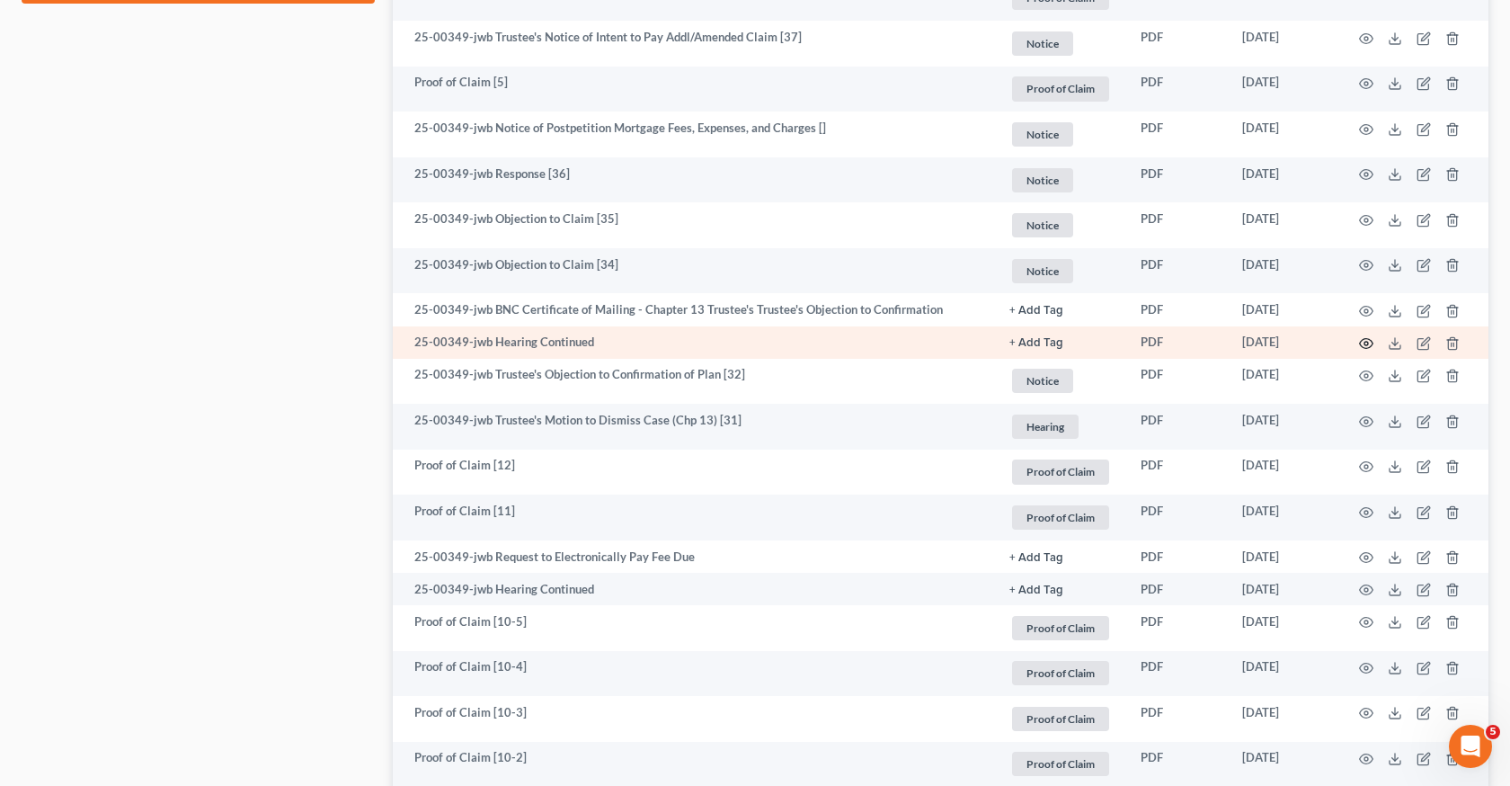
click at [1363, 336] on icon "button" at bounding box center [1366, 343] width 14 height 14
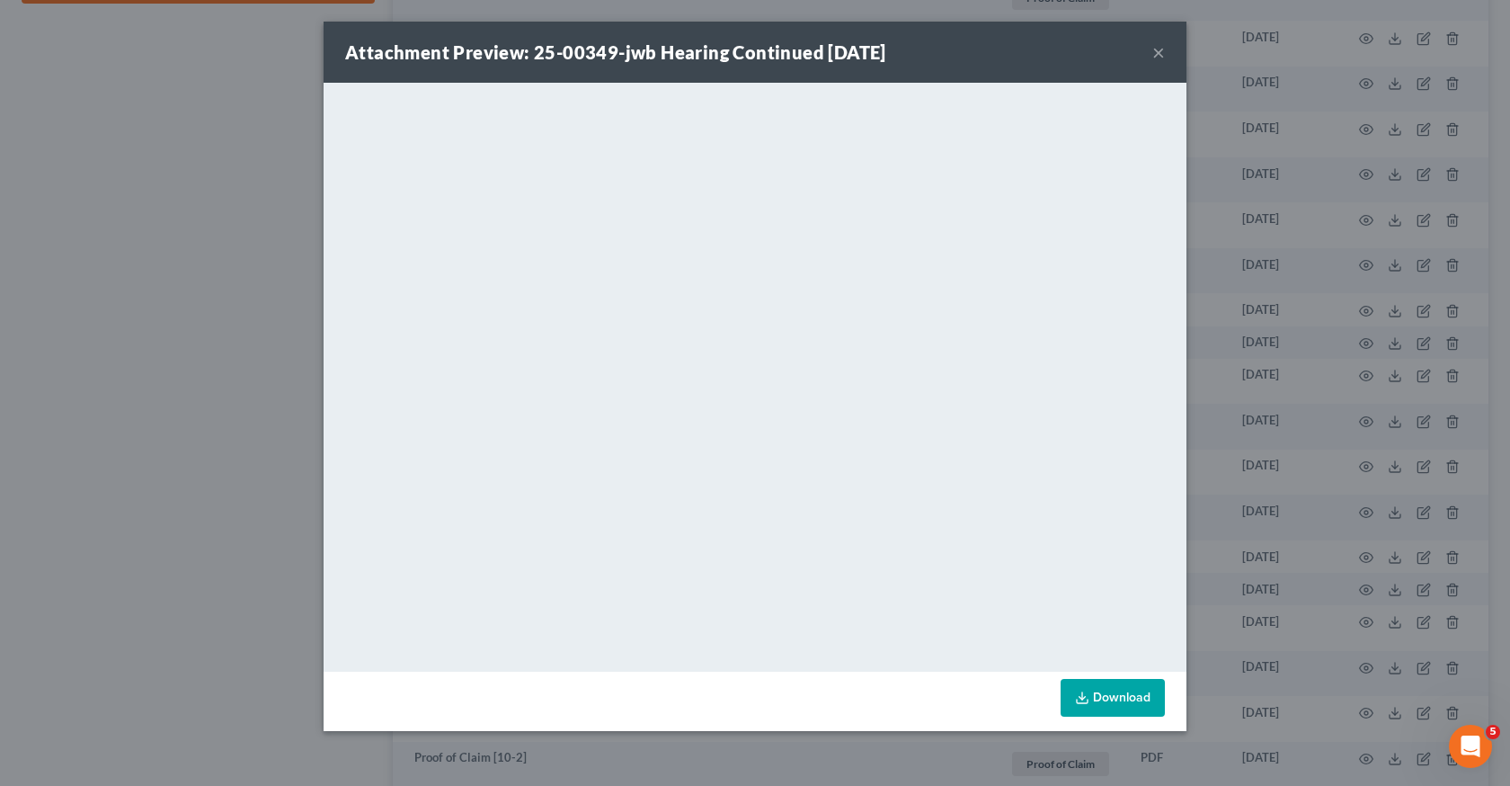
click at [1309, 378] on div "Attachment Preview: 25-00349-jwb Hearing Continued 06/18/2025 × <object ng-attr…" at bounding box center [755, 393] width 1510 height 786
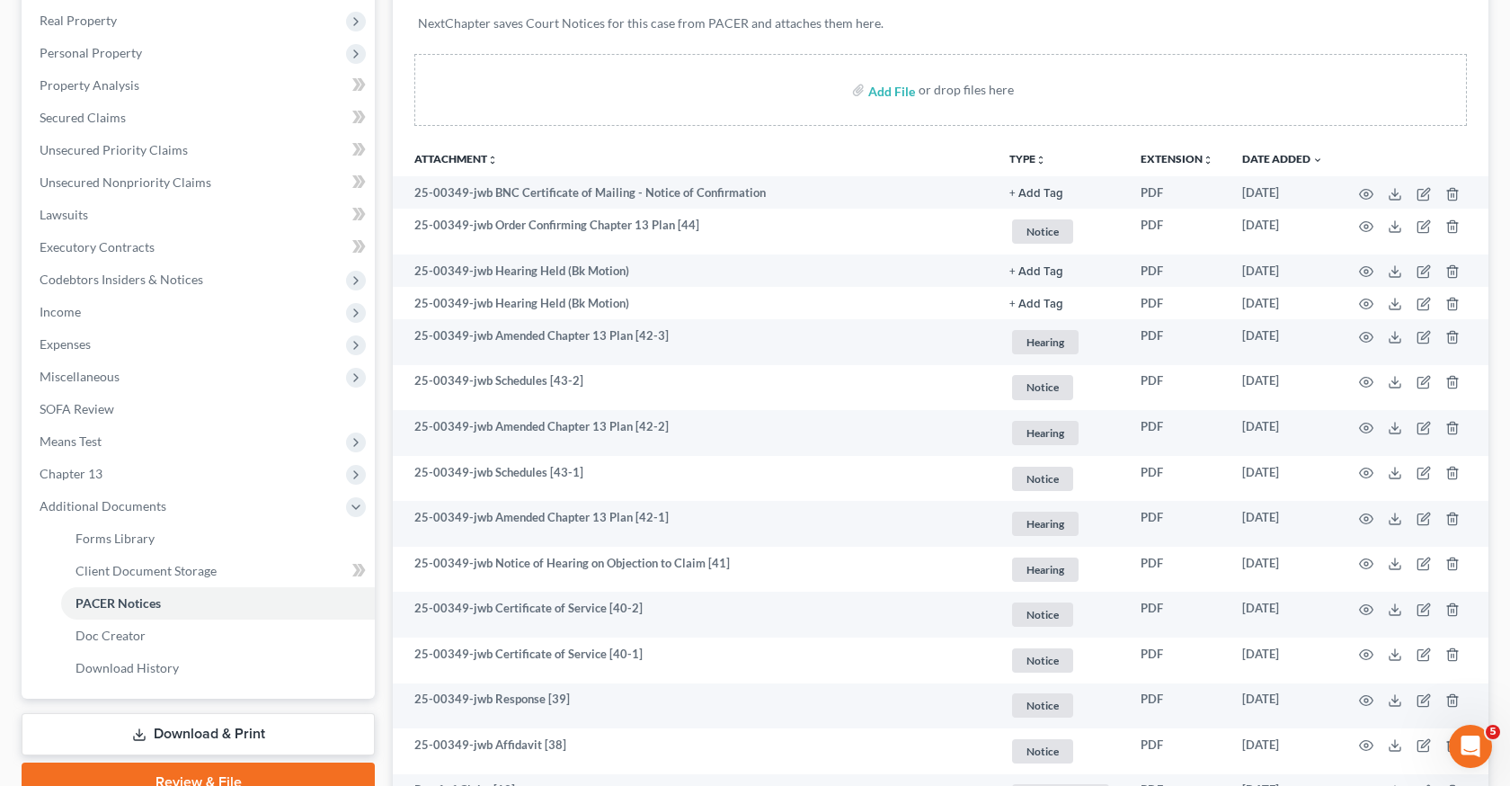
scroll to position [275, 0]
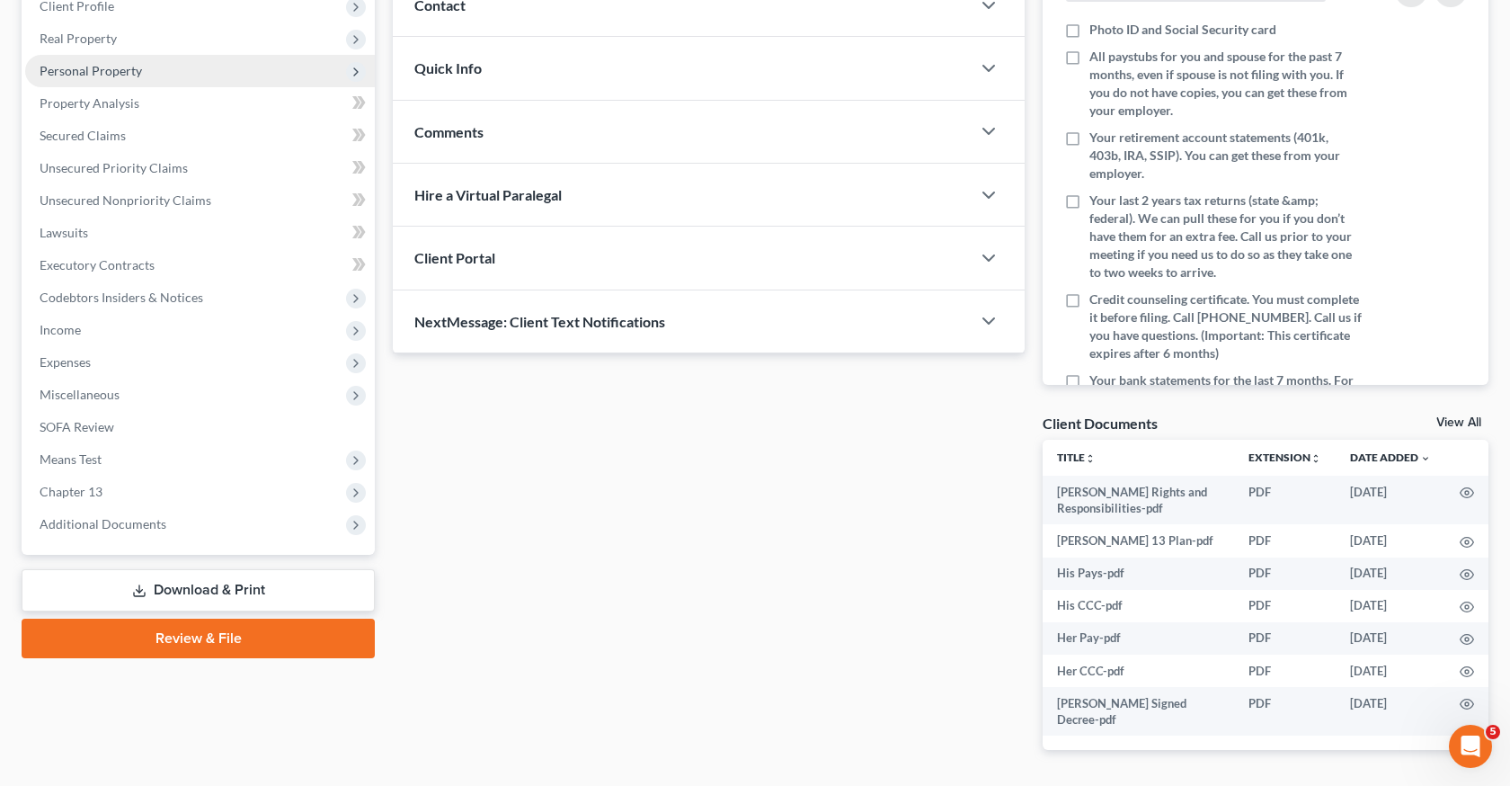
scroll to position [306, 0]
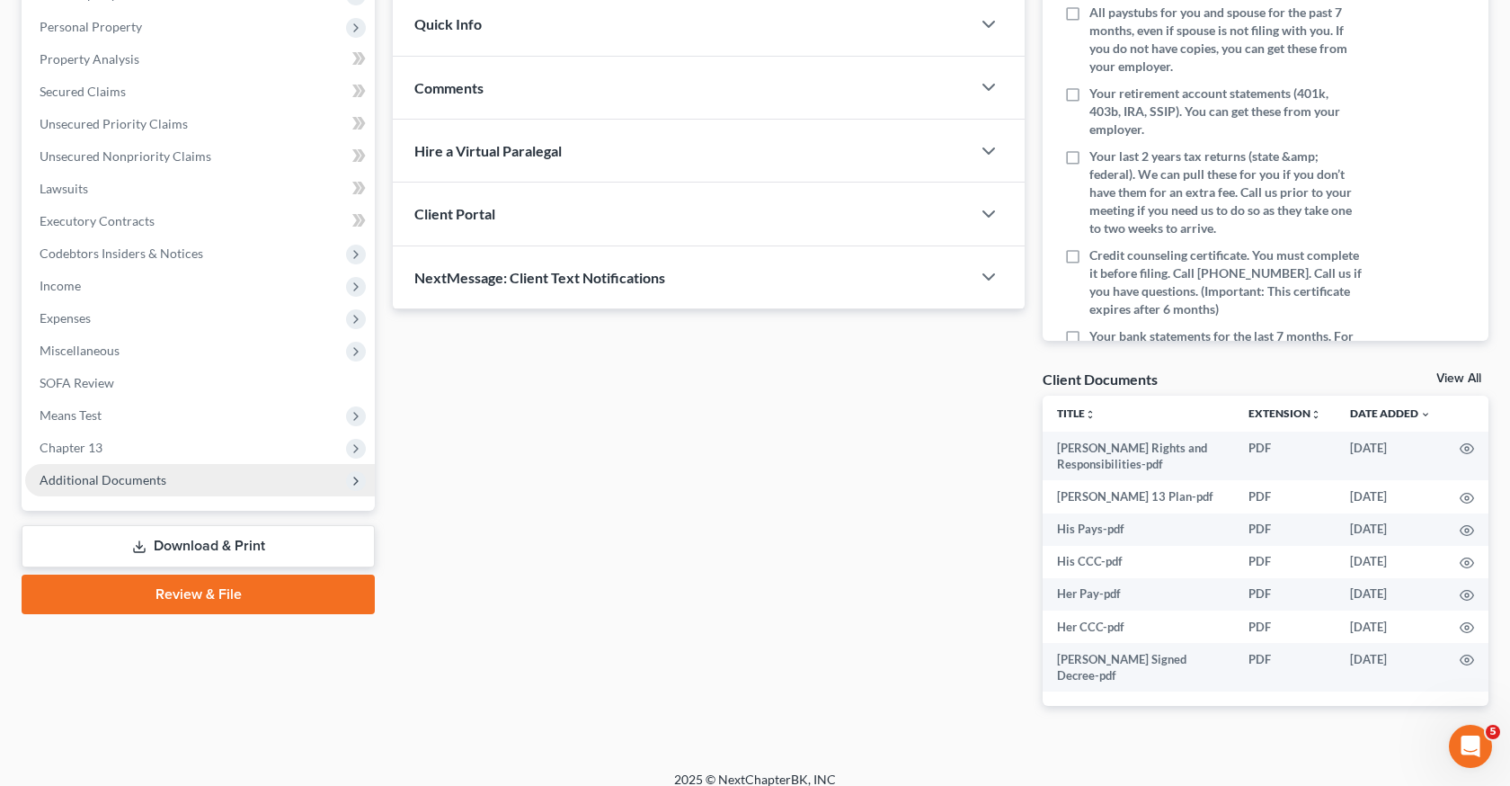
click at [191, 493] on span "Additional Documents" at bounding box center [200, 480] width 350 height 32
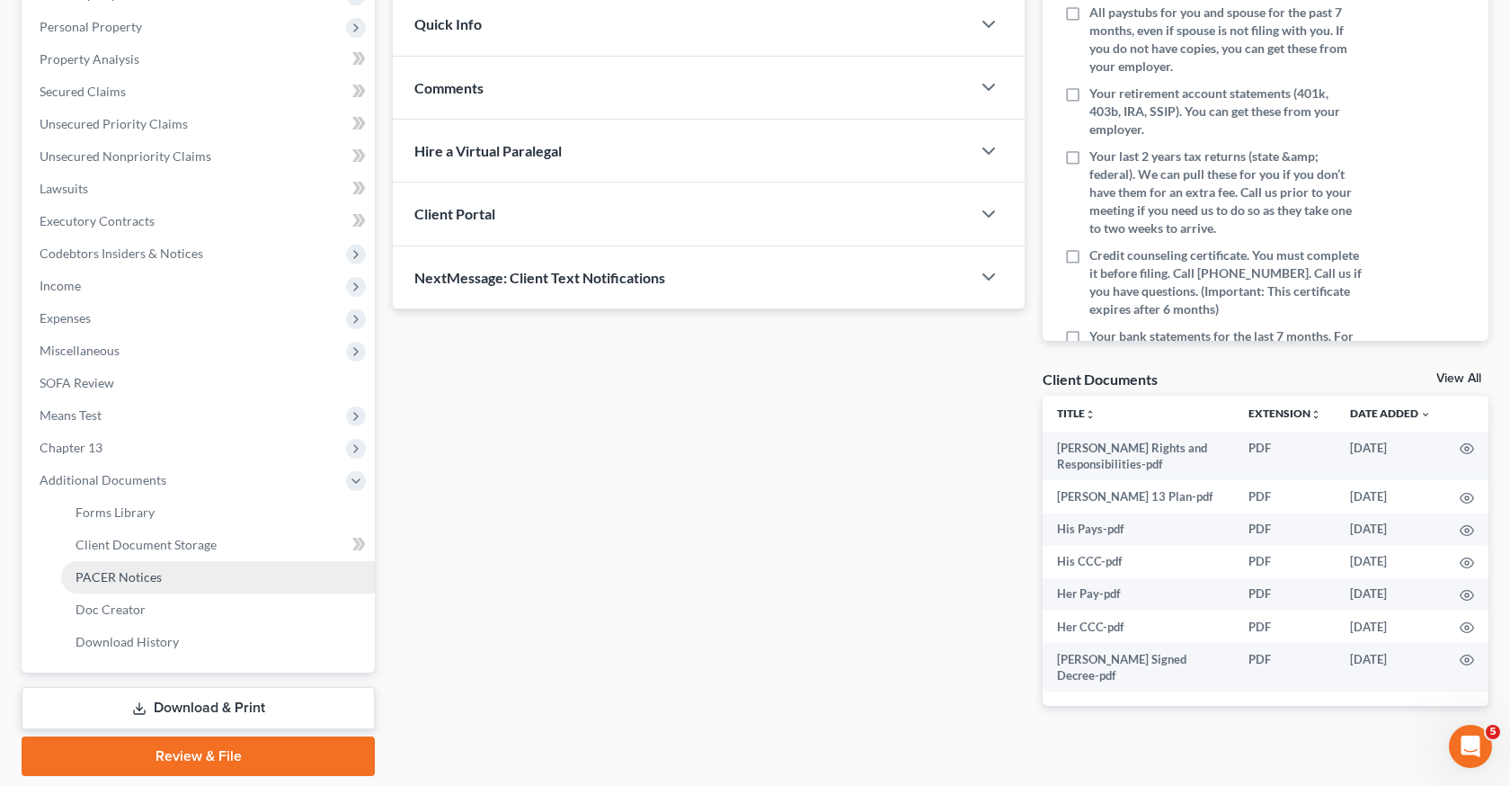
click at [212, 569] on link "PACER Notices" at bounding box center [218, 577] width 314 height 32
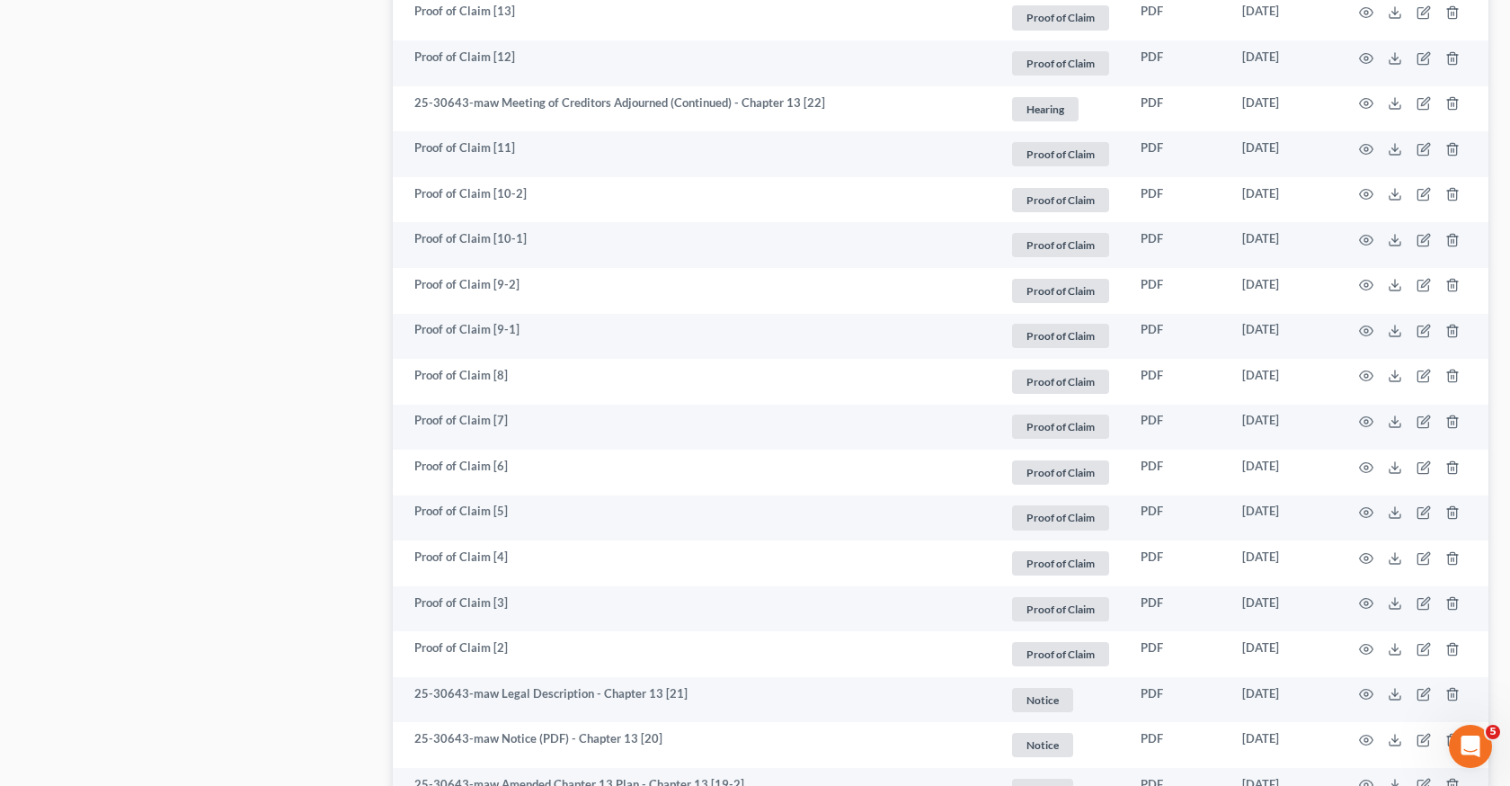
scroll to position [3267, 0]
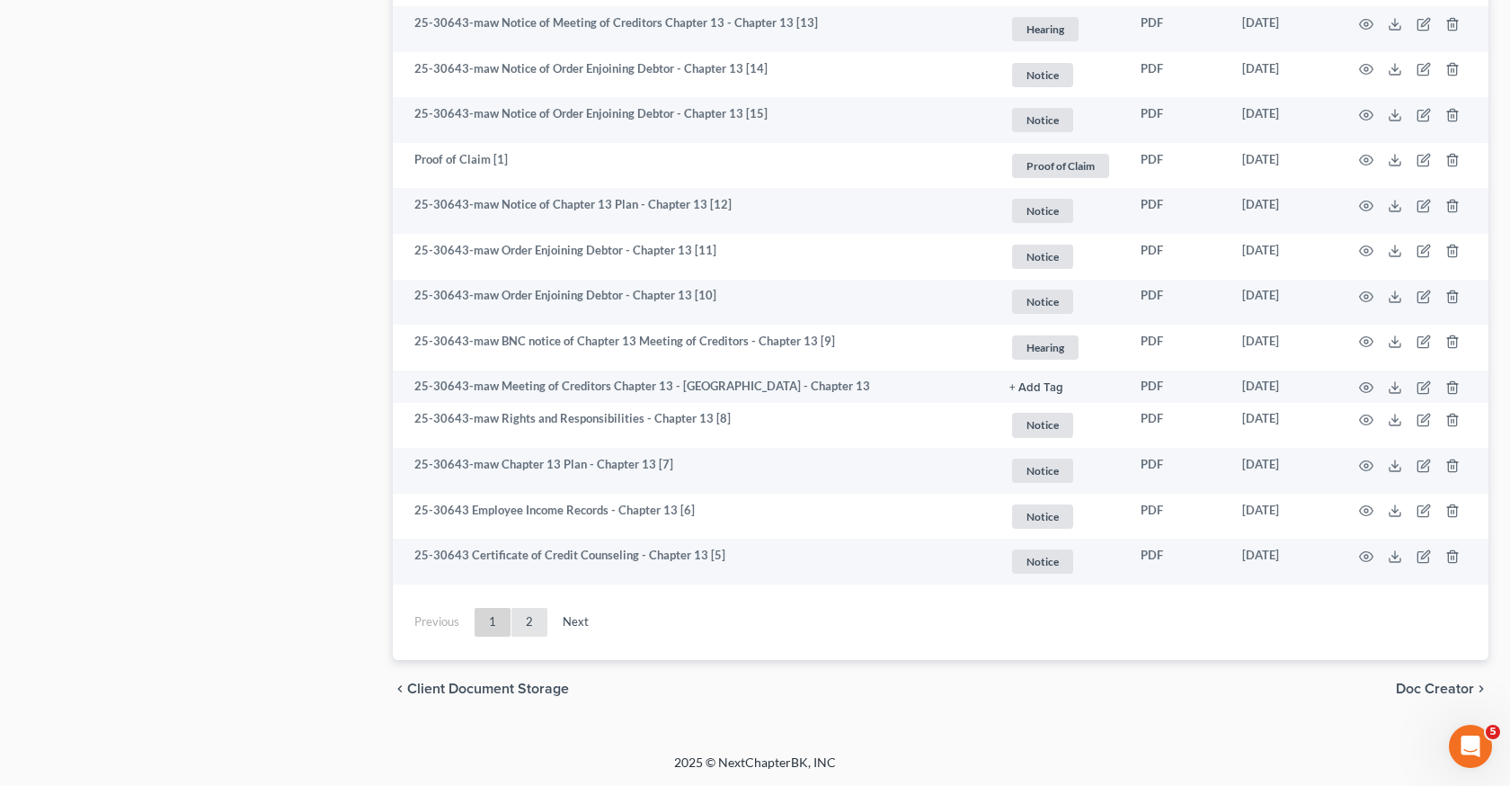
click at [538, 626] on link "2" at bounding box center [530, 622] width 36 height 29
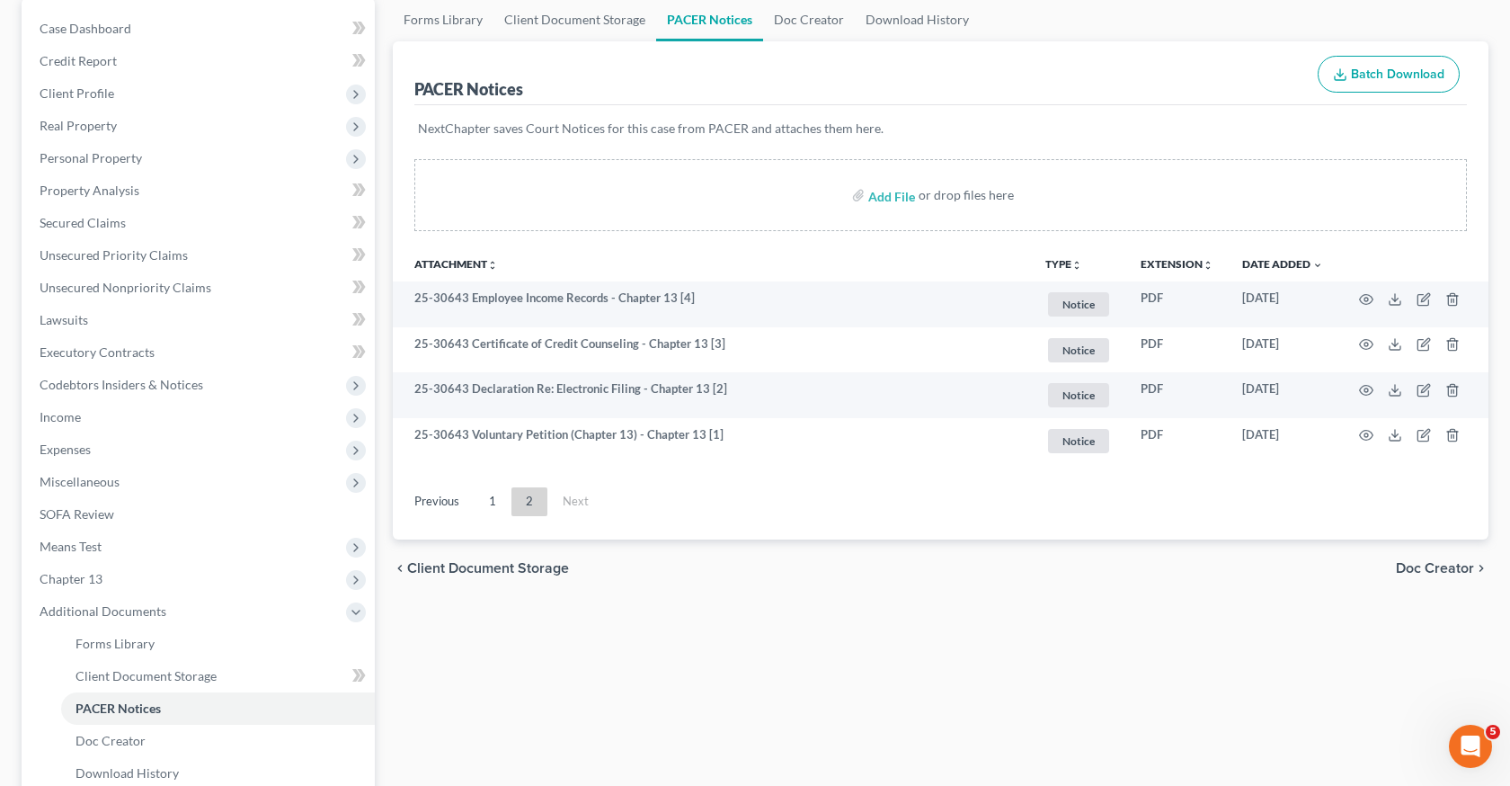
scroll to position [147, 0]
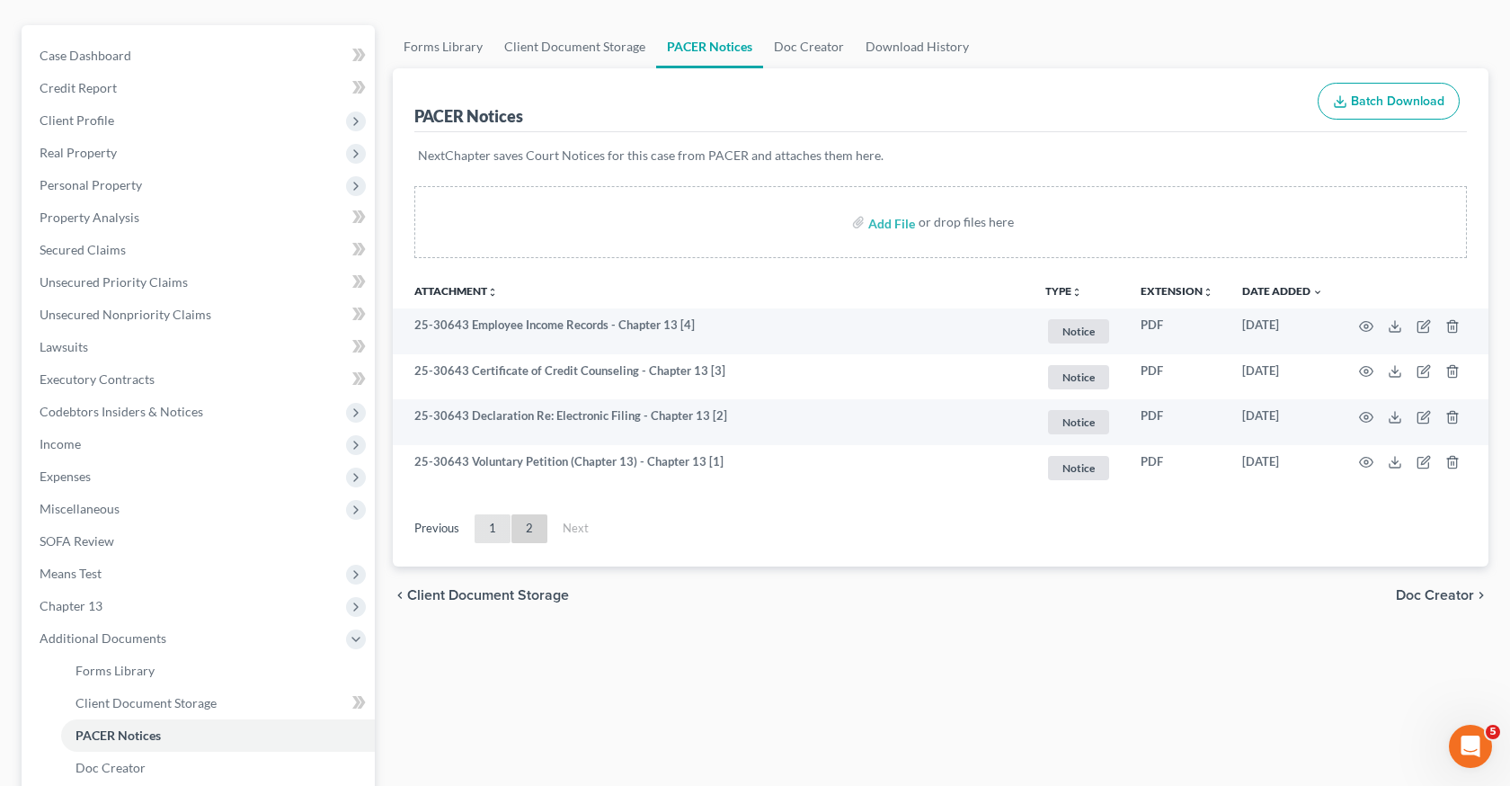
click at [504, 529] on link "1" at bounding box center [493, 528] width 36 height 29
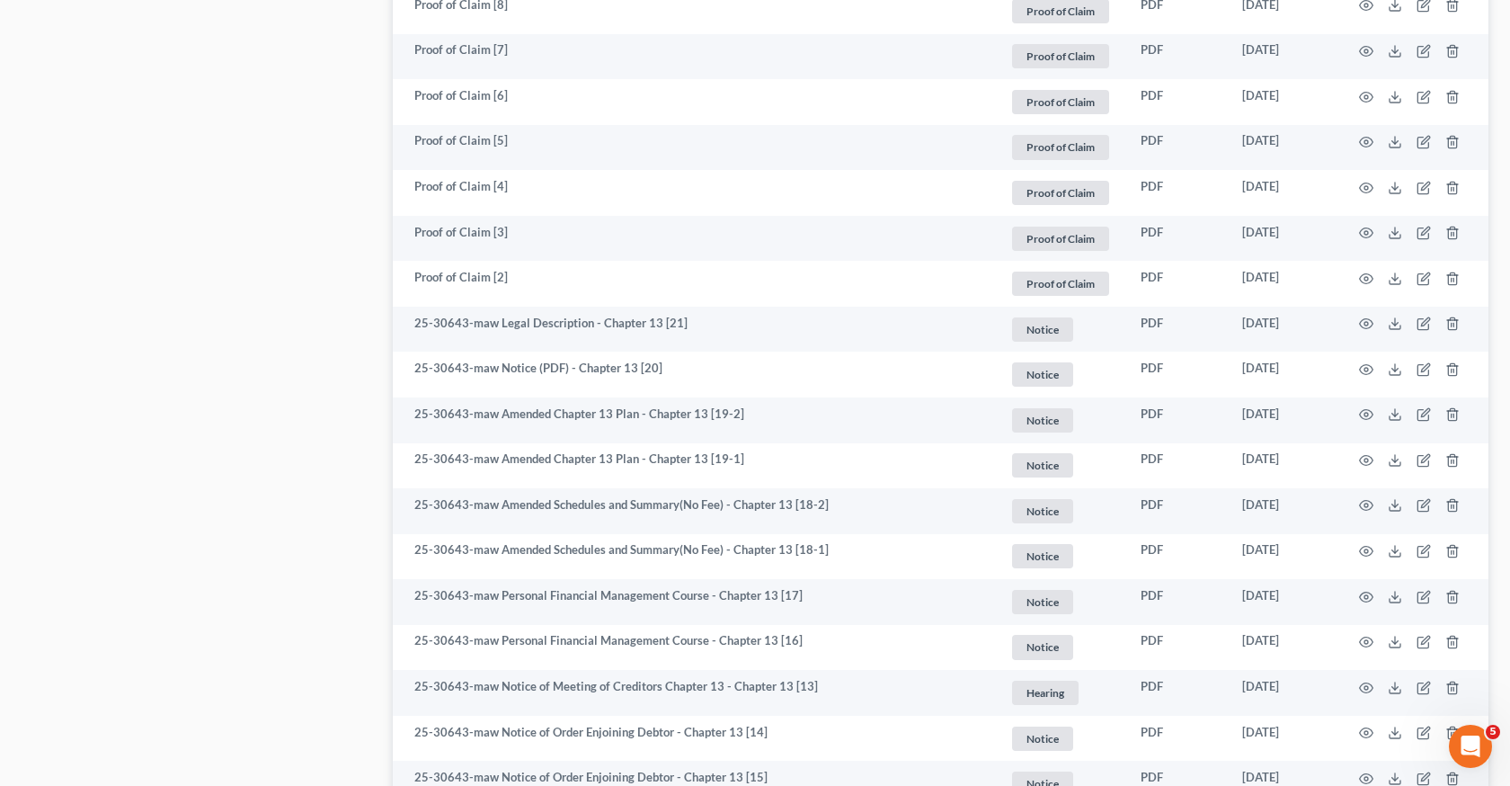
scroll to position [3267, 0]
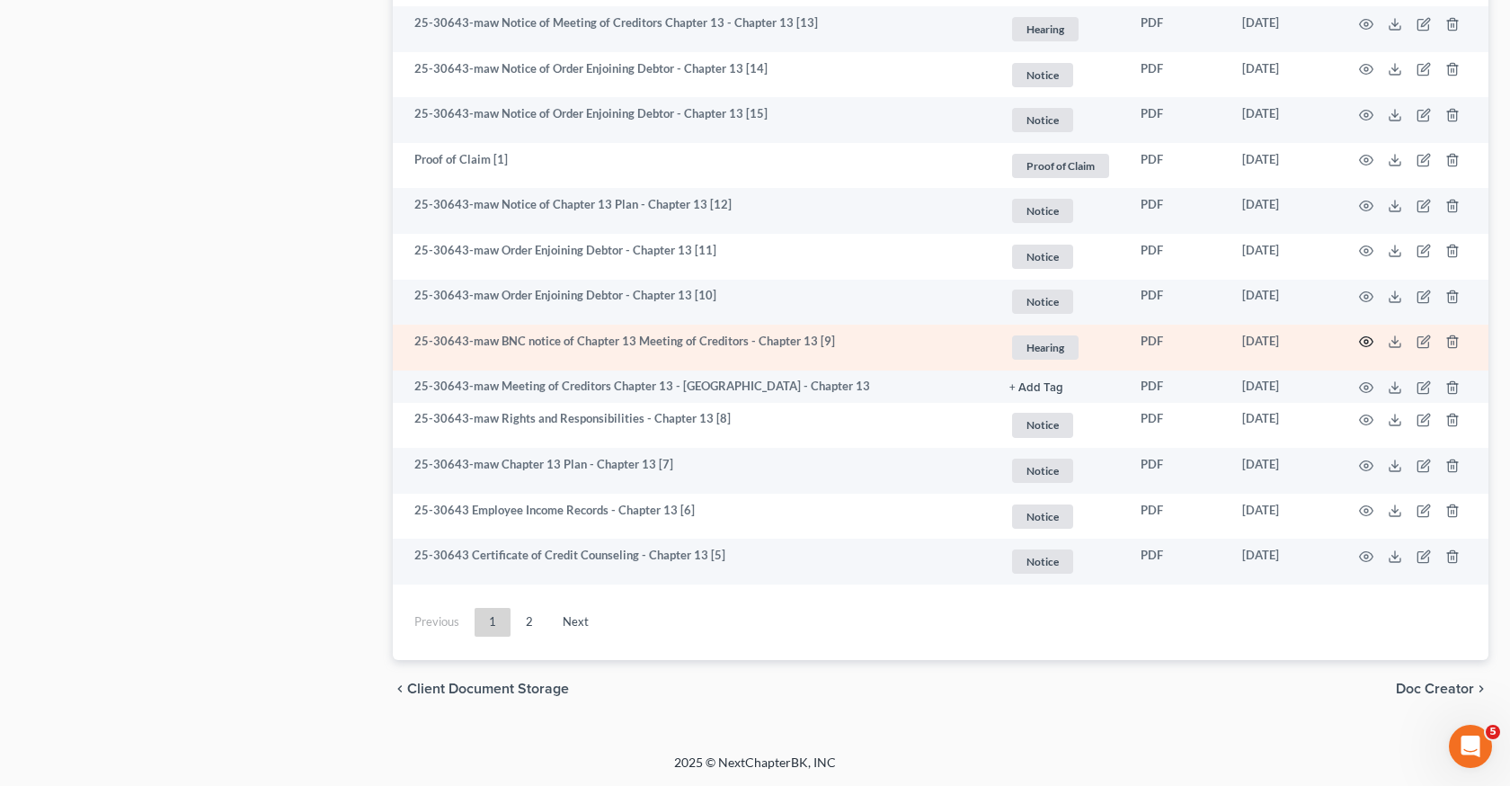
click at [1365, 339] on icon "button" at bounding box center [1366, 341] width 14 height 14
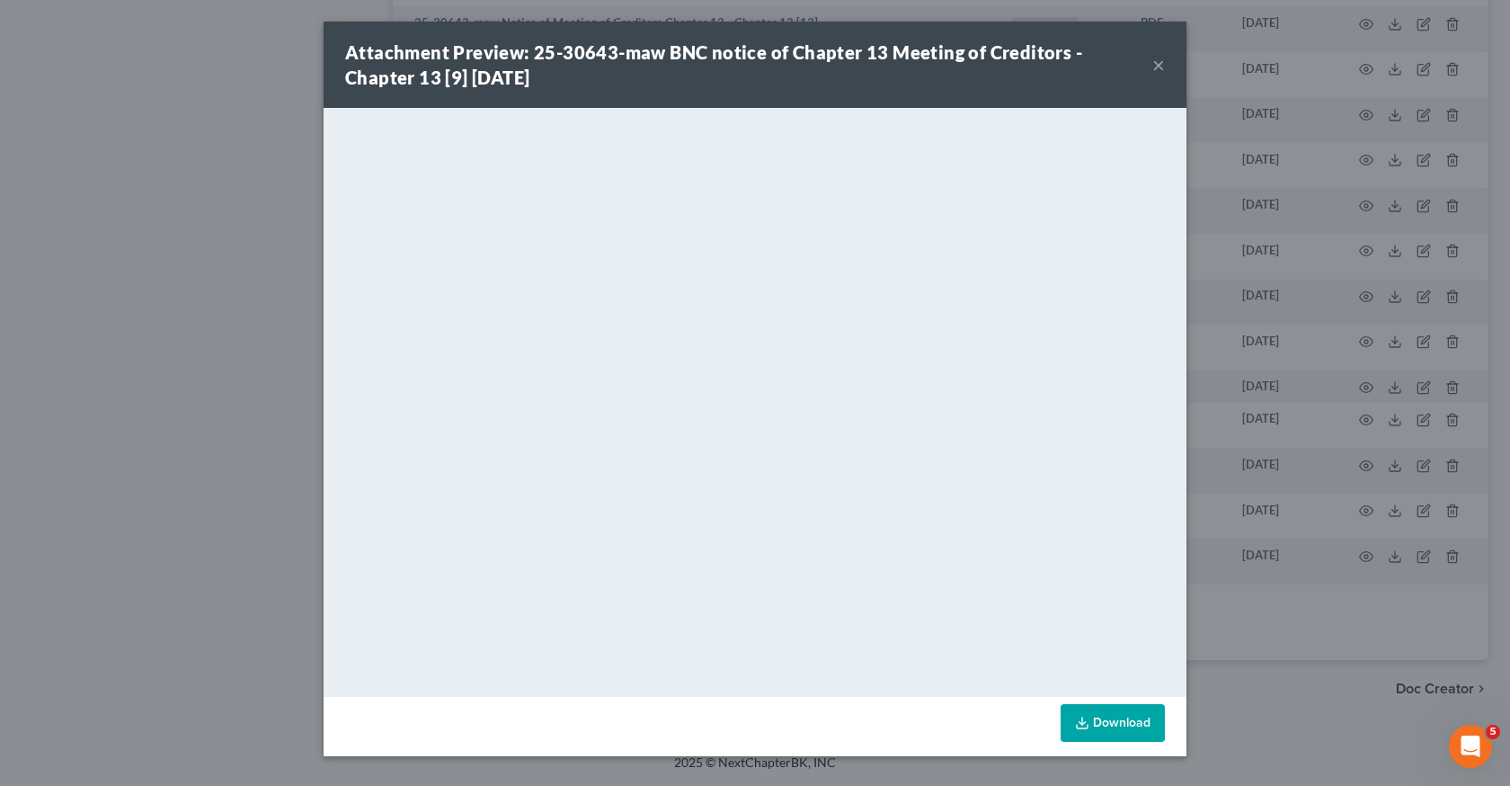
click at [1210, 566] on div "Attachment Preview: 25-30643-maw BNC notice of Chapter 13 Meeting of Creditors …" at bounding box center [755, 393] width 1510 height 786
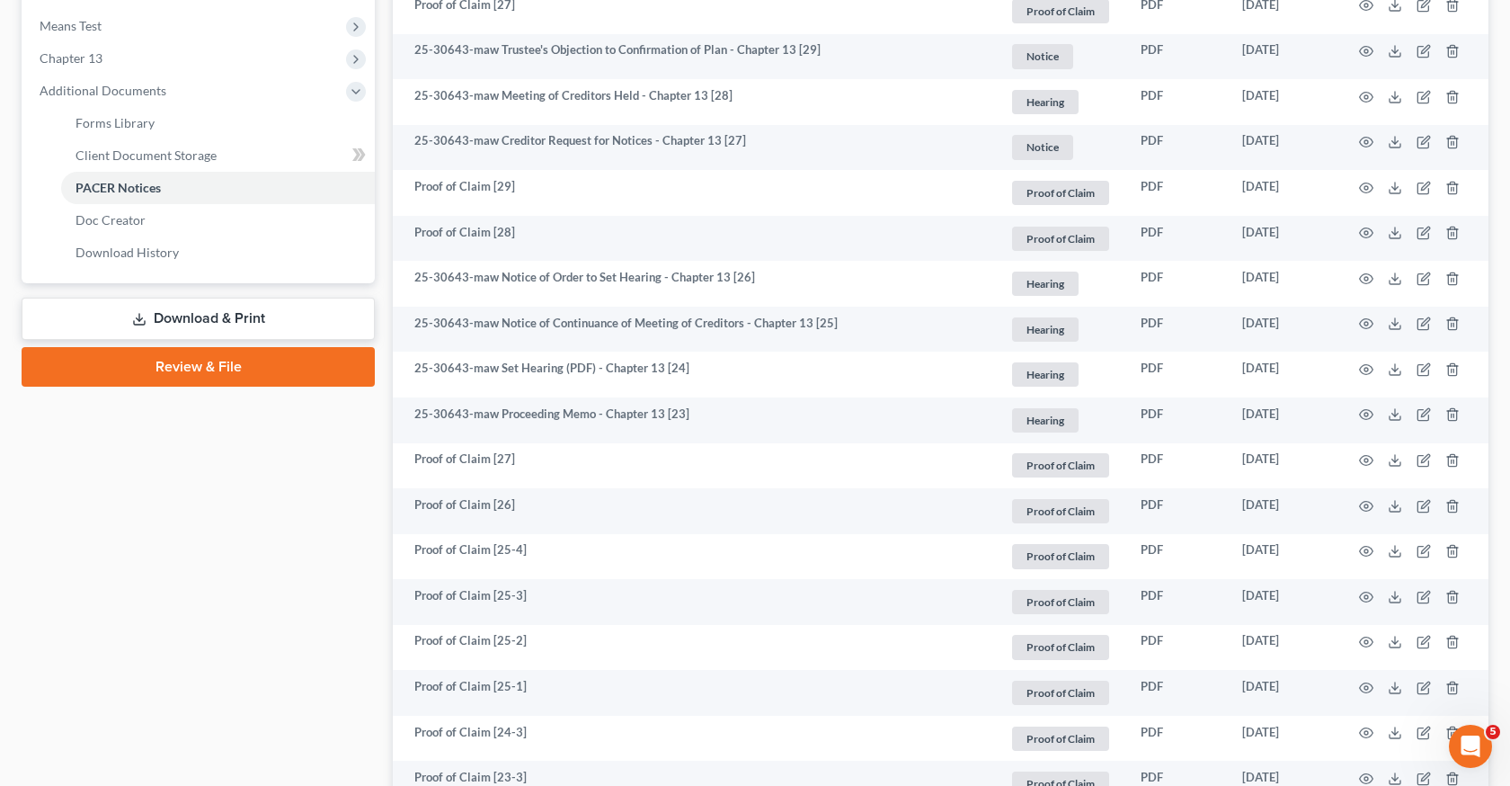
scroll to position [671, 0]
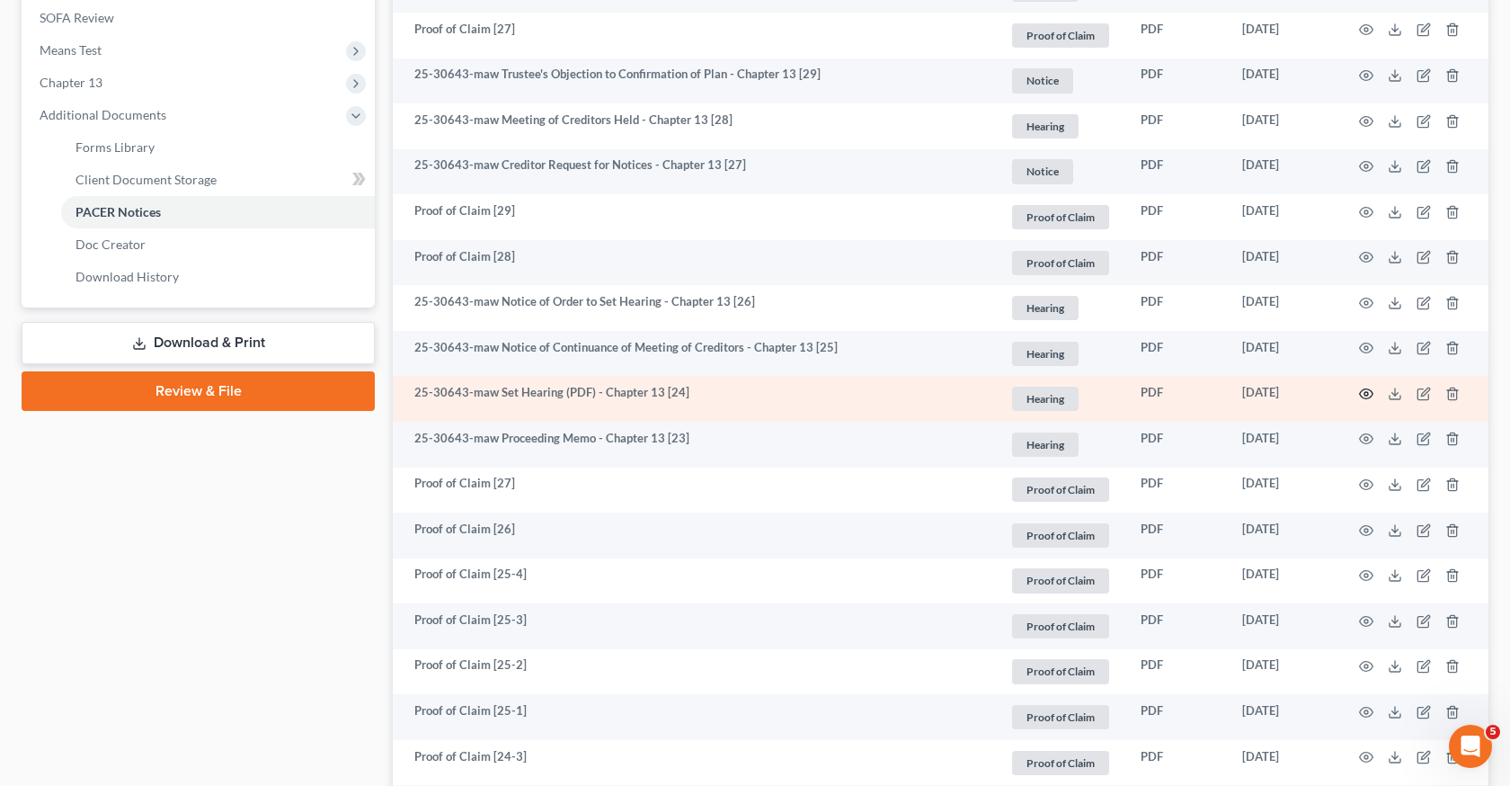
click at [1365, 392] on icon "button" at bounding box center [1366, 394] width 14 height 14
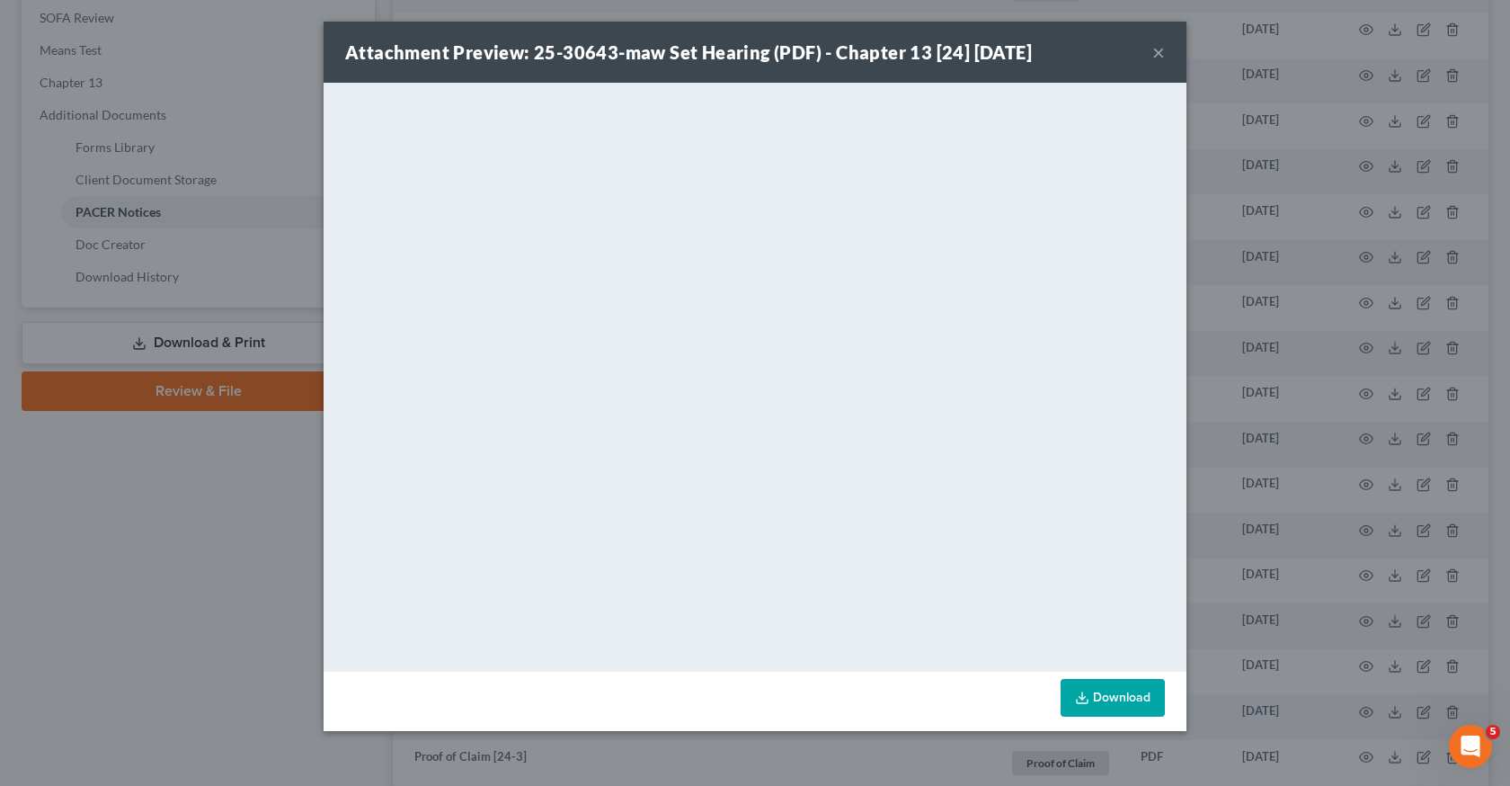
click at [1225, 468] on div "Attachment Preview: 25-30643-maw Set Hearing (PDF) - Chapter 13 [24] 06/24/2025…" at bounding box center [755, 393] width 1510 height 786
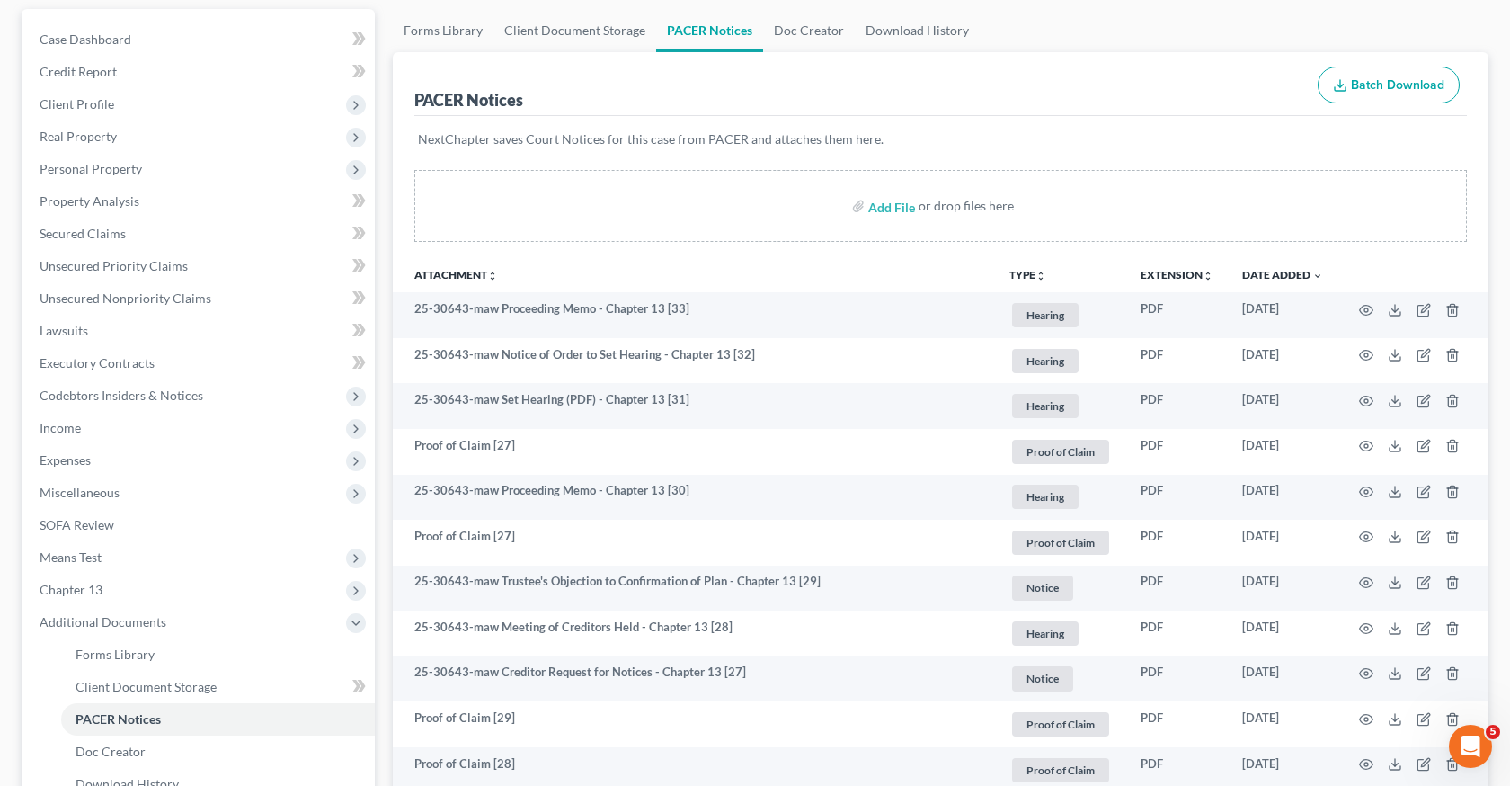
scroll to position [161, 0]
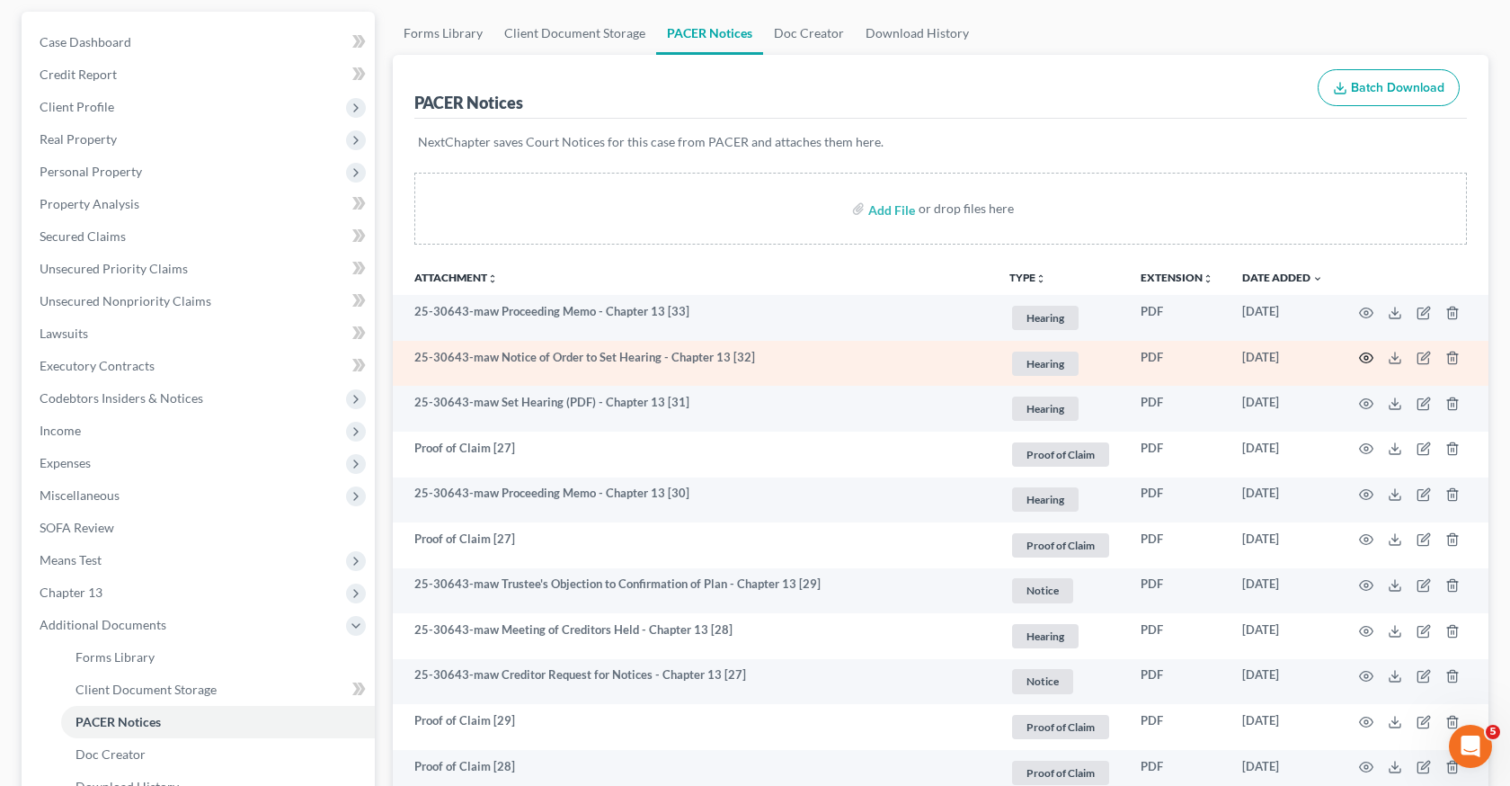
click at [1362, 355] on icon "button" at bounding box center [1366, 358] width 14 height 14
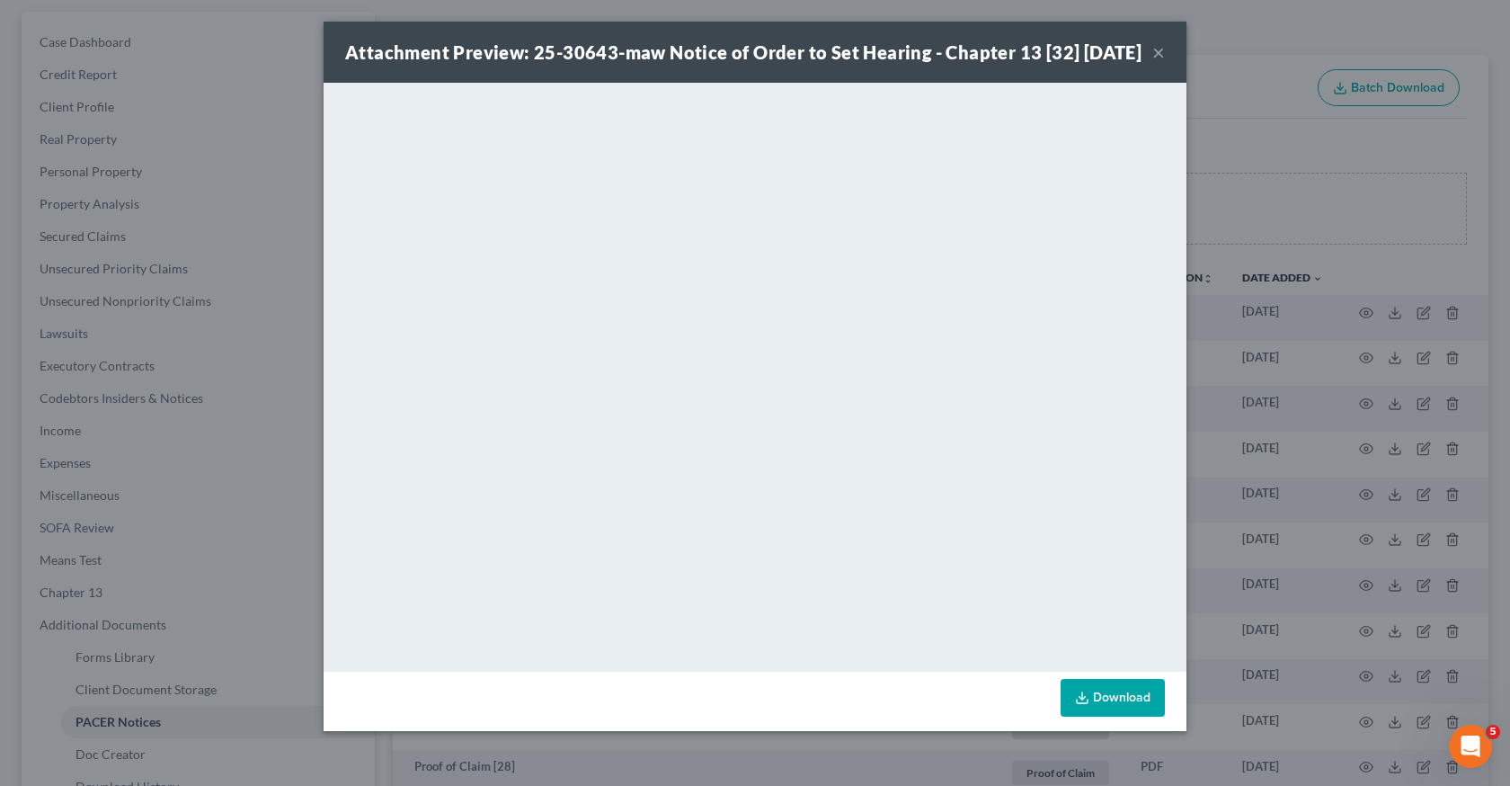
click at [1241, 455] on div "Attachment Preview: 25-30643-maw Notice of Order to Set Hearing - Chapter 13 [3…" at bounding box center [755, 393] width 1510 height 786
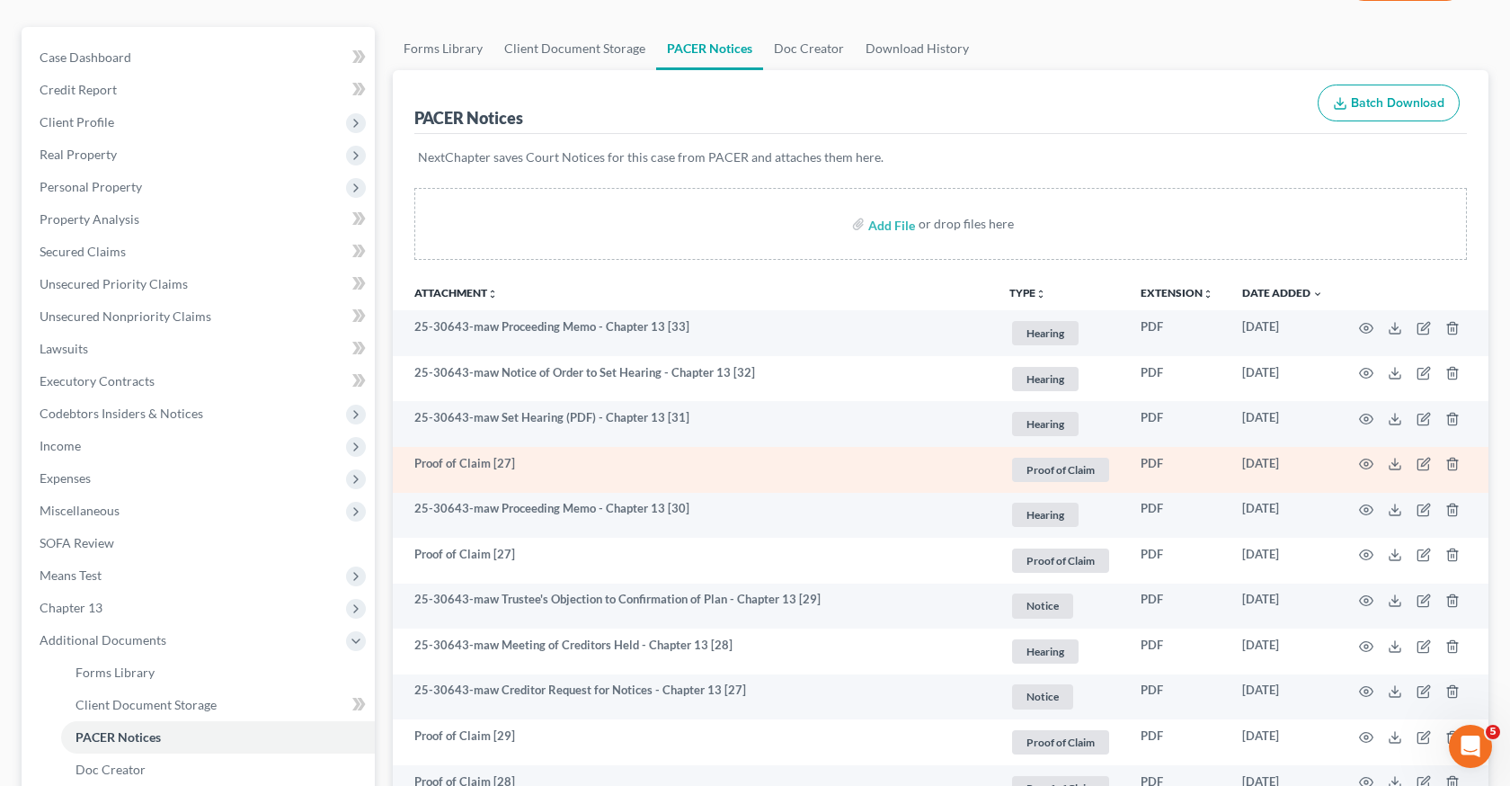
scroll to position [138, 0]
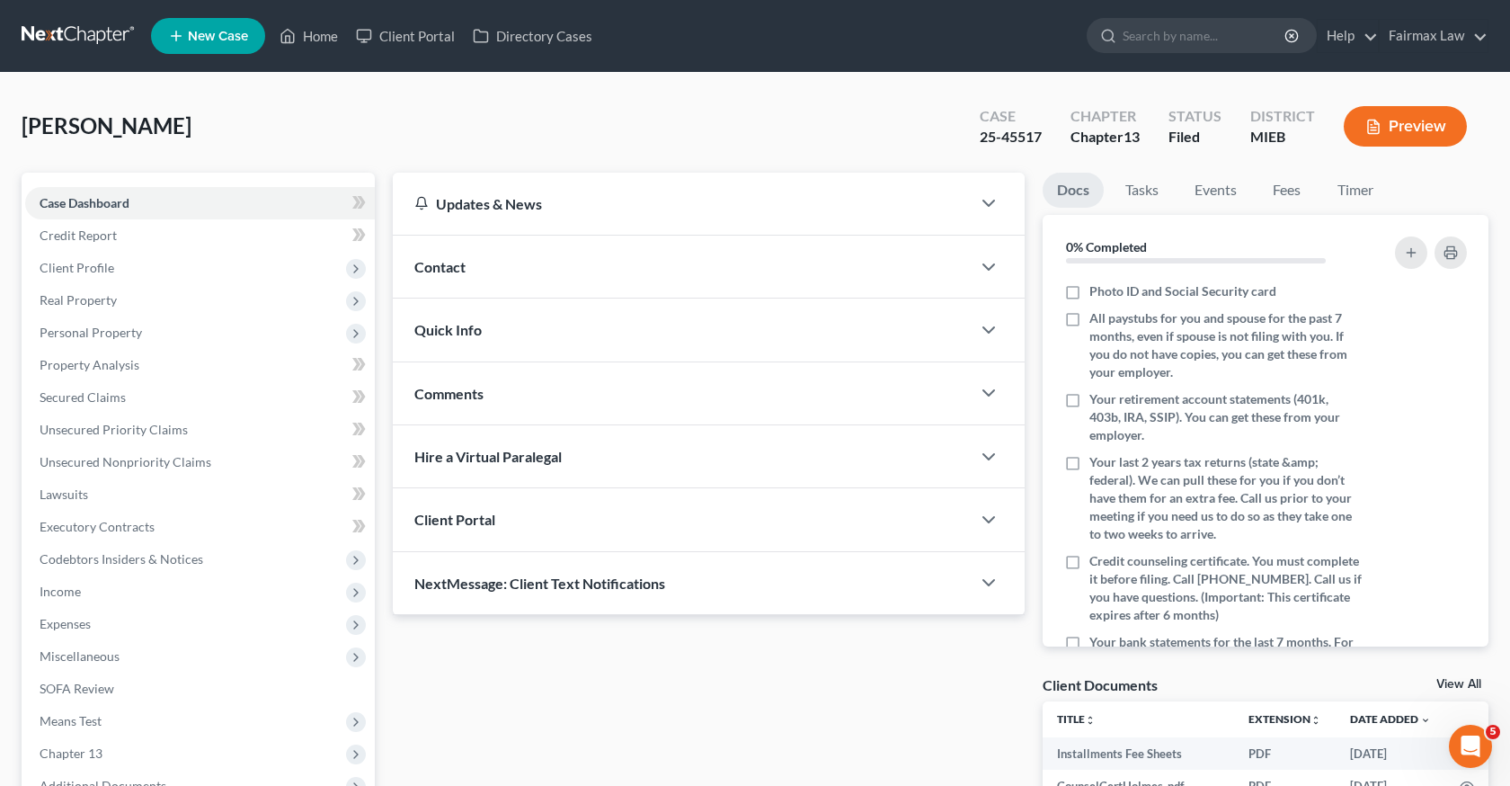
scroll to position [200, 0]
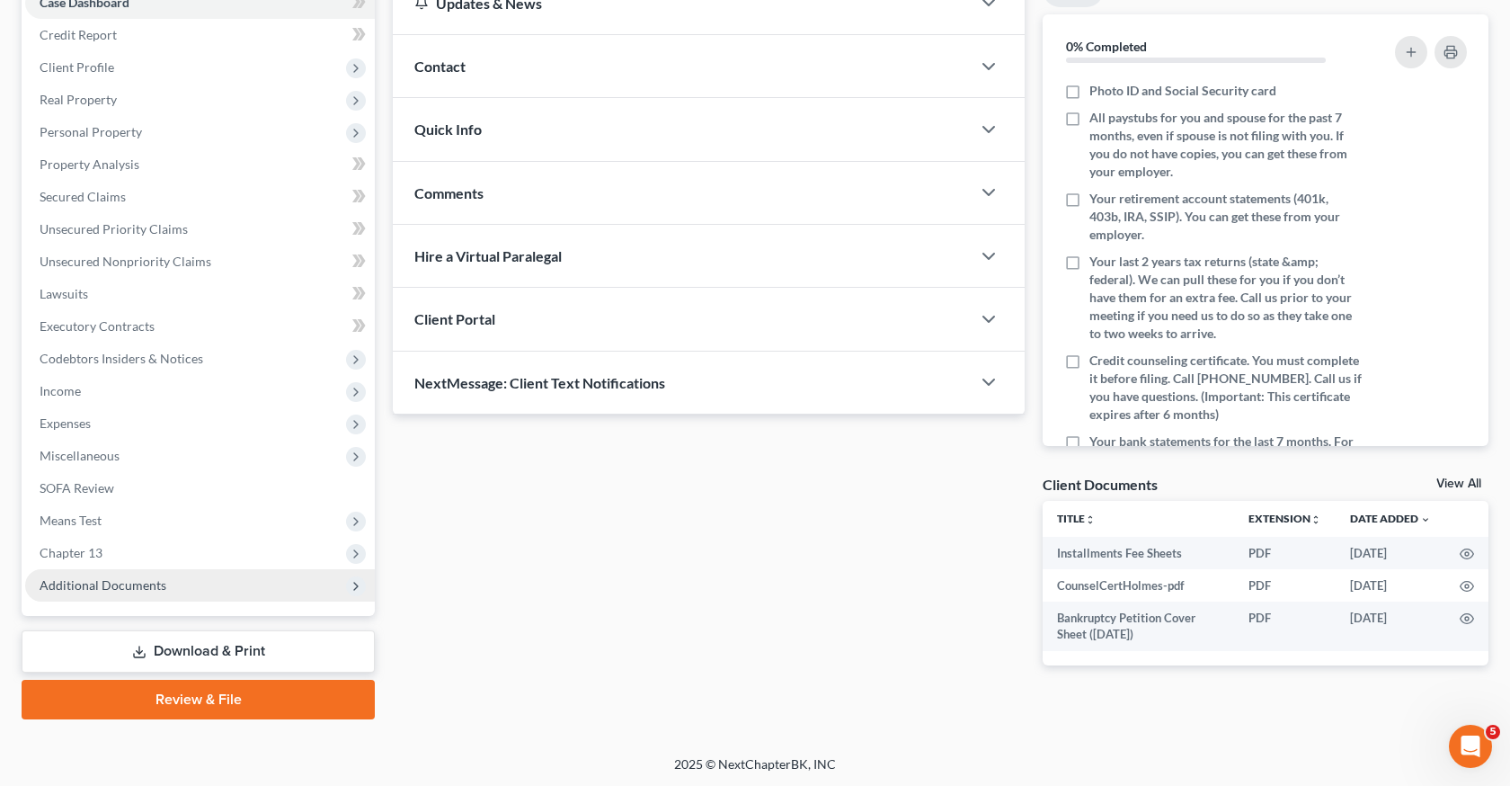
click at [193, 587] on span "Additional Documents" at bounding box center [200, 585] width 350 height 32
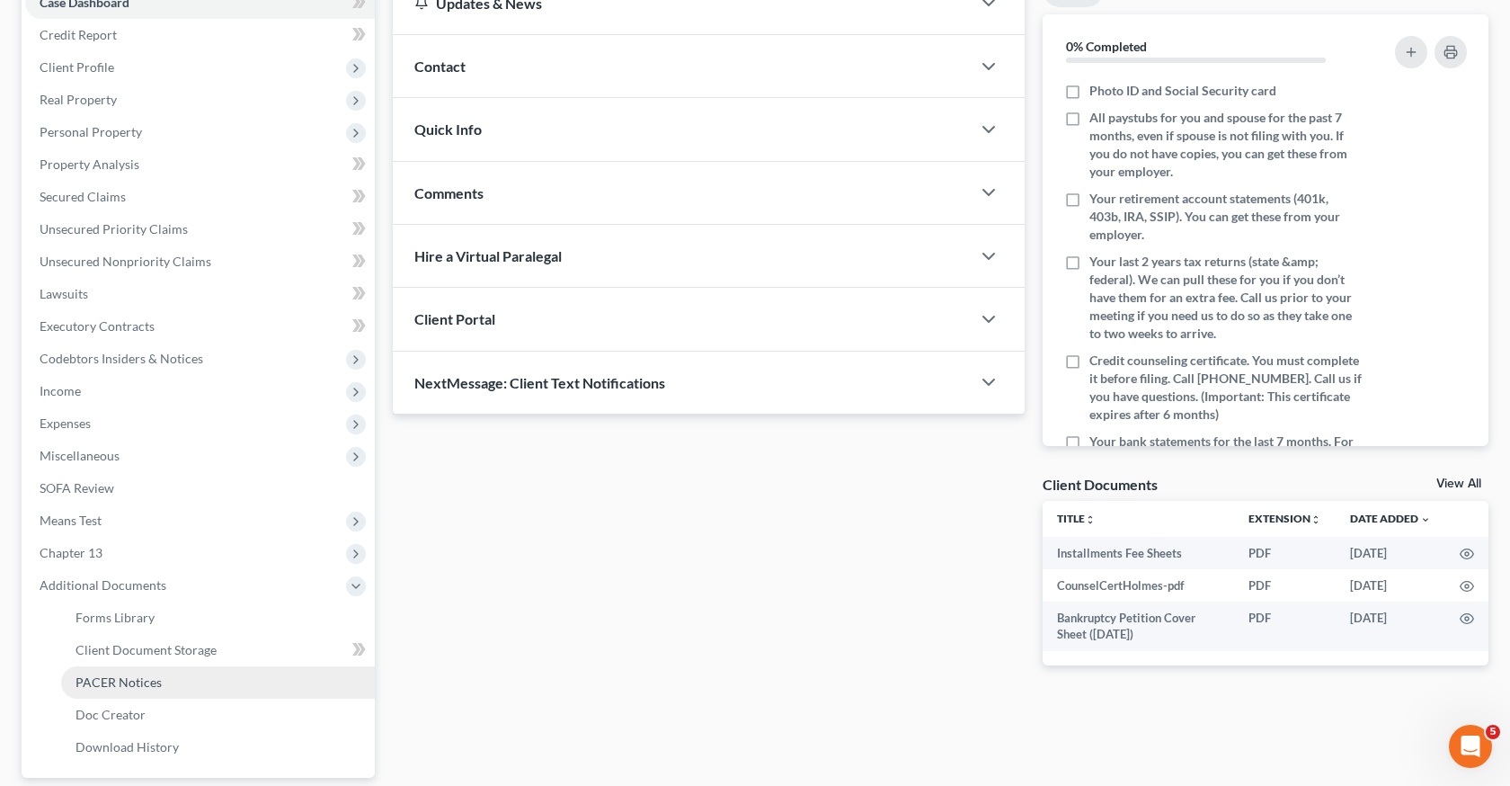
click at [139, 682] on span "PACER Notices" at bounding box center [119, 681] width 86 height 15
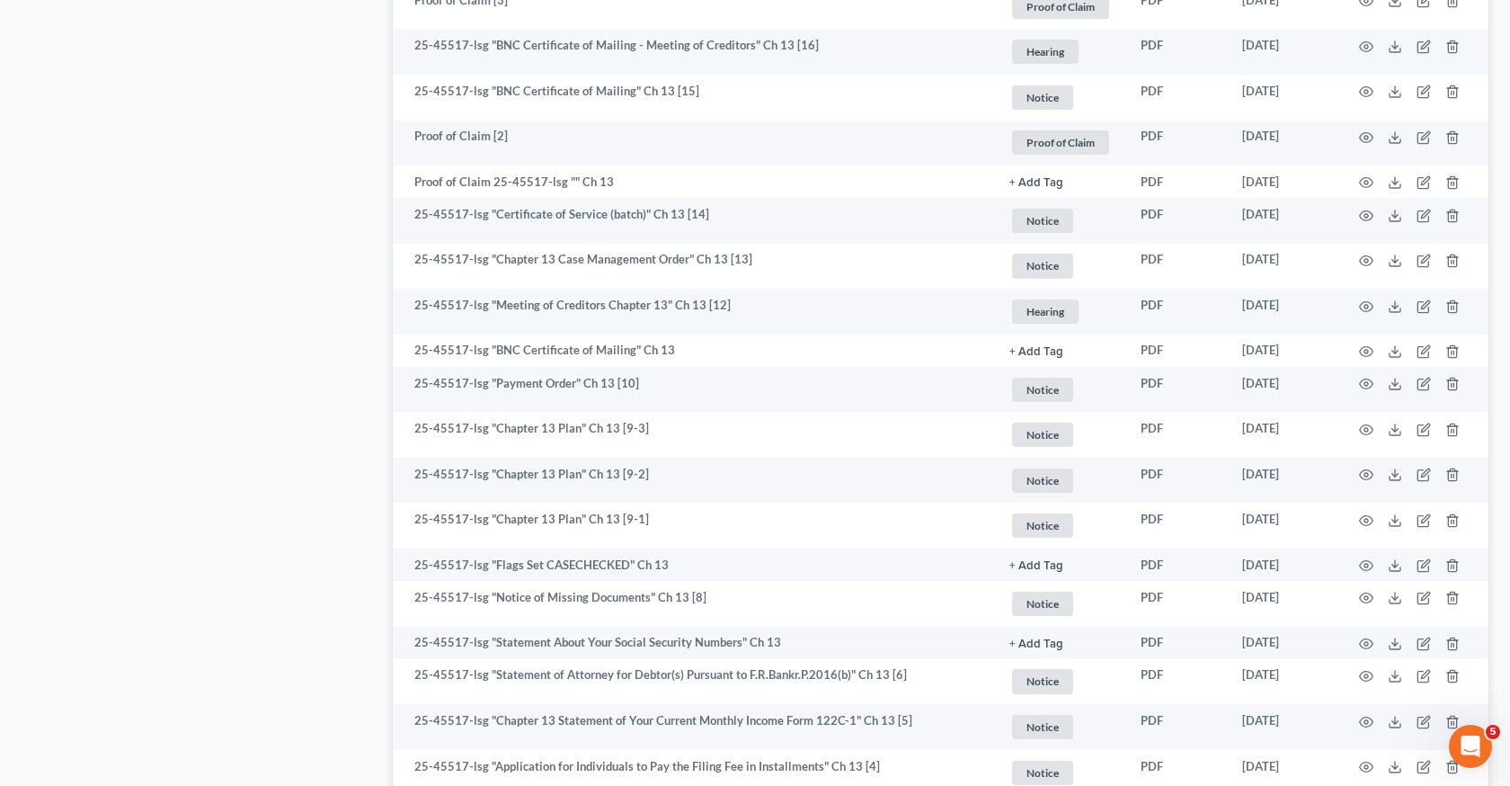
scroll to position [1576, 0]
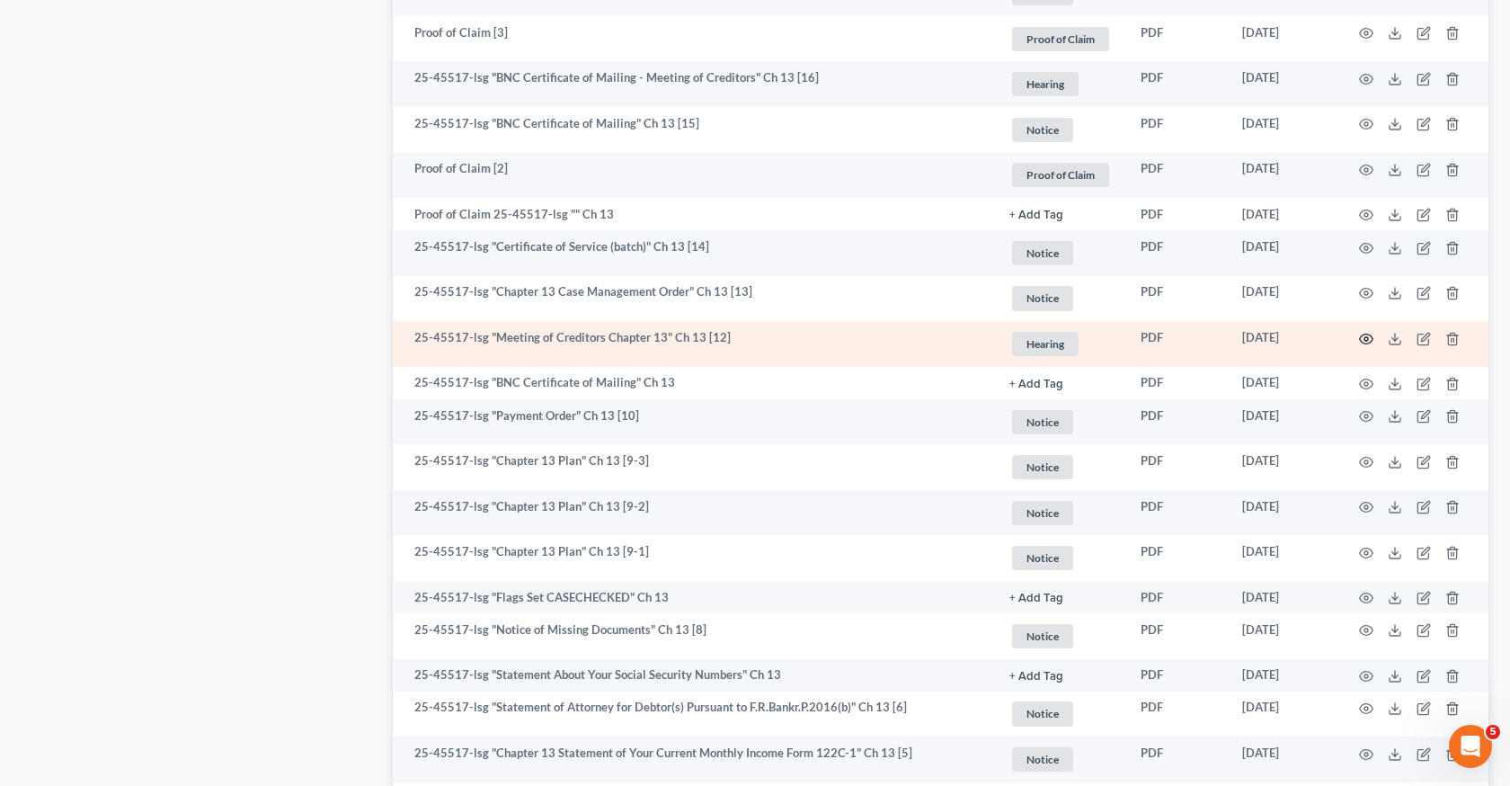
click at [1365, 338] on icon "button" at bounding box center [1366, 339] width 14 height 14
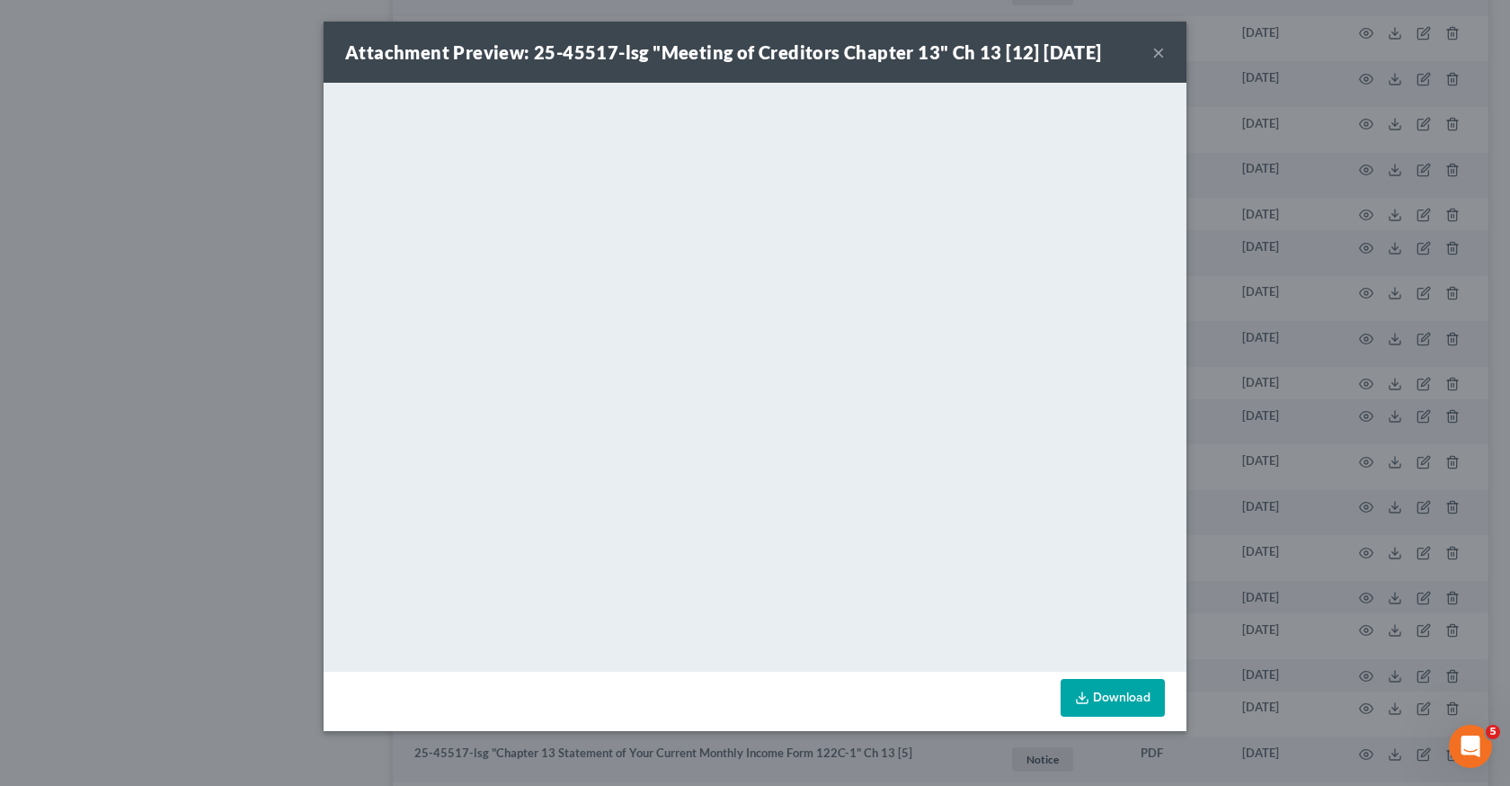
click at [1214, 377] on div "Attachment Preview: 25-45517-lsg "Meeting of Creditors Chapter 13" Ch 13 [12] 0…" at bounding box center [755, 393] width 1510 height 786
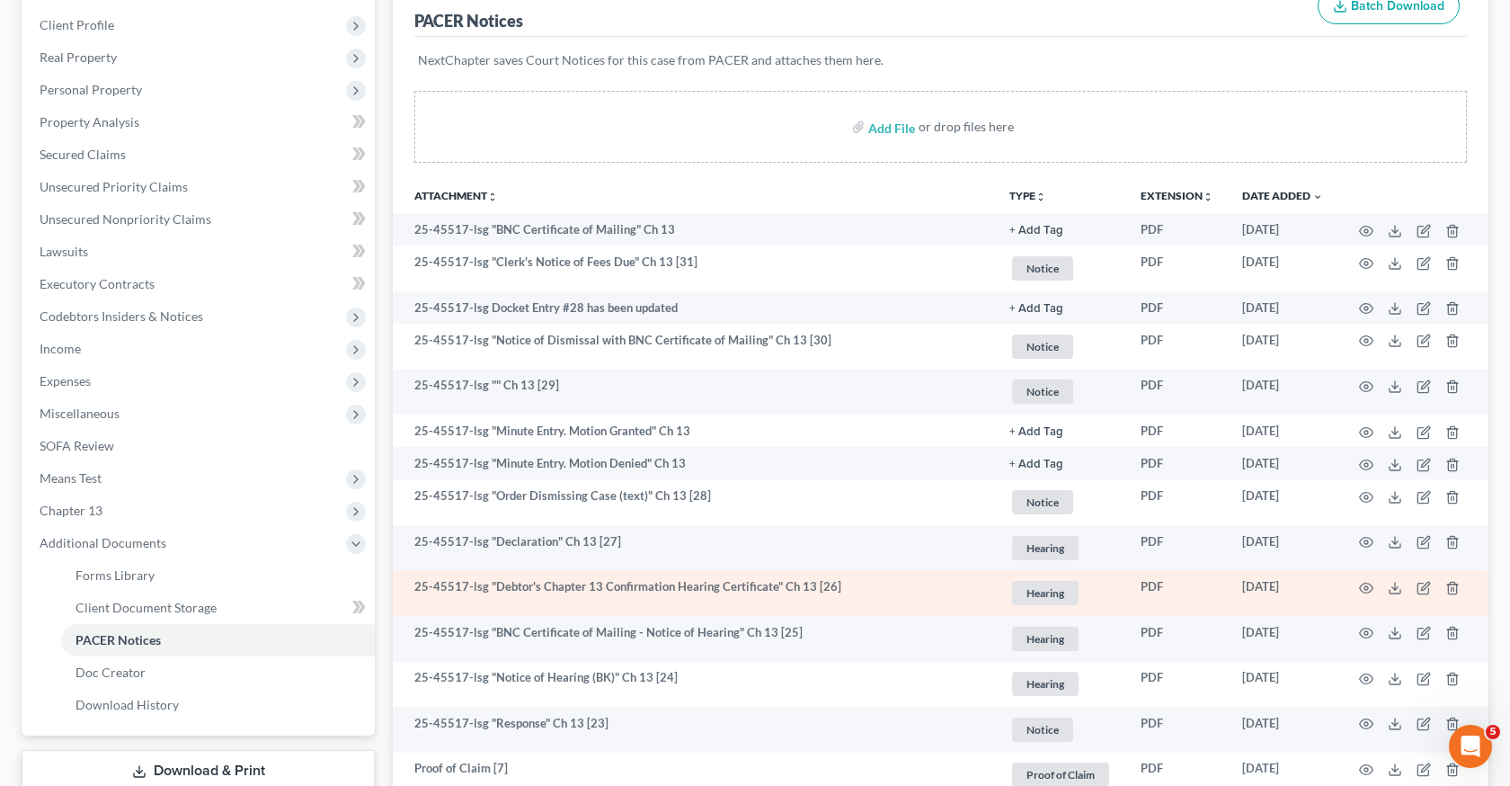
scroll to position [244, 0]
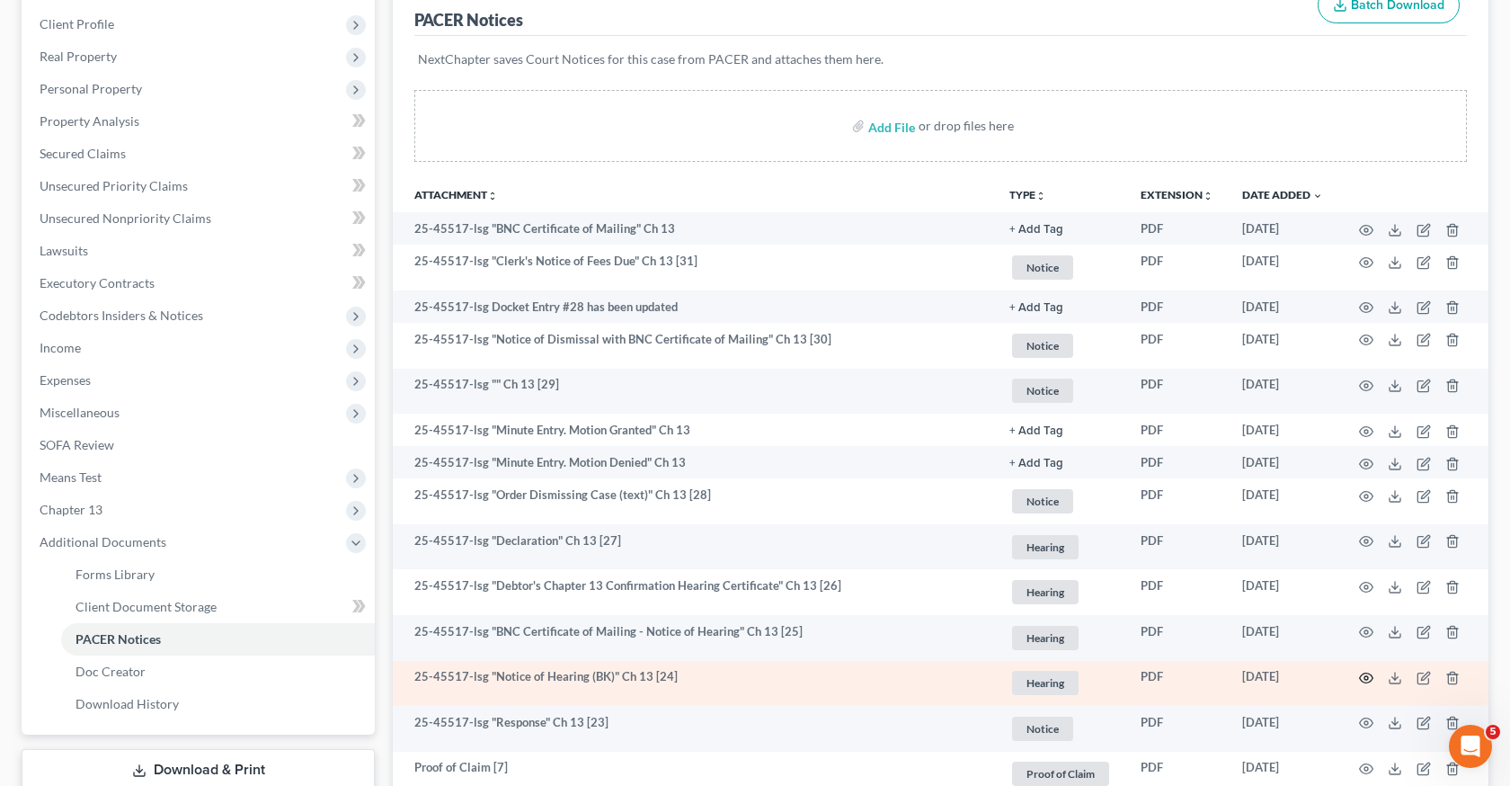
click at [1365, 676] on circle "button" at bounding box center [1367, 678] width 4 height 4
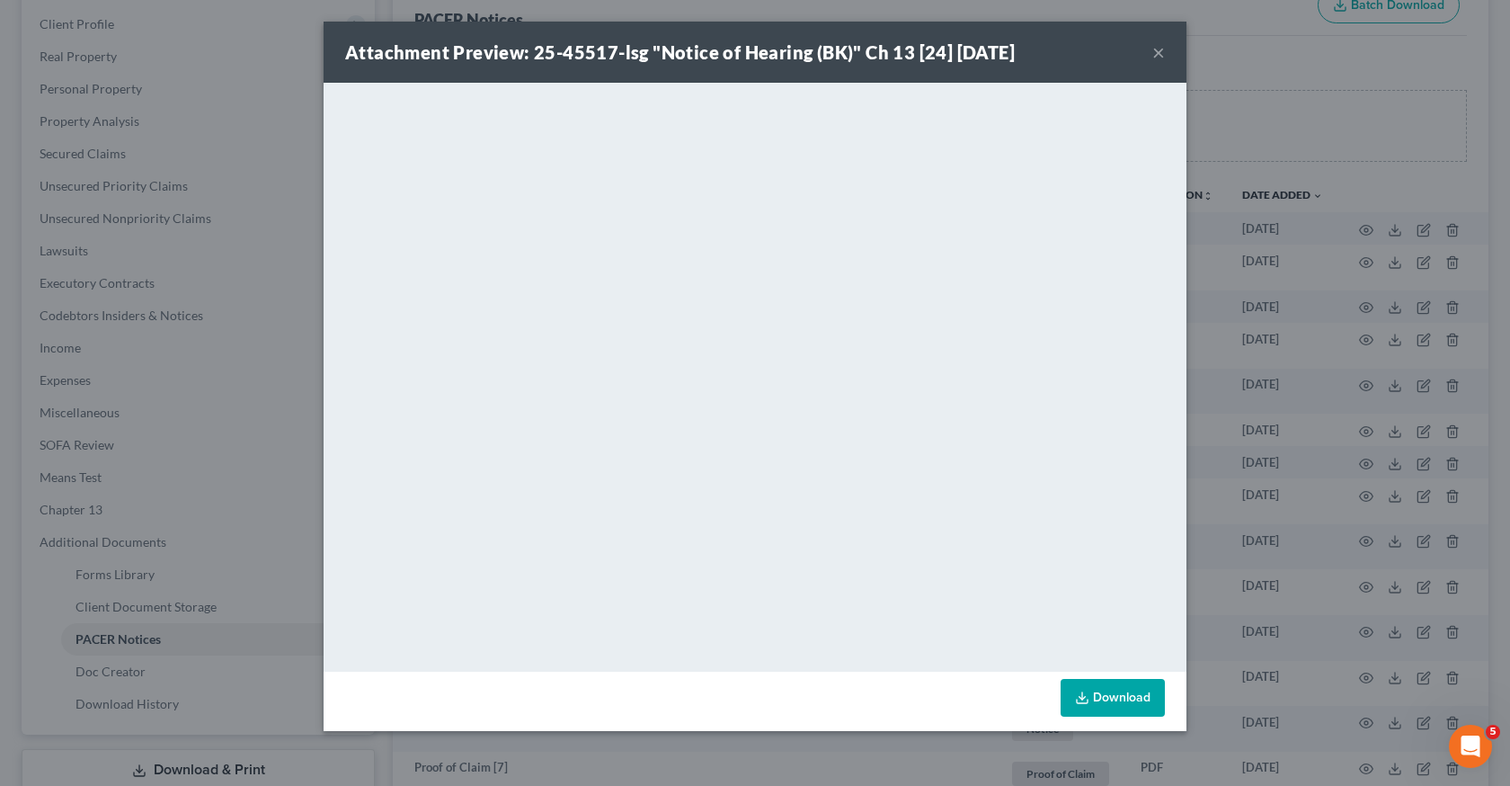
click at [1409, 410] on div "Attachment Preview: 25-45517-lsg "Notice of Hearing (BK)" Ch 13 [24] 08/12/2025…" at bounding box center [755, 393] width 1510 height 786
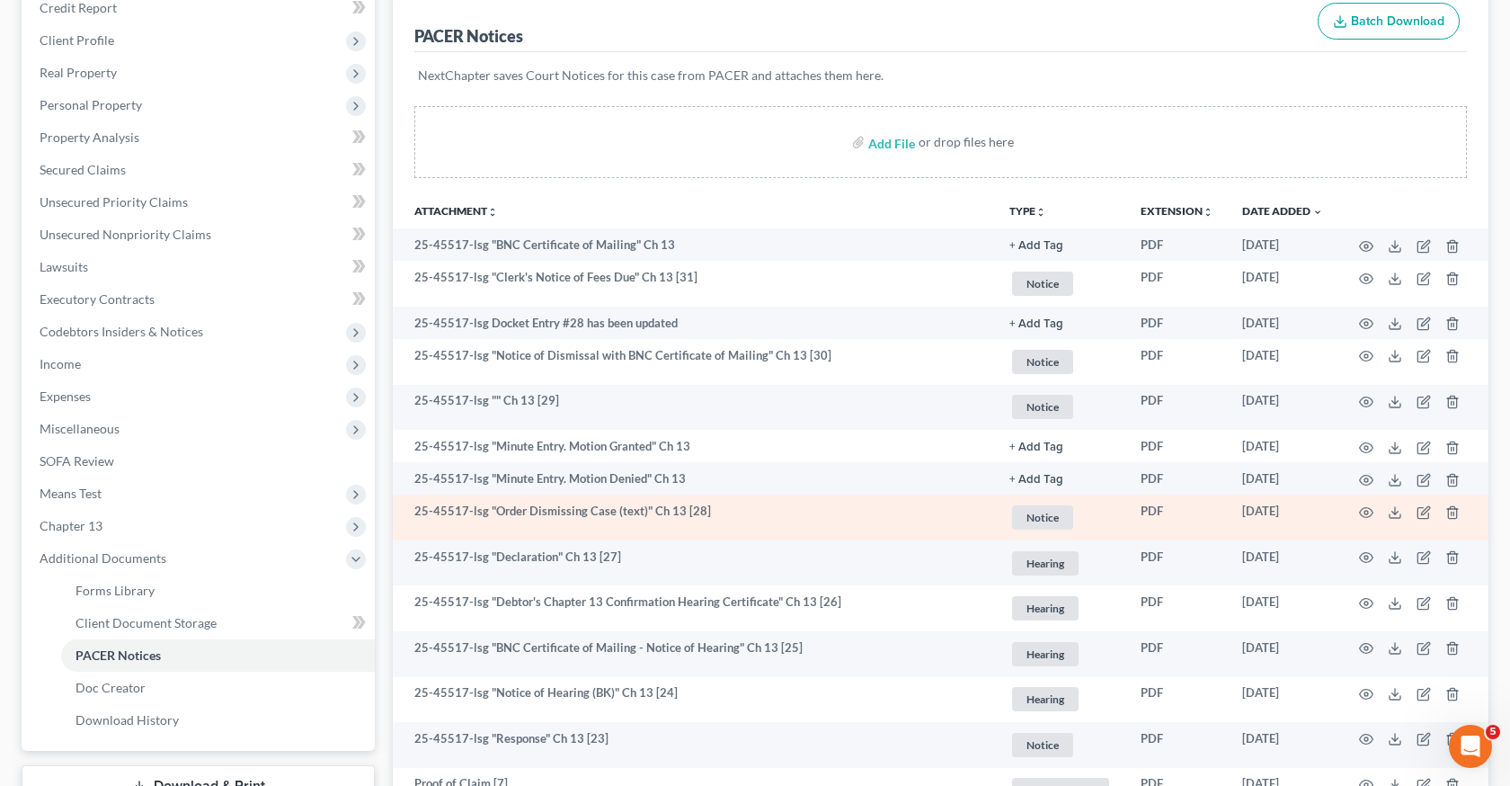
scroll to position [0, 0]
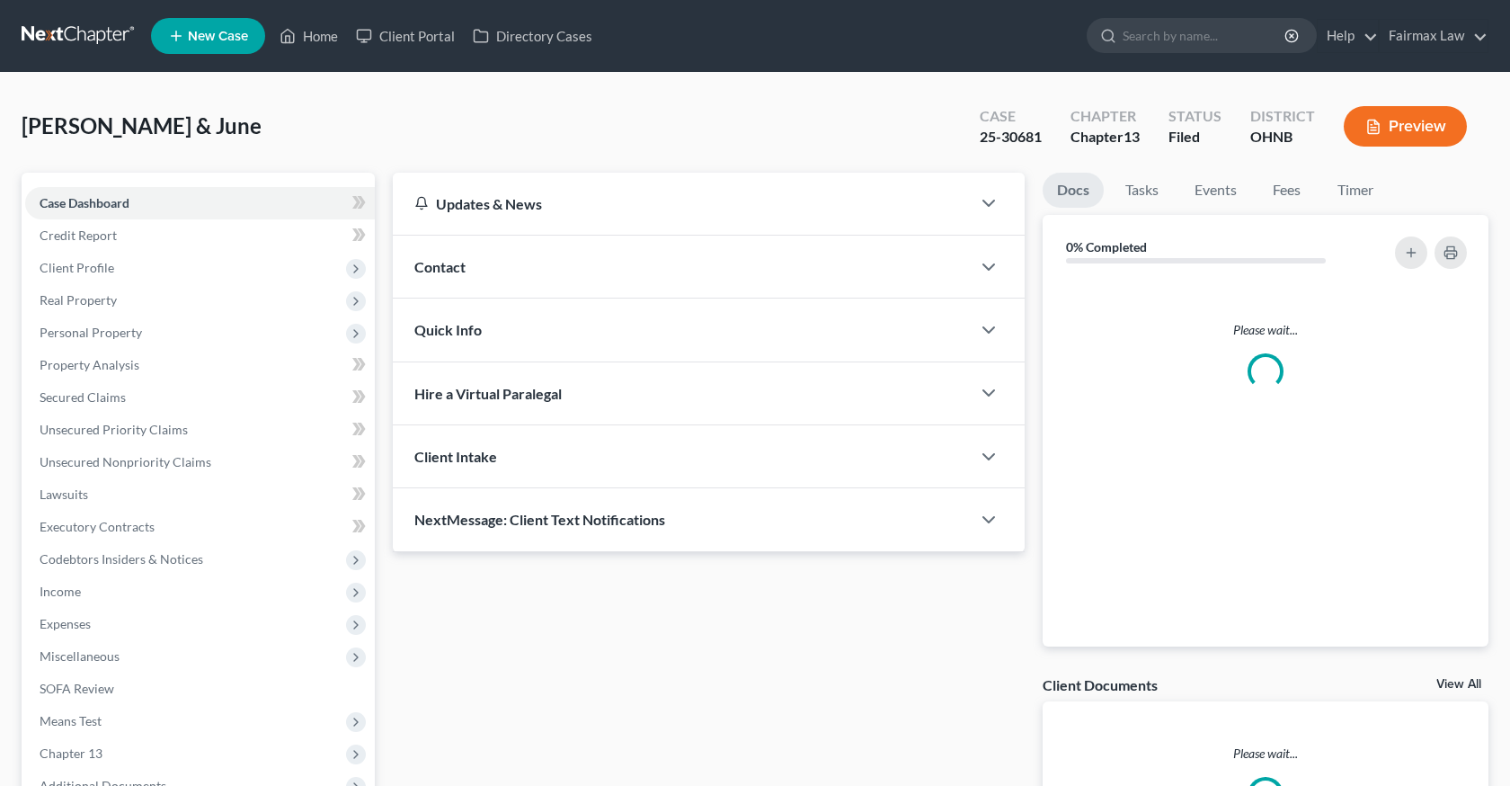
scroll to position [200, 0]
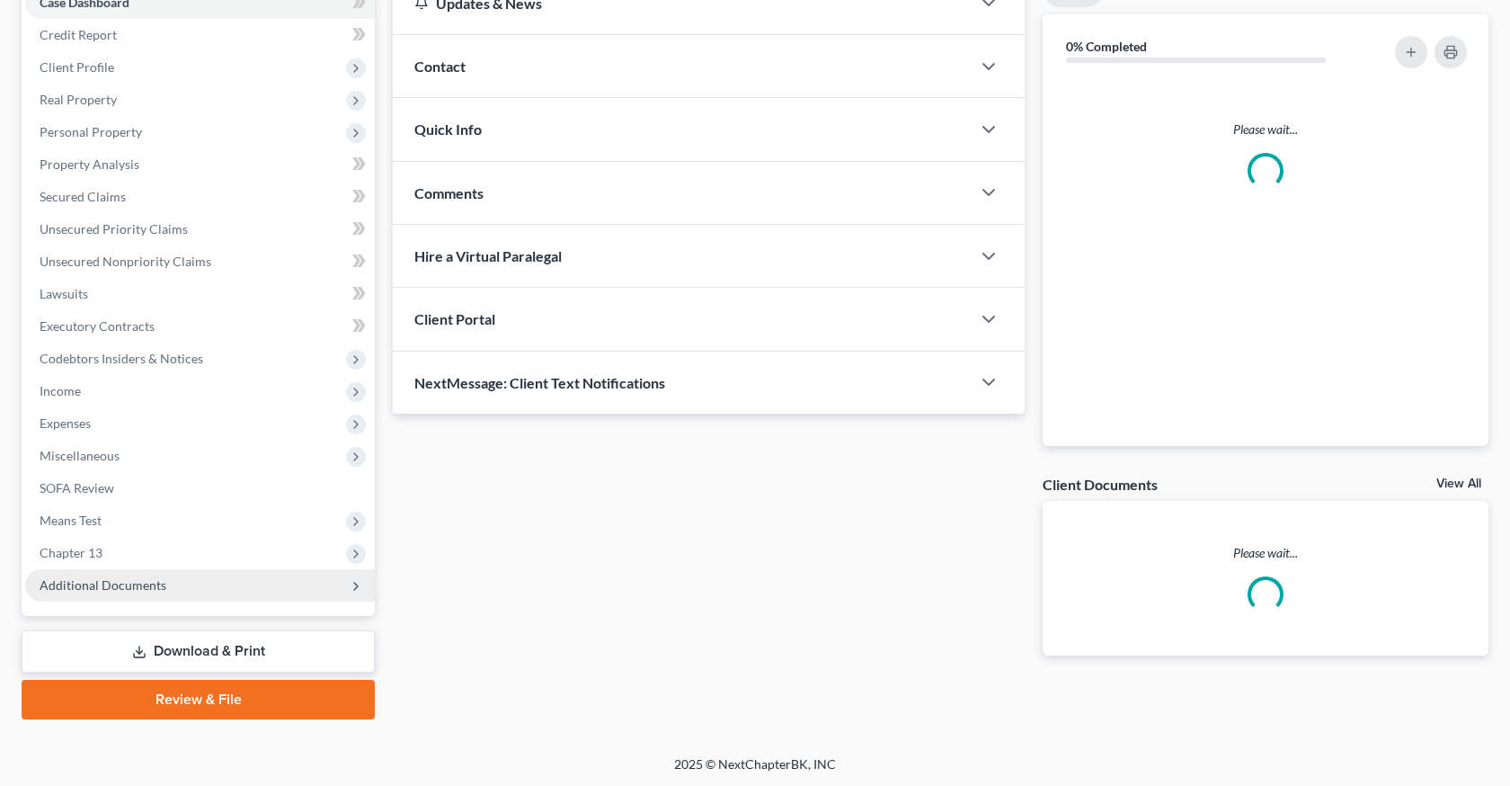
click at [188, 581] on span "Additional Documents" at bounding box center [200, 585] width 350 height 32
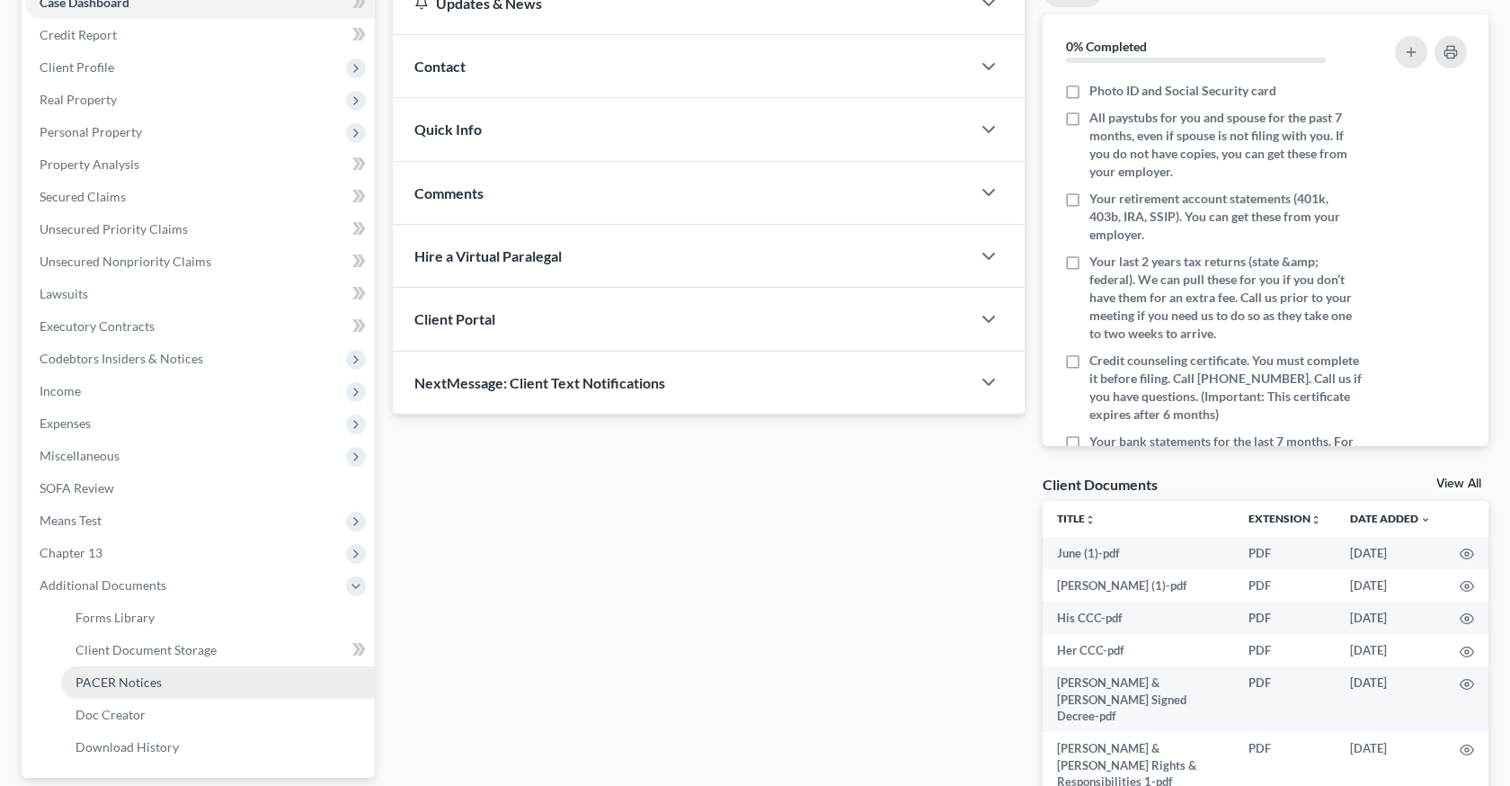
click at [143, 680] on span "PACER Notices" at bounding box center [119, 681] width 86 height 15
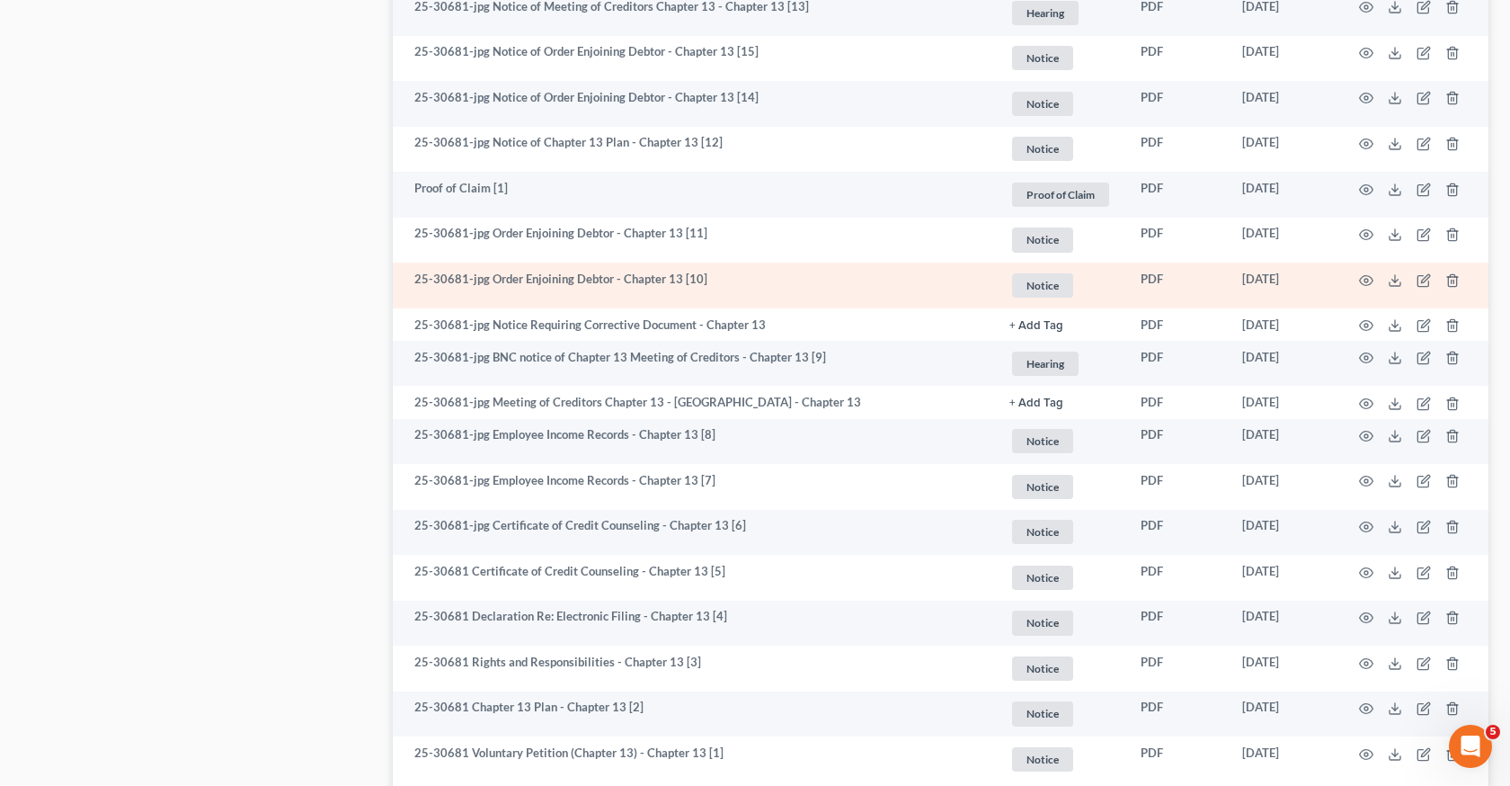
scroll to position [2436, 0]
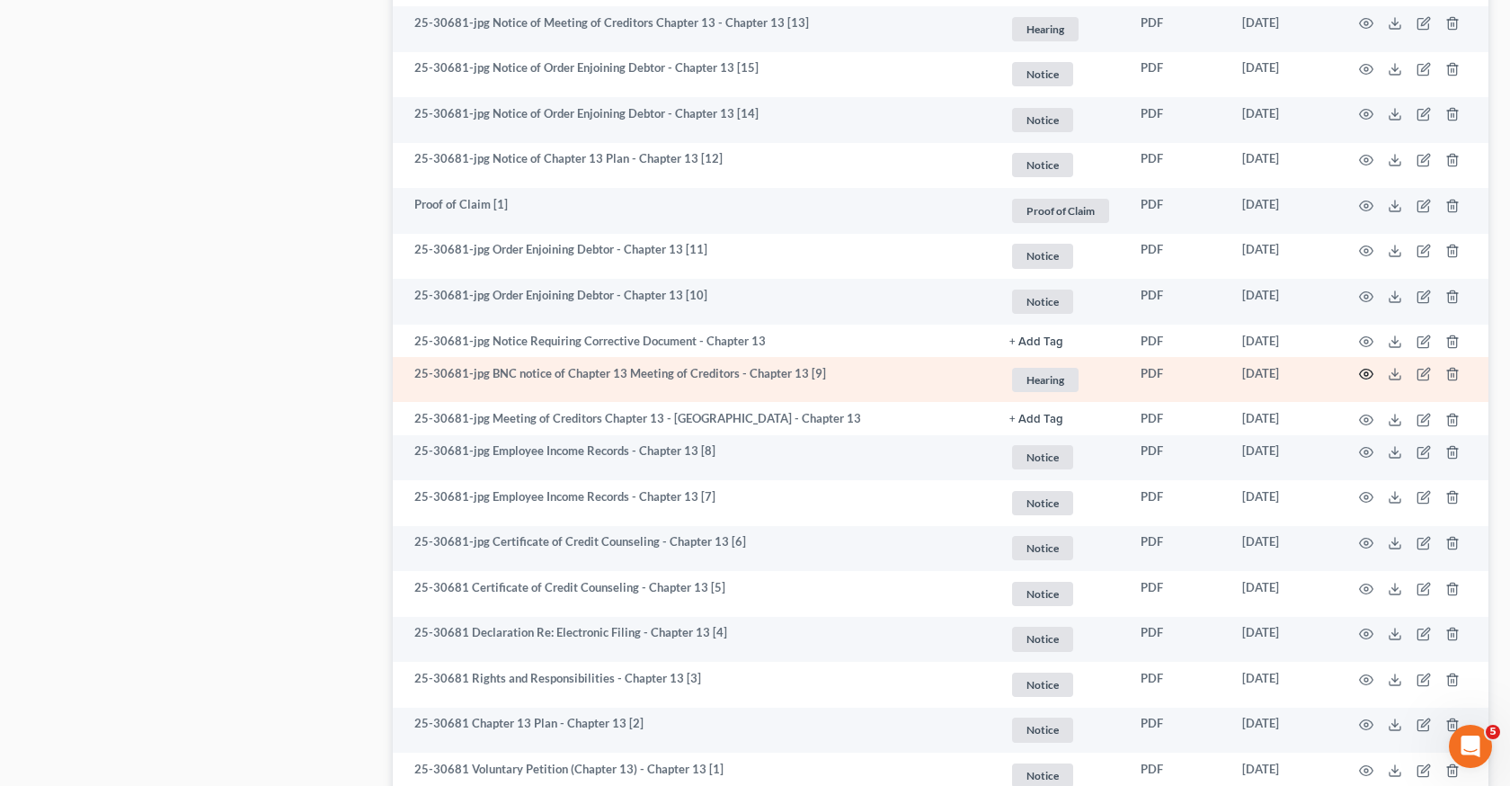
click at [1367, 367] on icon "button" at bounding box center [1366, 374] width 14 height 14
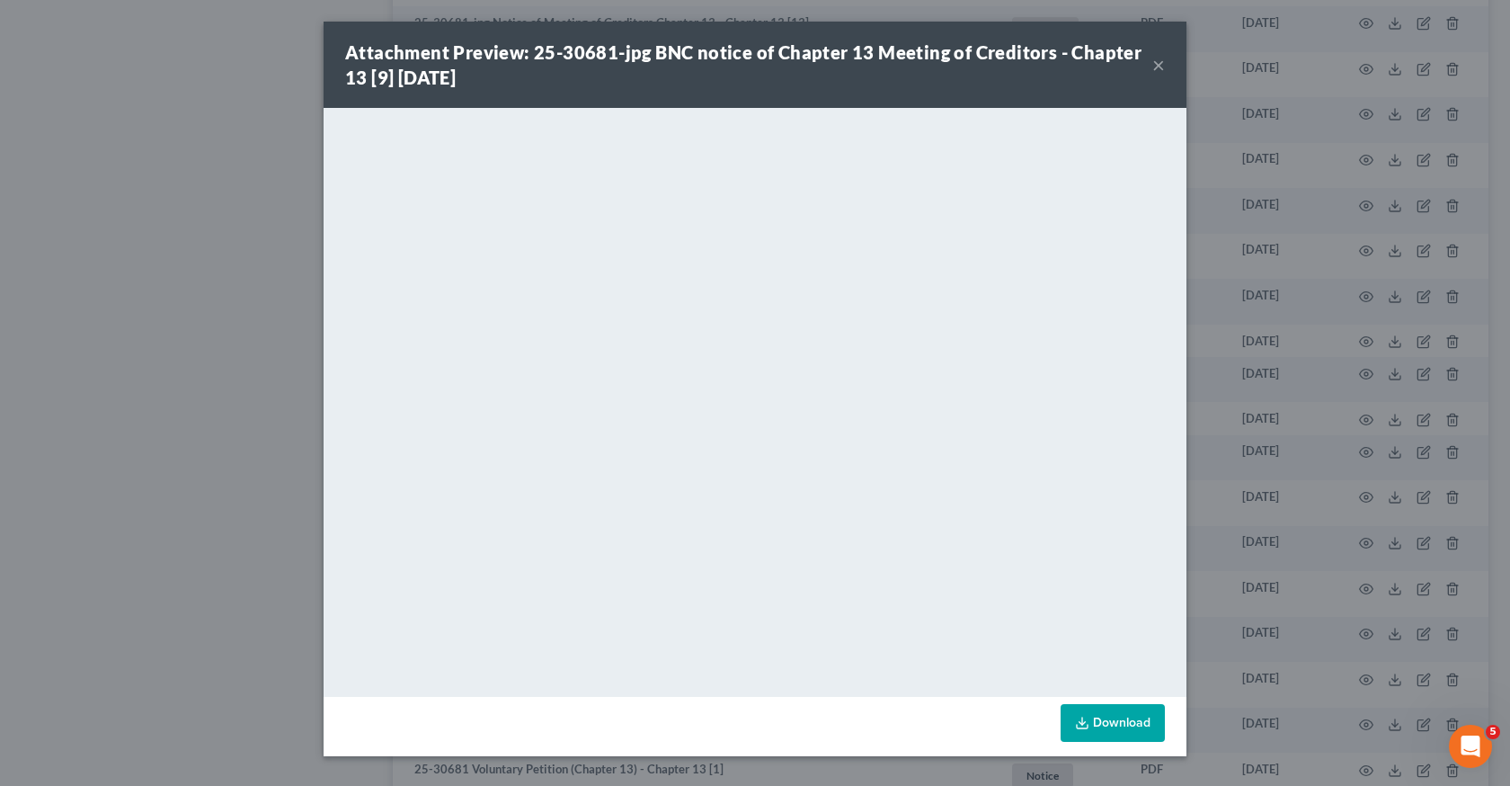
click at [1236, 376] on div "Attachment Preview: 25-30681-jpg BNC notice of Chapter 13 Meeting of Creditors …" at bounding box center [755, 393] width 1510 height 786
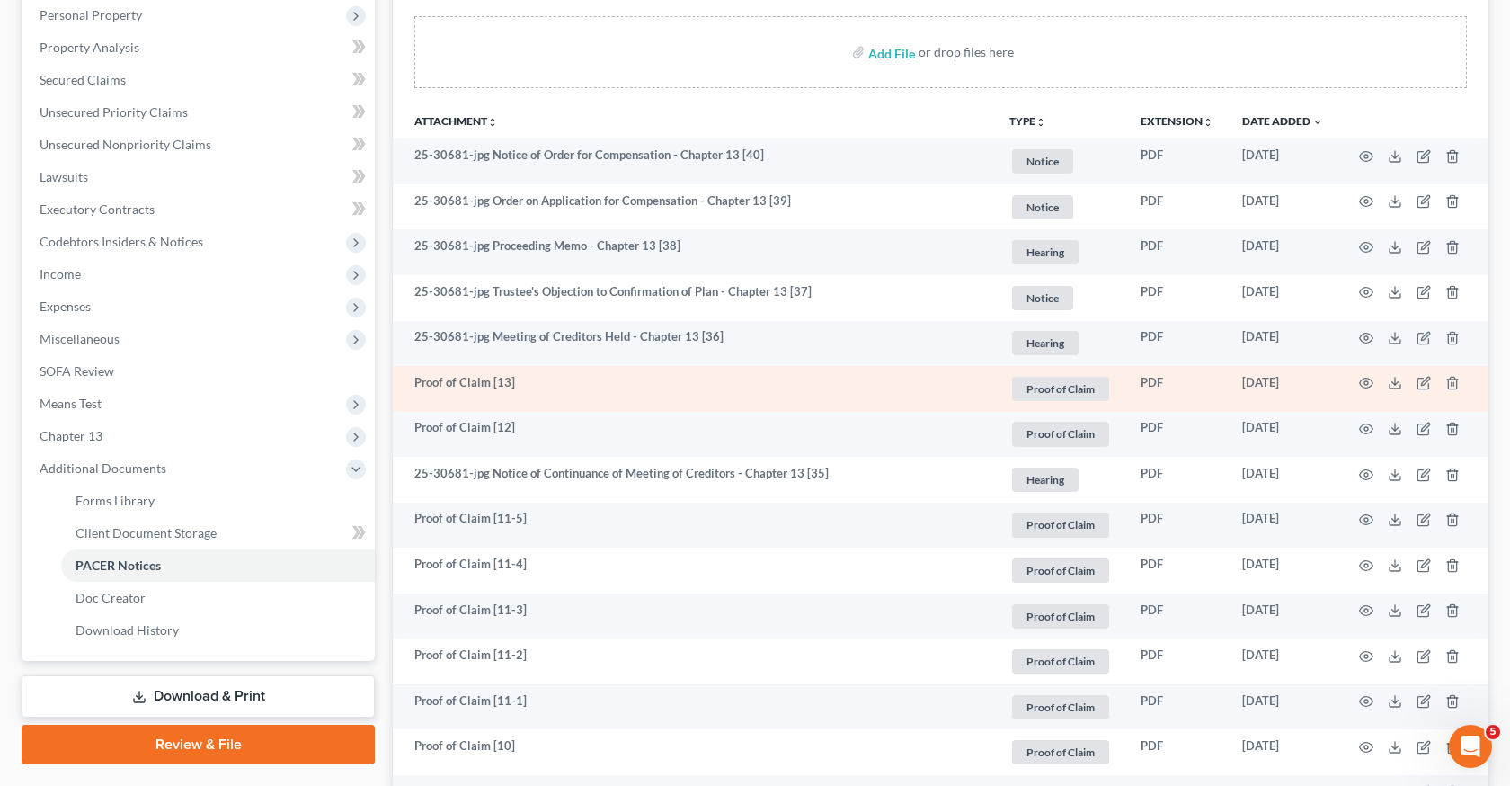
scroll to position [316, 0]
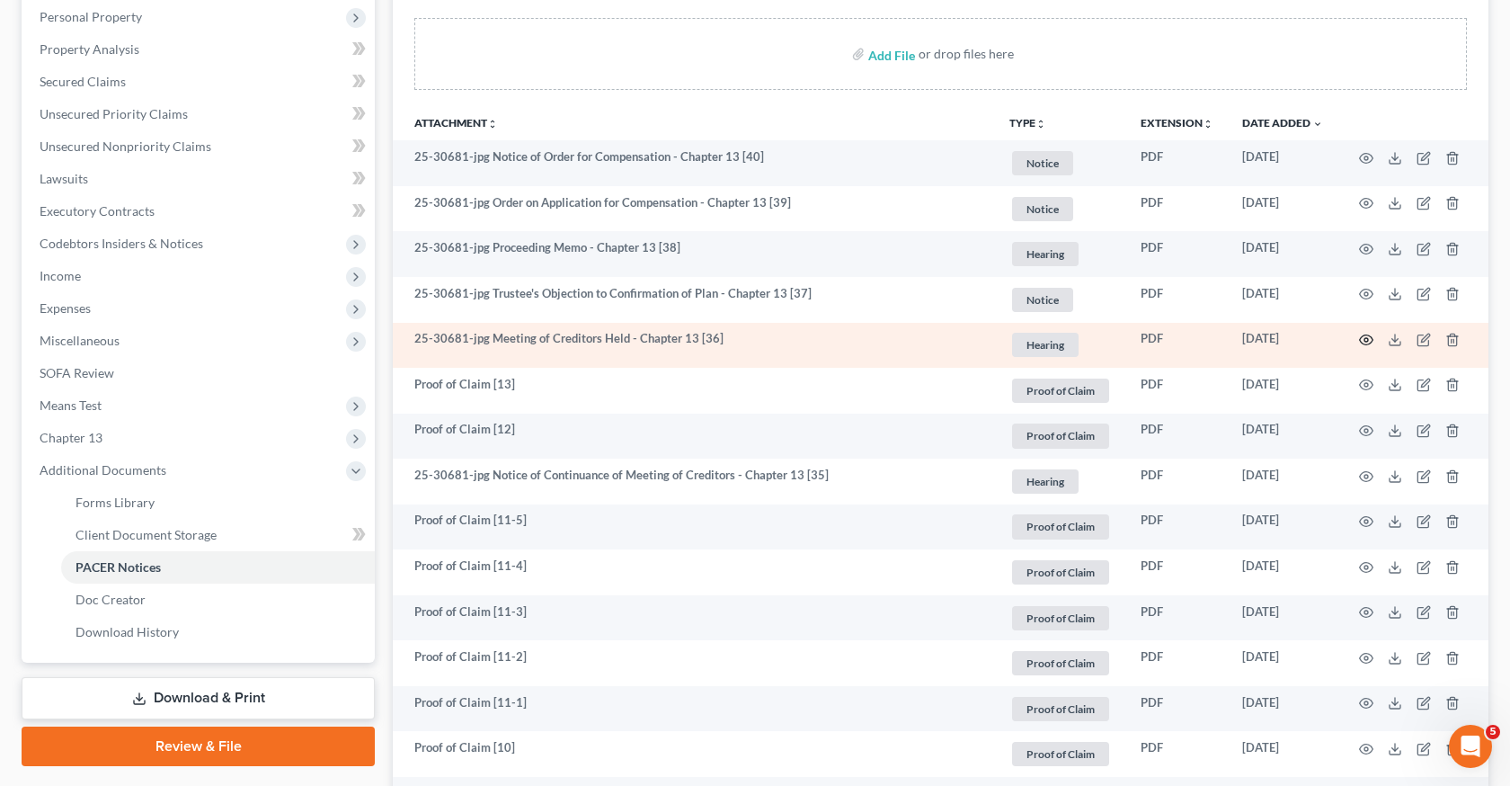
click at [1371, 336] on icon "button" at bounding box center [1366, 340] width 13 height 10
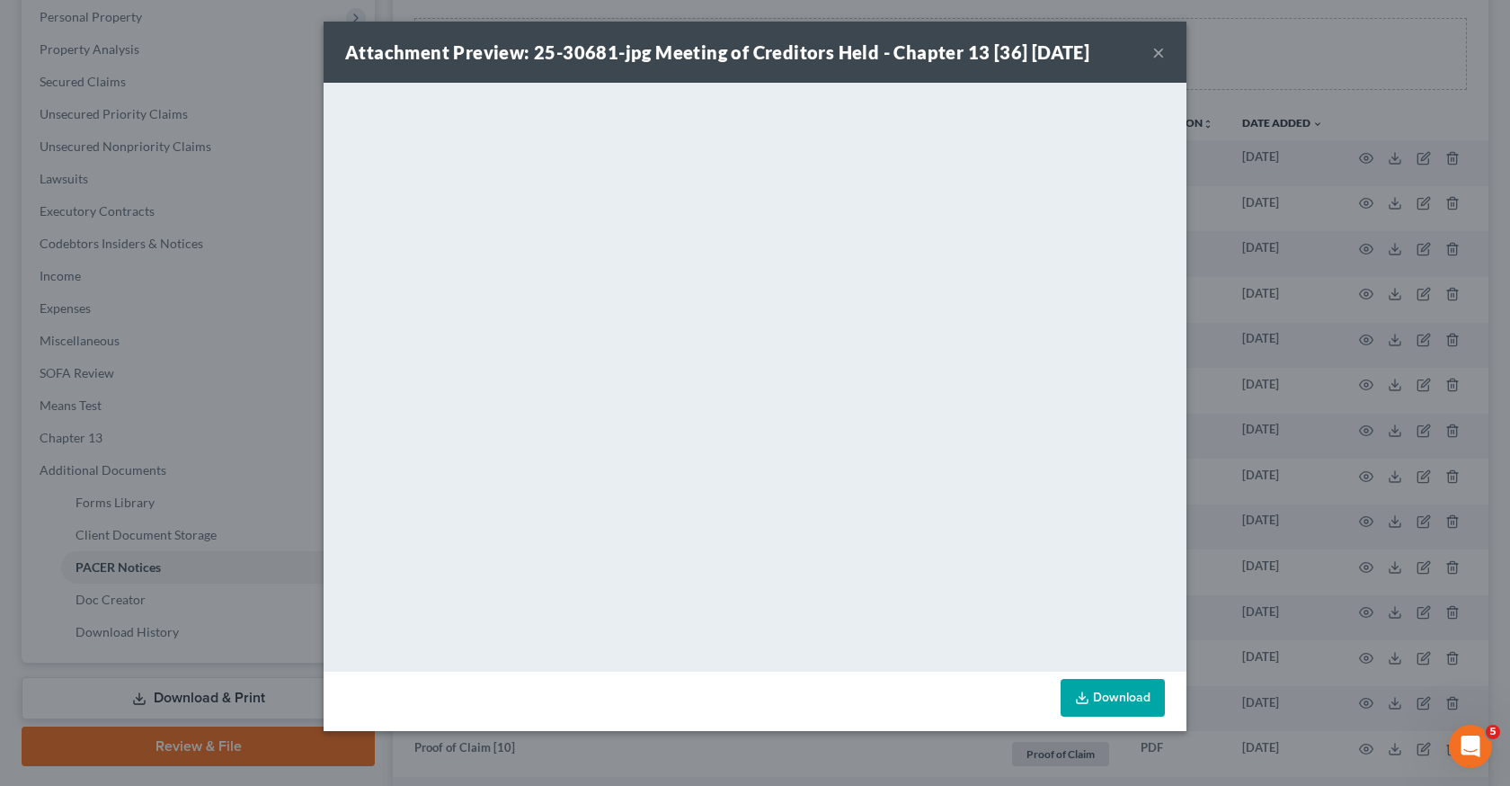
click at [1308, 374] on div "Attachment Preview: 25-30681-jpg Meeting of Creditors Held - Chapter 13 [36] [D…" at bounding box center [755, 393] width 1510 height 786
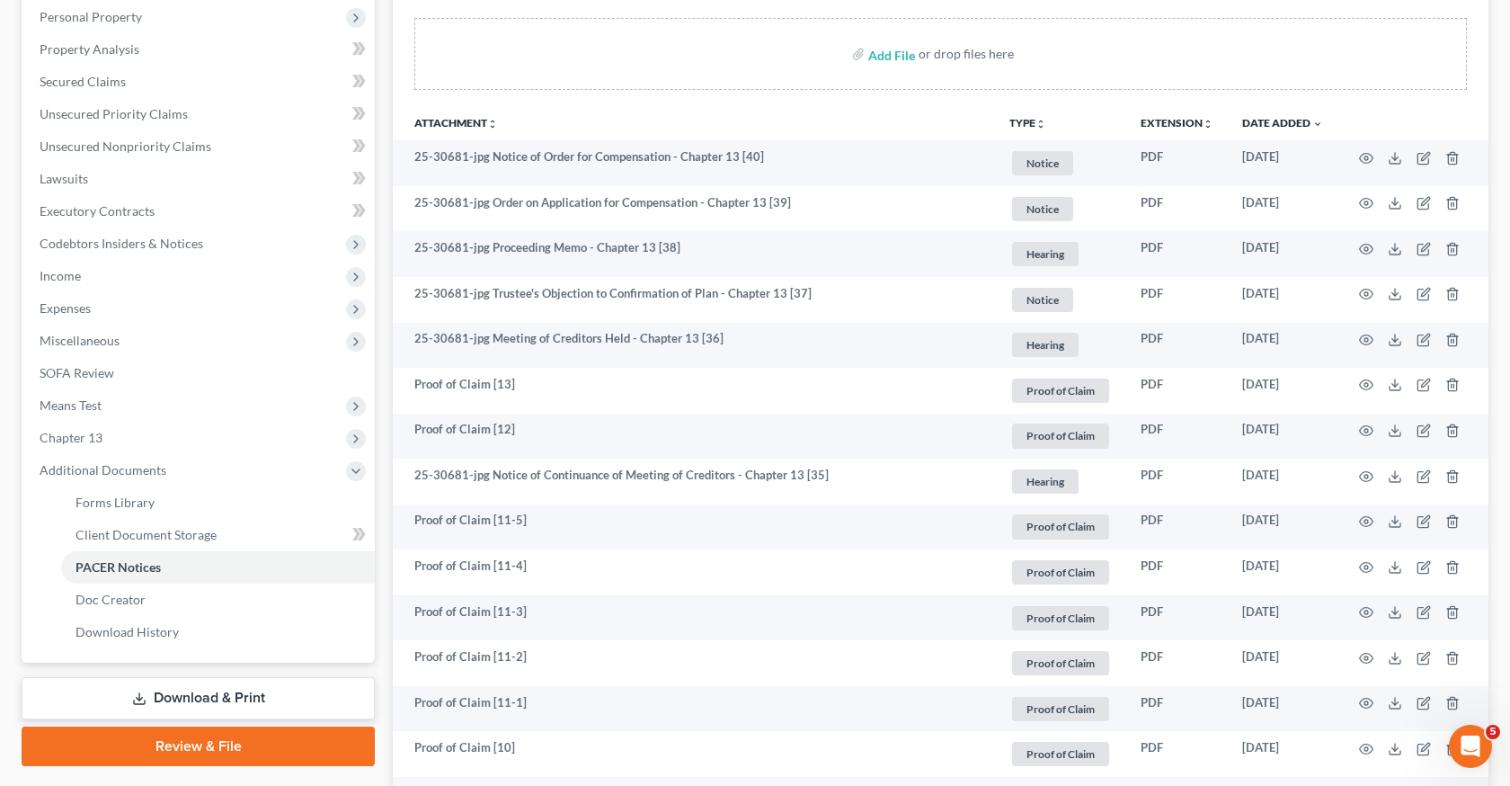
scroll to position [254, 0]
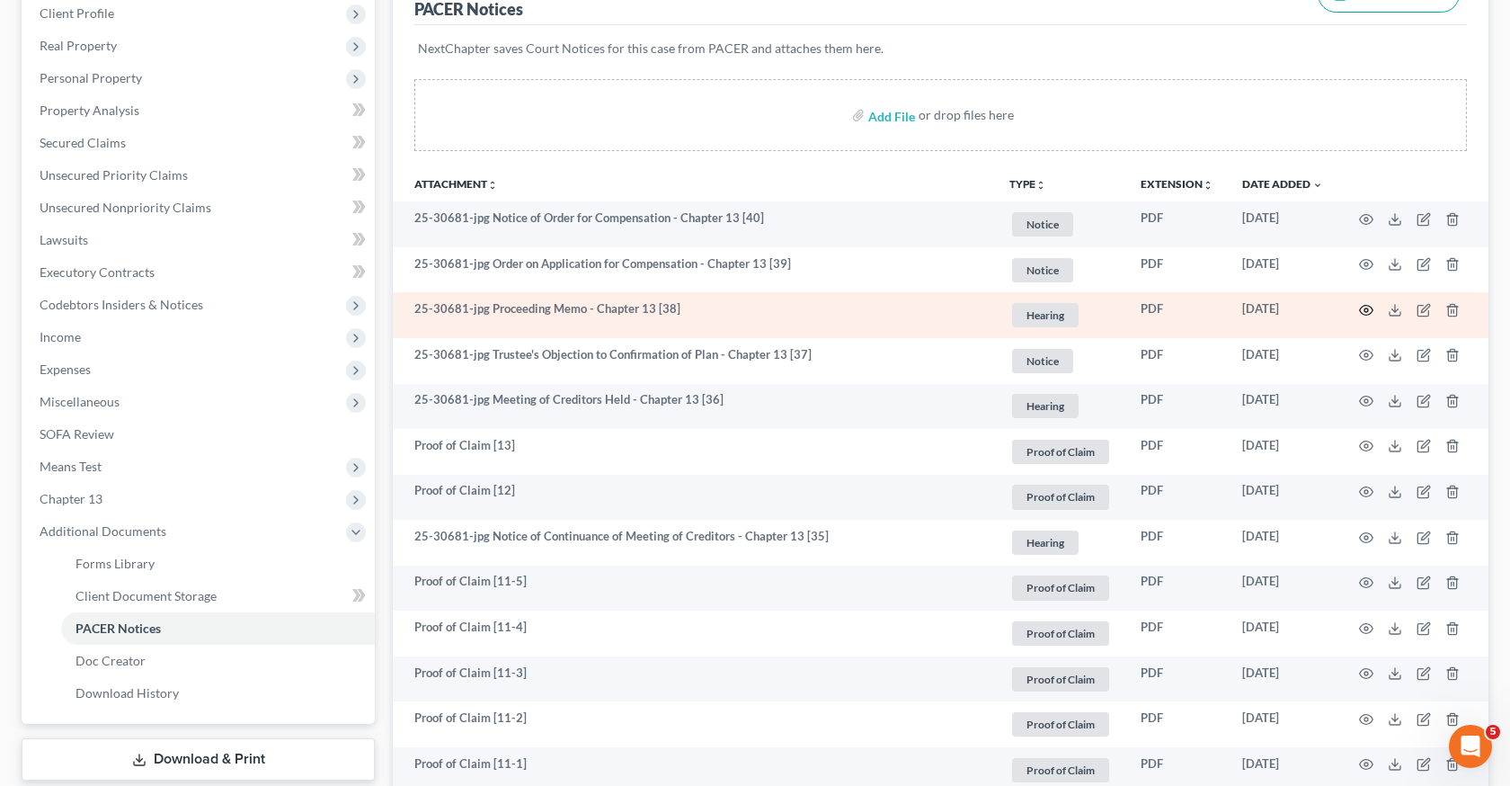
click at [1366, 308] on icon "button" at bounding box center [1366, 310] width 14 height 14
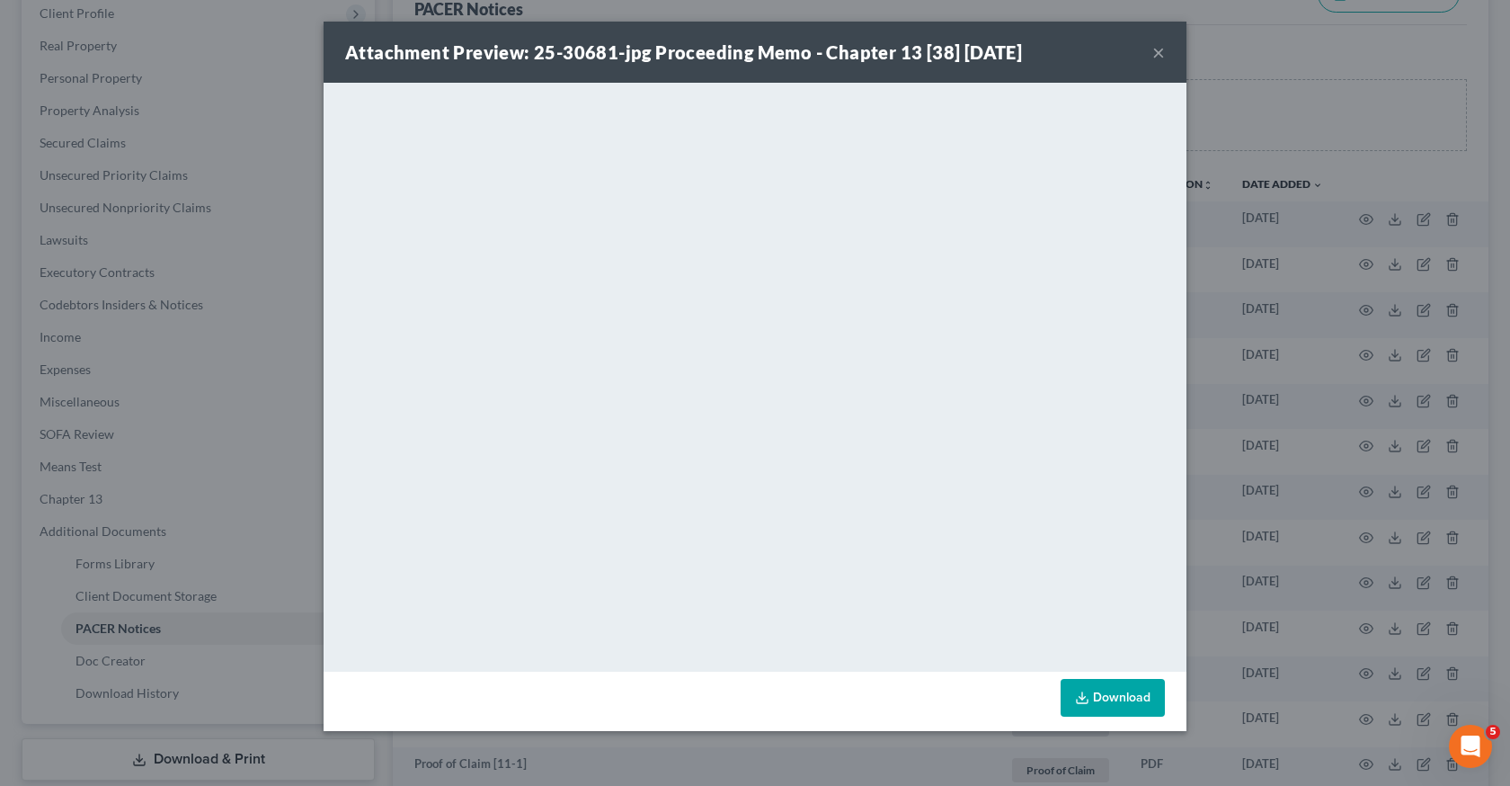
click at [1321, 113] on div "Attachment Preview: 25-30681-jpg Proceeding Memo - Chapter 13 [38] [DATE] × Dow…" at bounding box center [755, 393] width 1510 height 786
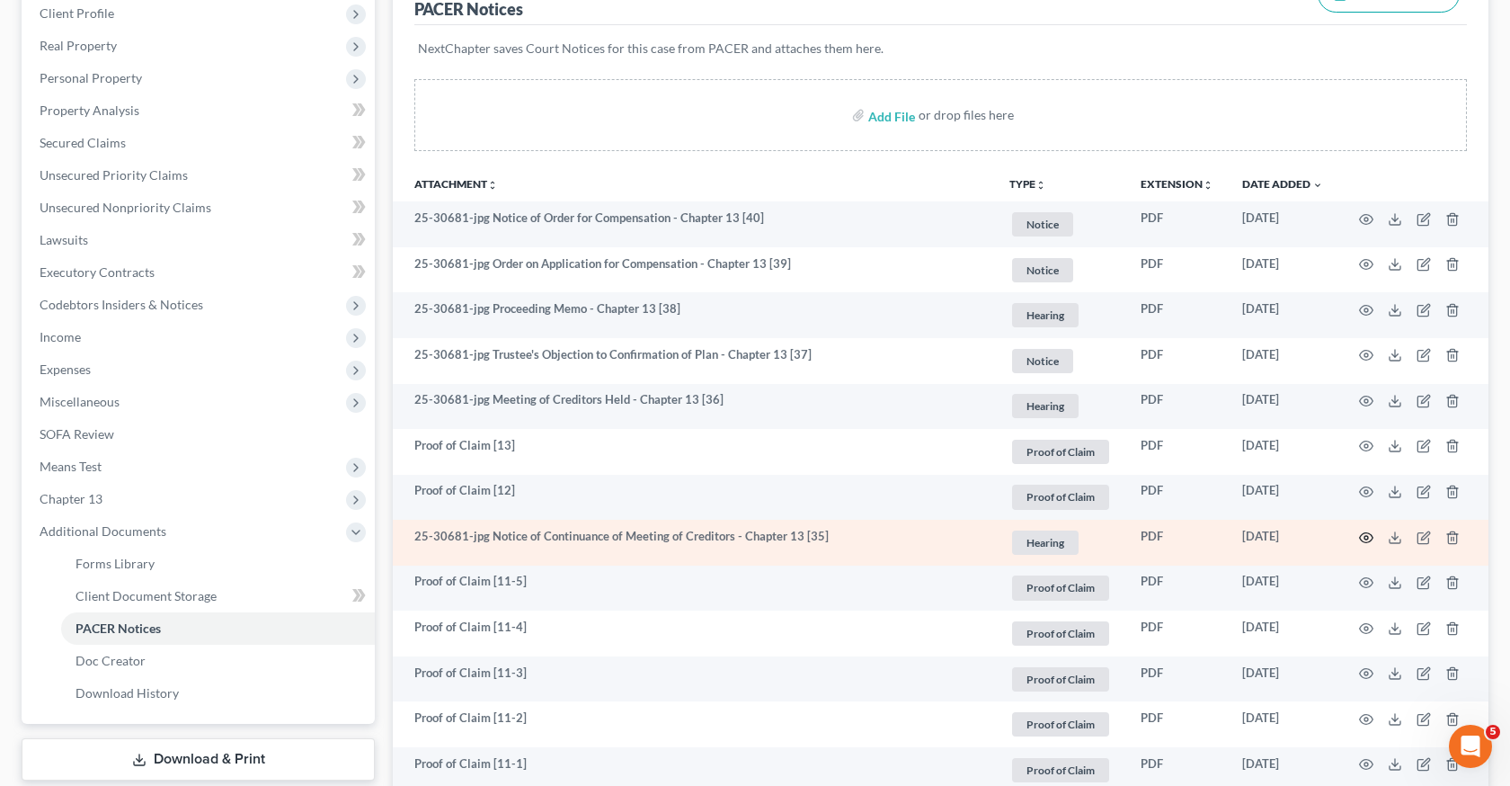
click at [1362, 538] on icon "button" at bounding box center [1366, 537] width 13 height 10
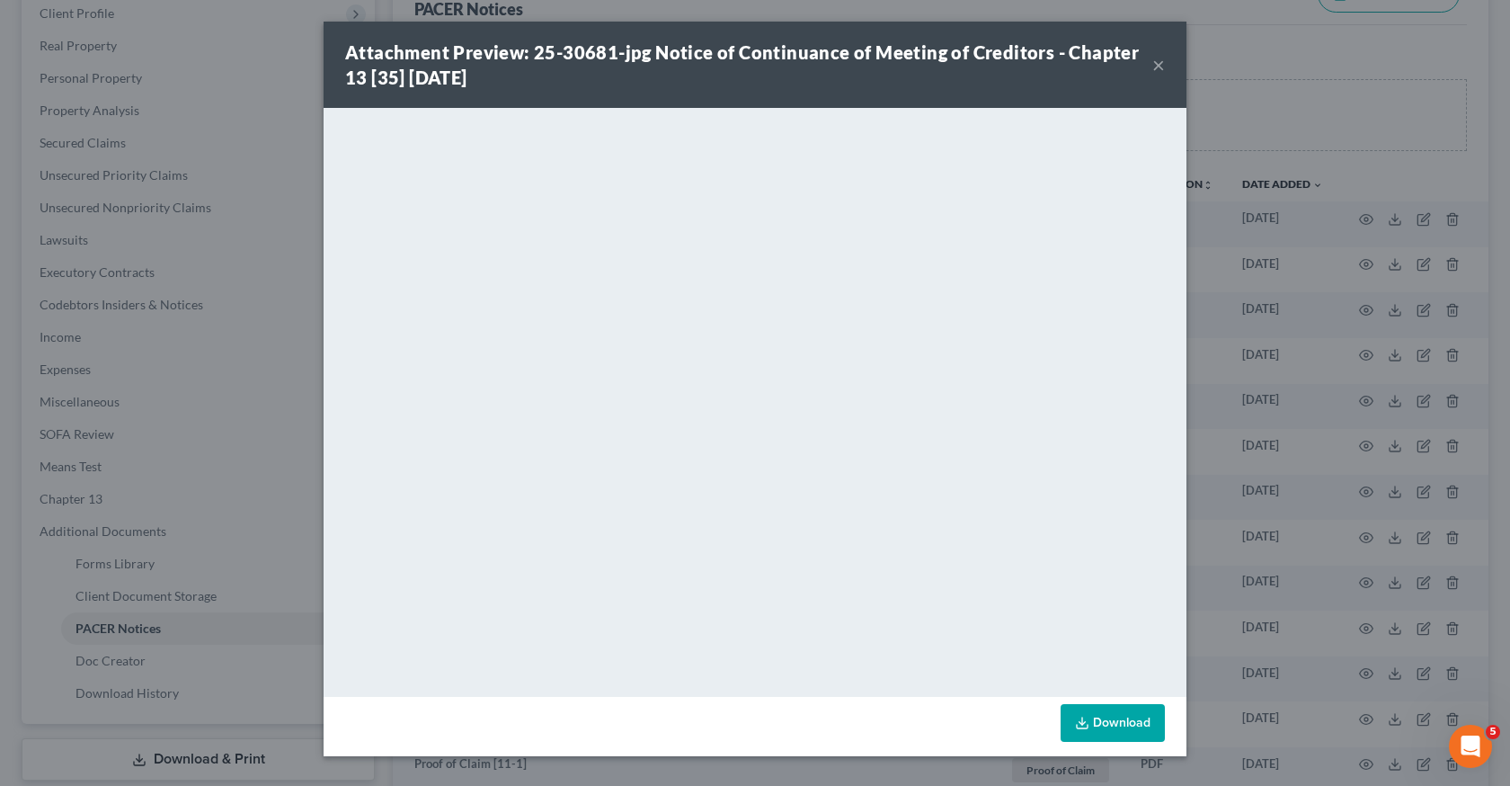
click at [1277, 389] on div "Attachment Preview: 25-30681-jpg Notice of Continuance of Meeting of Creditors …" at bounding box center [755, 393] width 1510 height 786
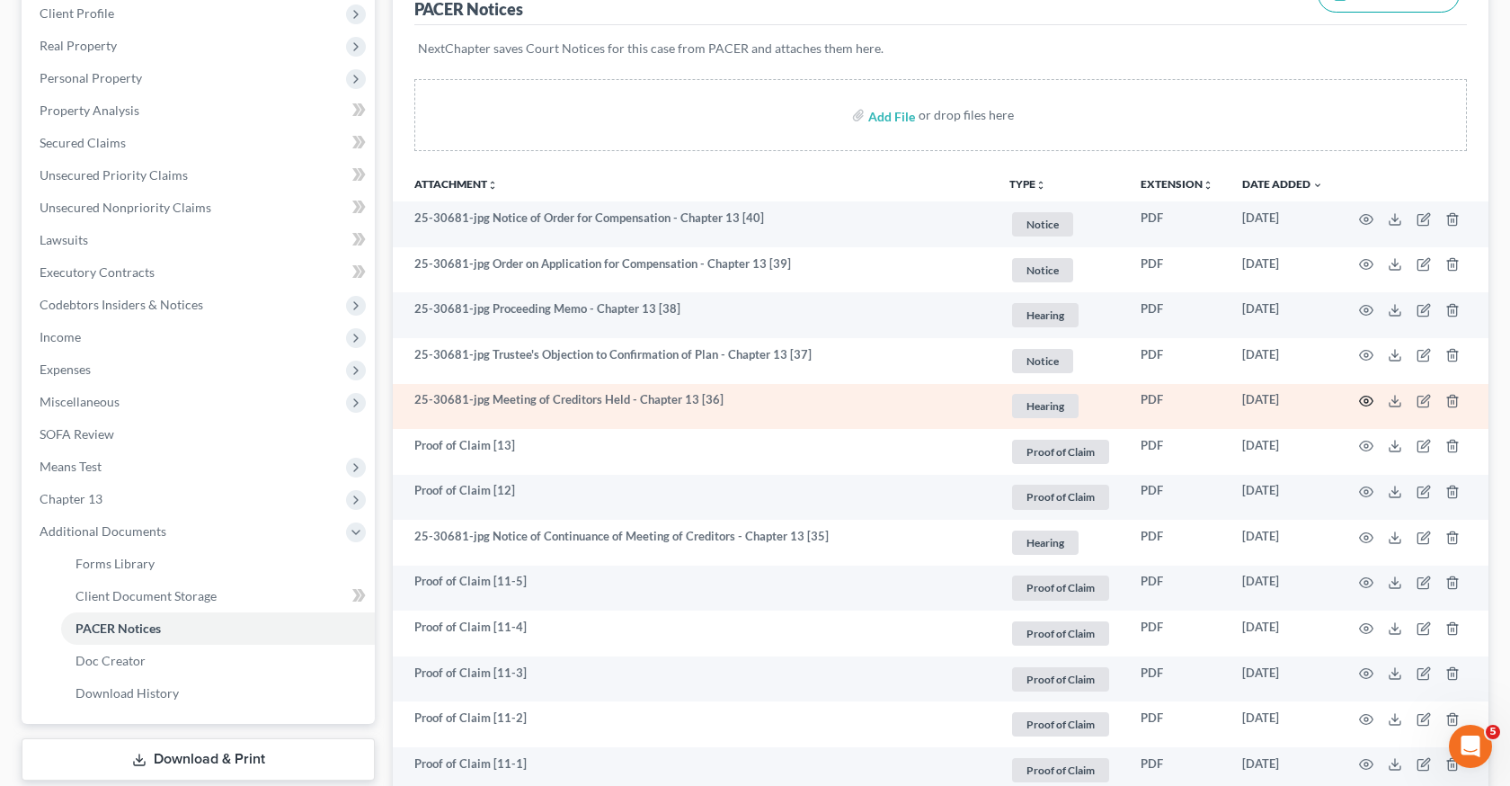
click at [1362, 396] on icon "button" at bounding box center [1366, 401] width 14 height 14
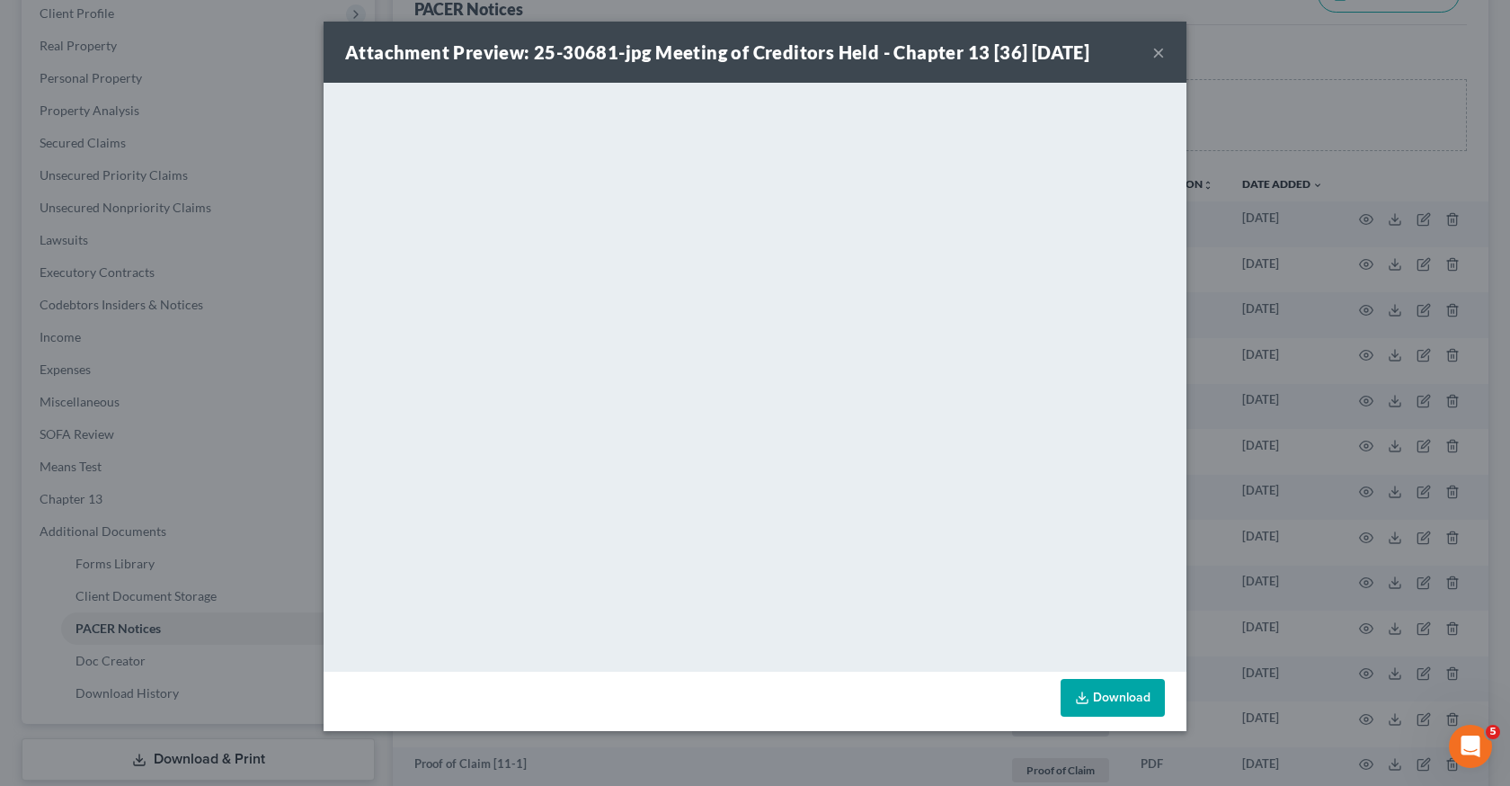
click at [1249, 294] on div "Attachment Preview: 25-30681-jpg Meeting of Creditors Held - Chapter 13 [36] [D…" at bounding box center [755, 393] width 1510 height 786
